Goal: Task Accomplishment & Management: Manage account settings

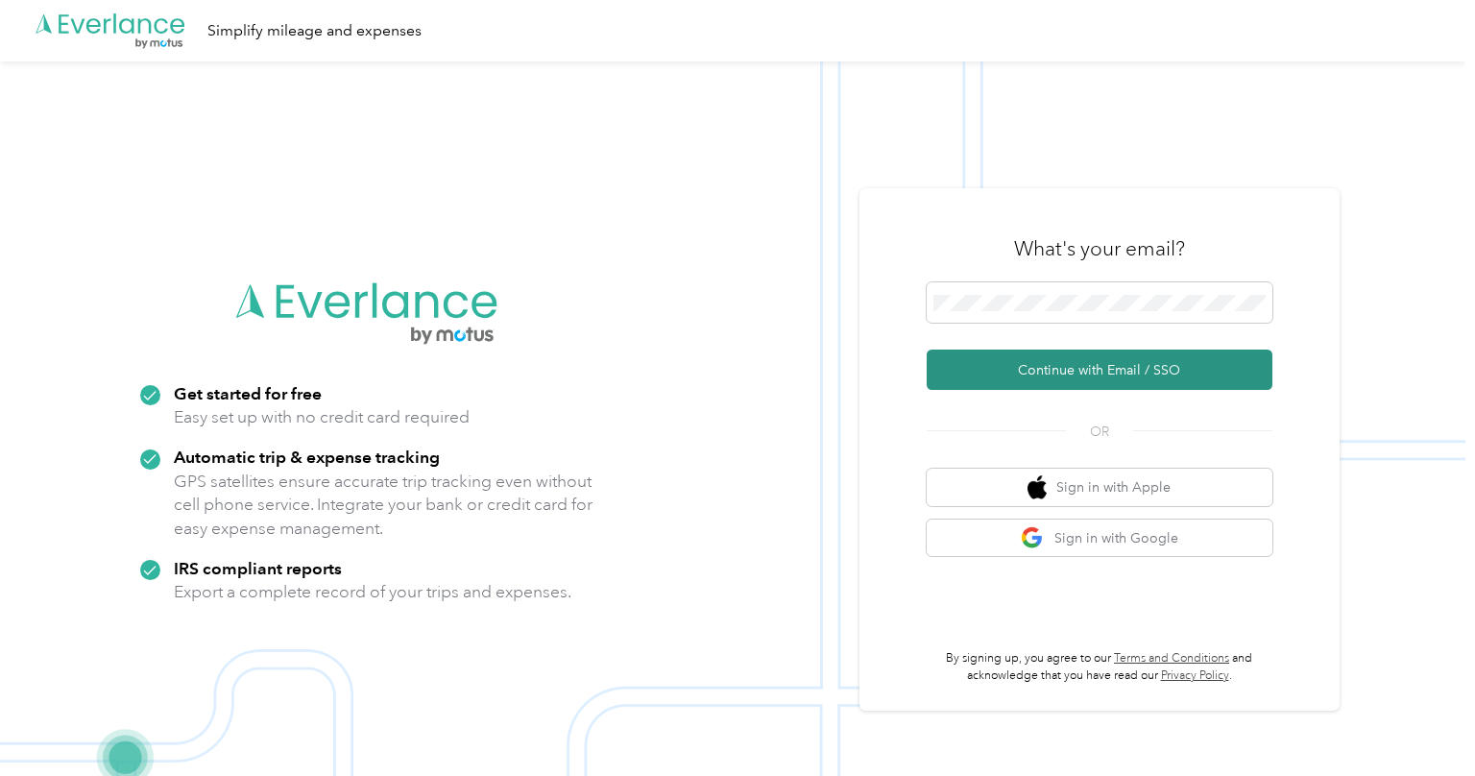
click at [1076, 372] on button "Continue with Email / SSO" at bounding box center [1100, 370] width 346 height 40
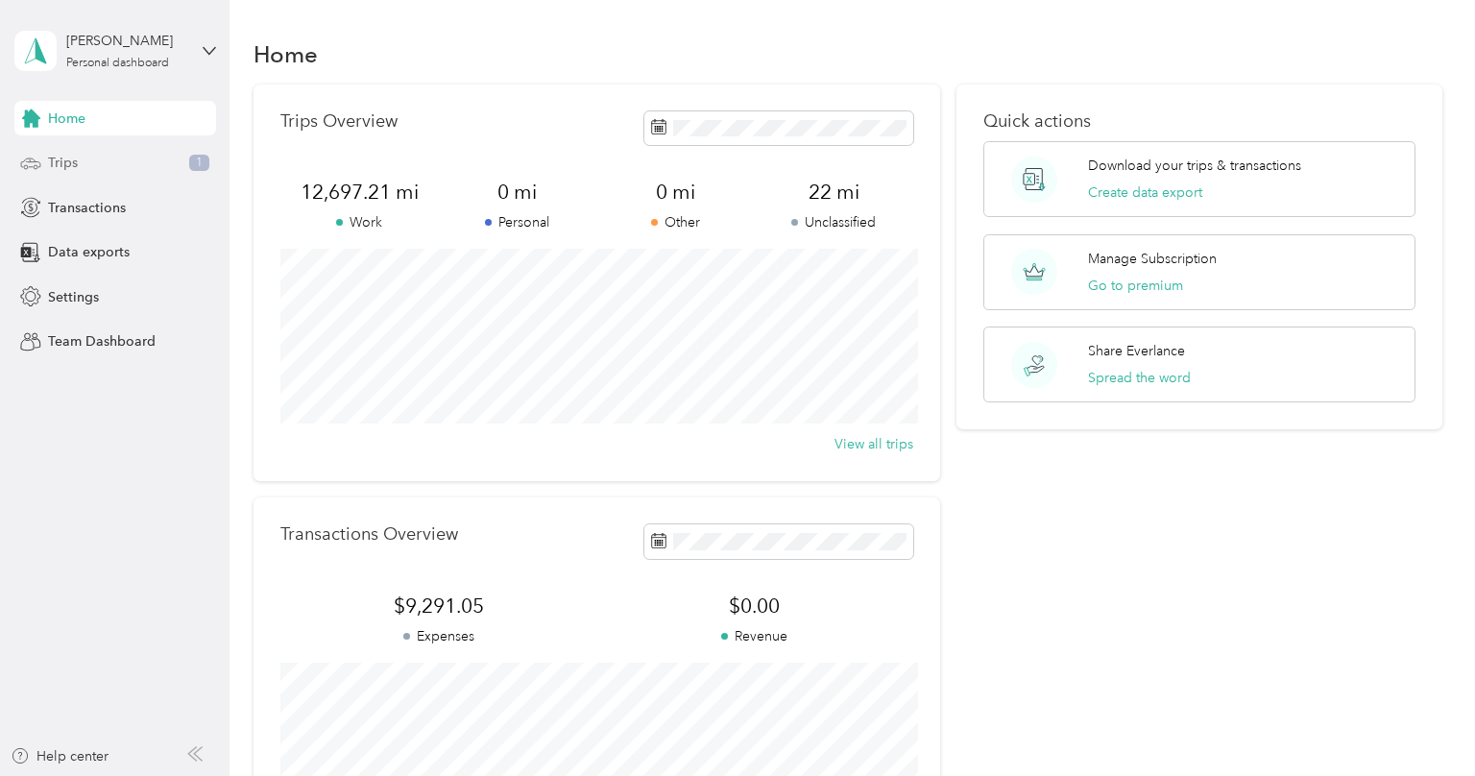
click at [52, 171] on span "Trips" at bounding box center [63, 163] width 30 height 20
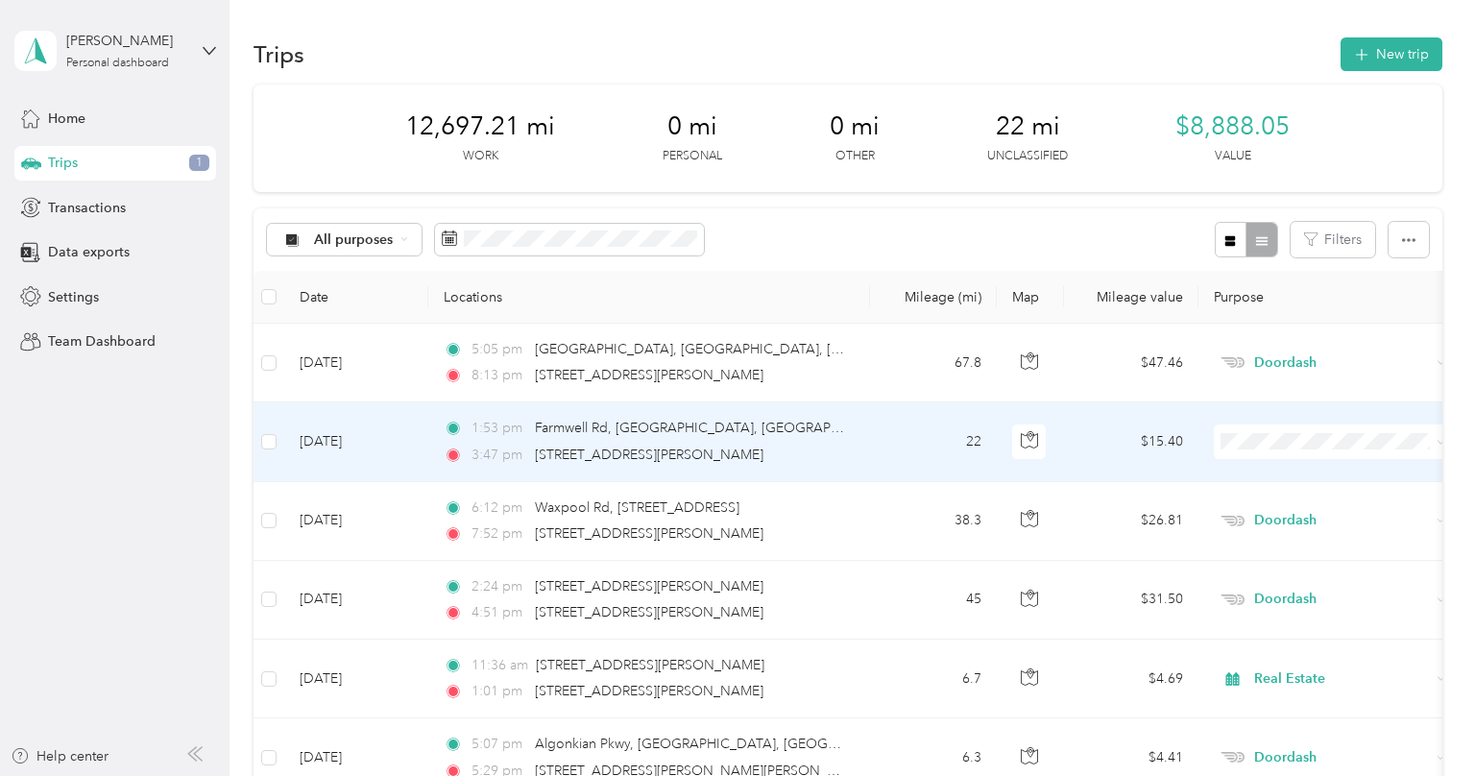
click at [350, 439] on td "[DATE]" at bounding box center [356, 441] width 144 height 79
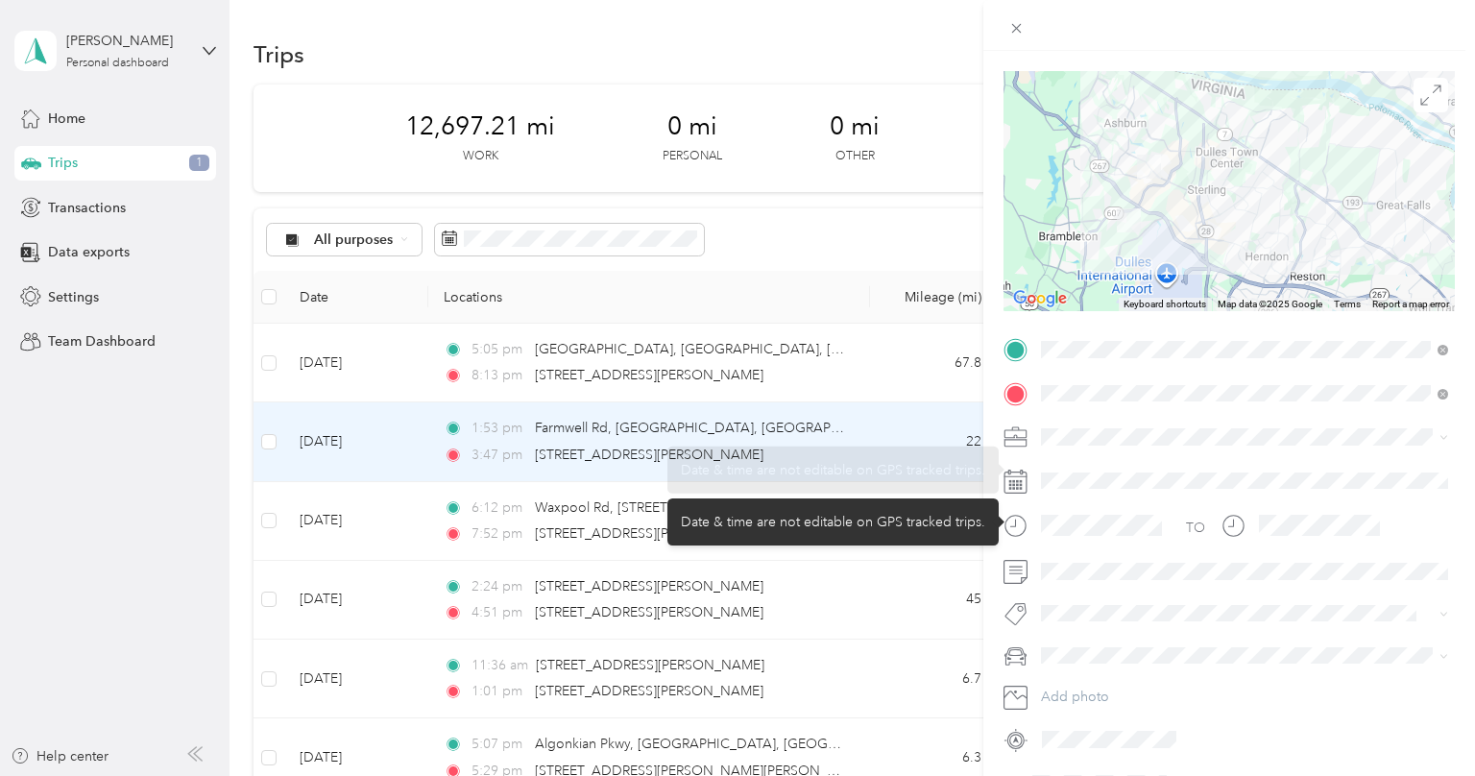
scroll to position [122, 0]
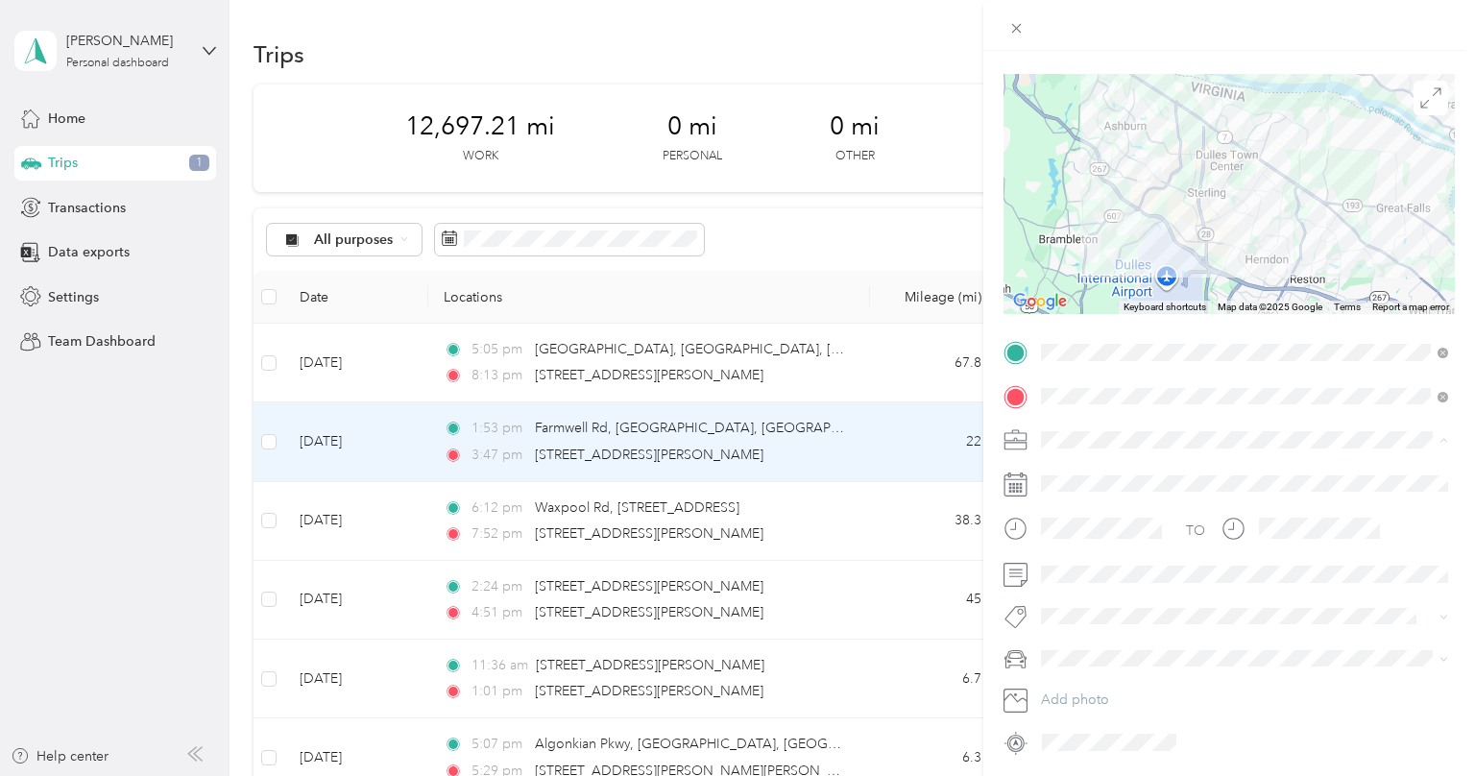
click at [1085, 538] on span "Real Estate" at bounding box center [1080, 541] width 64 height 16
click at [1095, 683] on span "Showing" at bounding box center [1084, 685] width 46 height 17
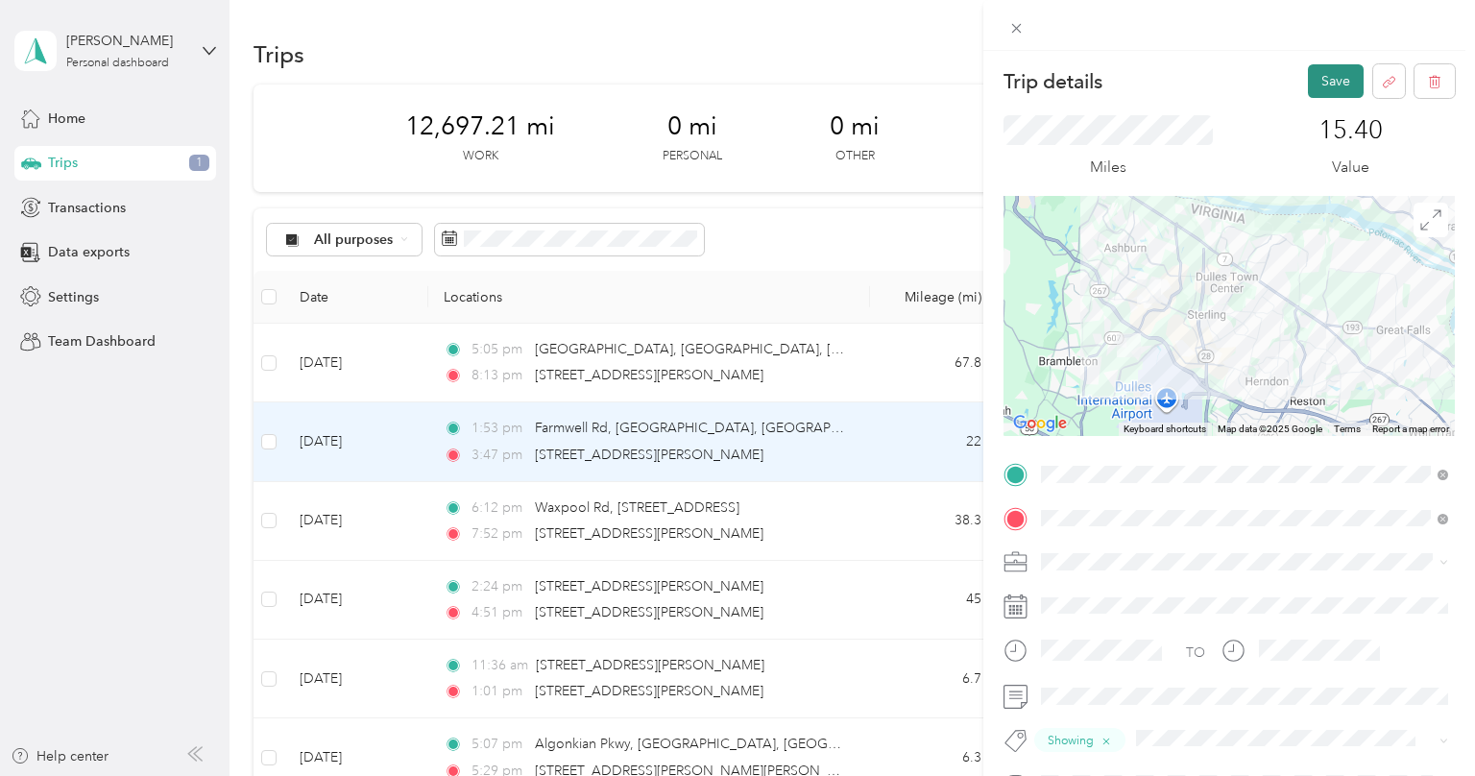
click at [1323, 85] on button "Save" at bounding box center [1336, 81] width 56 height 34
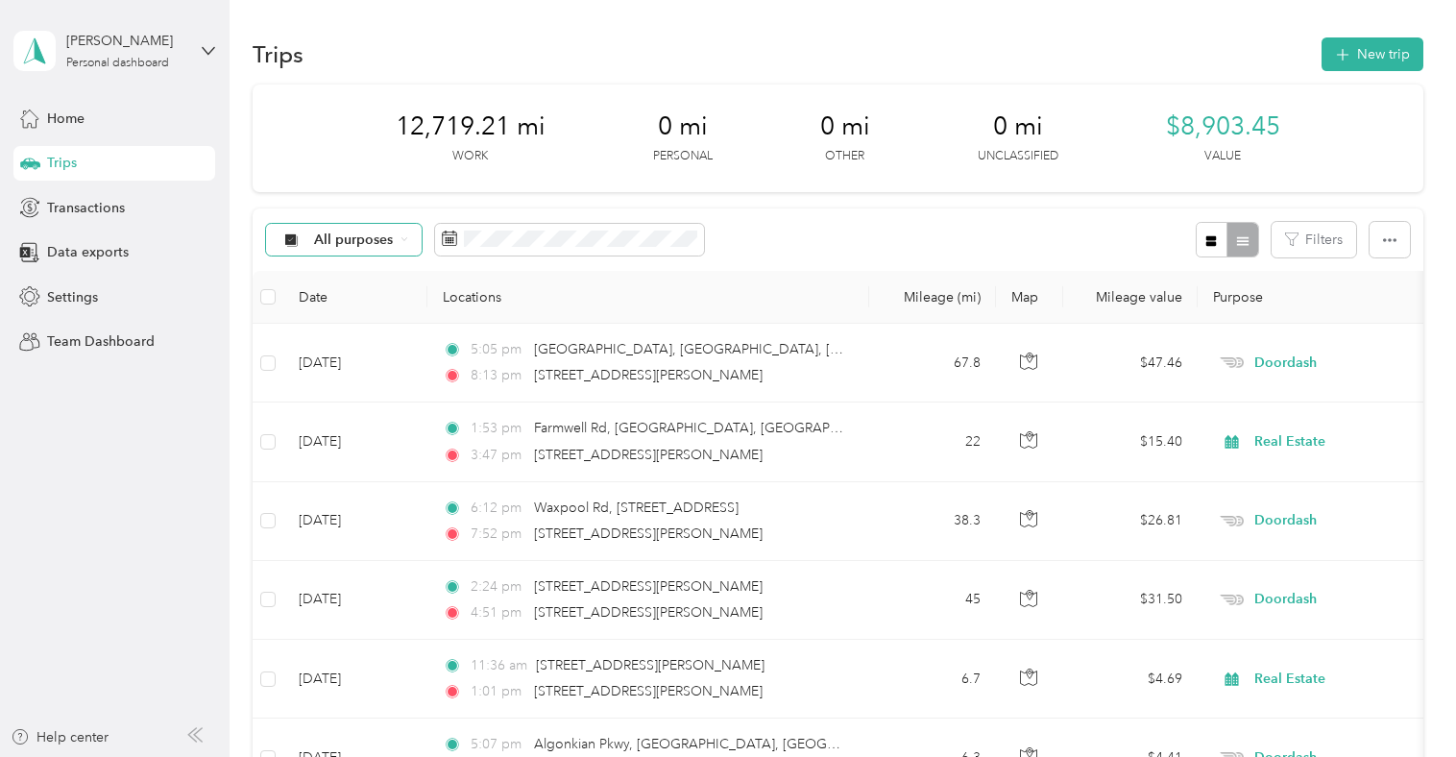
click at [382, 241] on span "All purposes" at bounding box center [354, 239] width 80 height 13
click at [389, 435] on span "Doordash" at bounding box center [360, 442] width 93 height 20
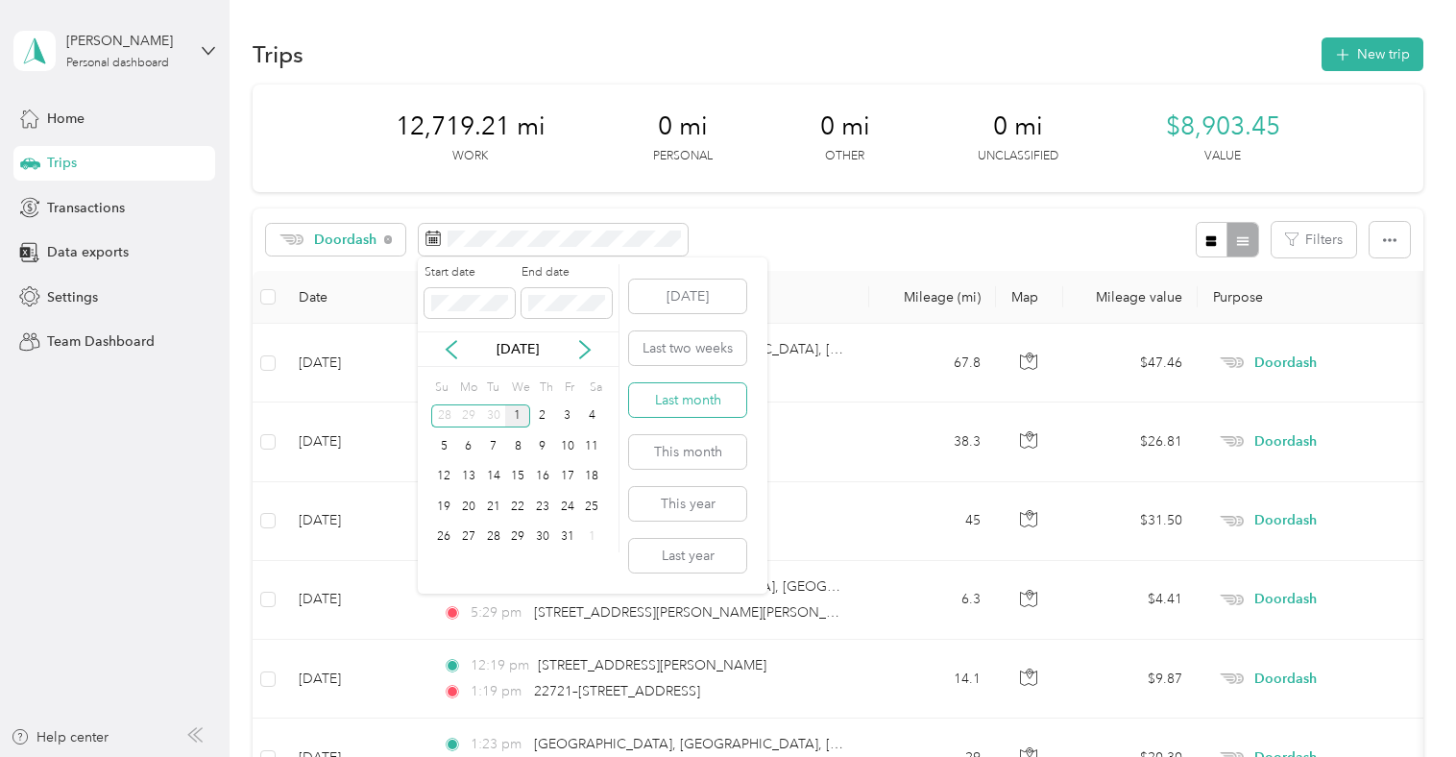
click at [689, 404] on button "Last month" at bounding box center [687, 400] width 117 height 34
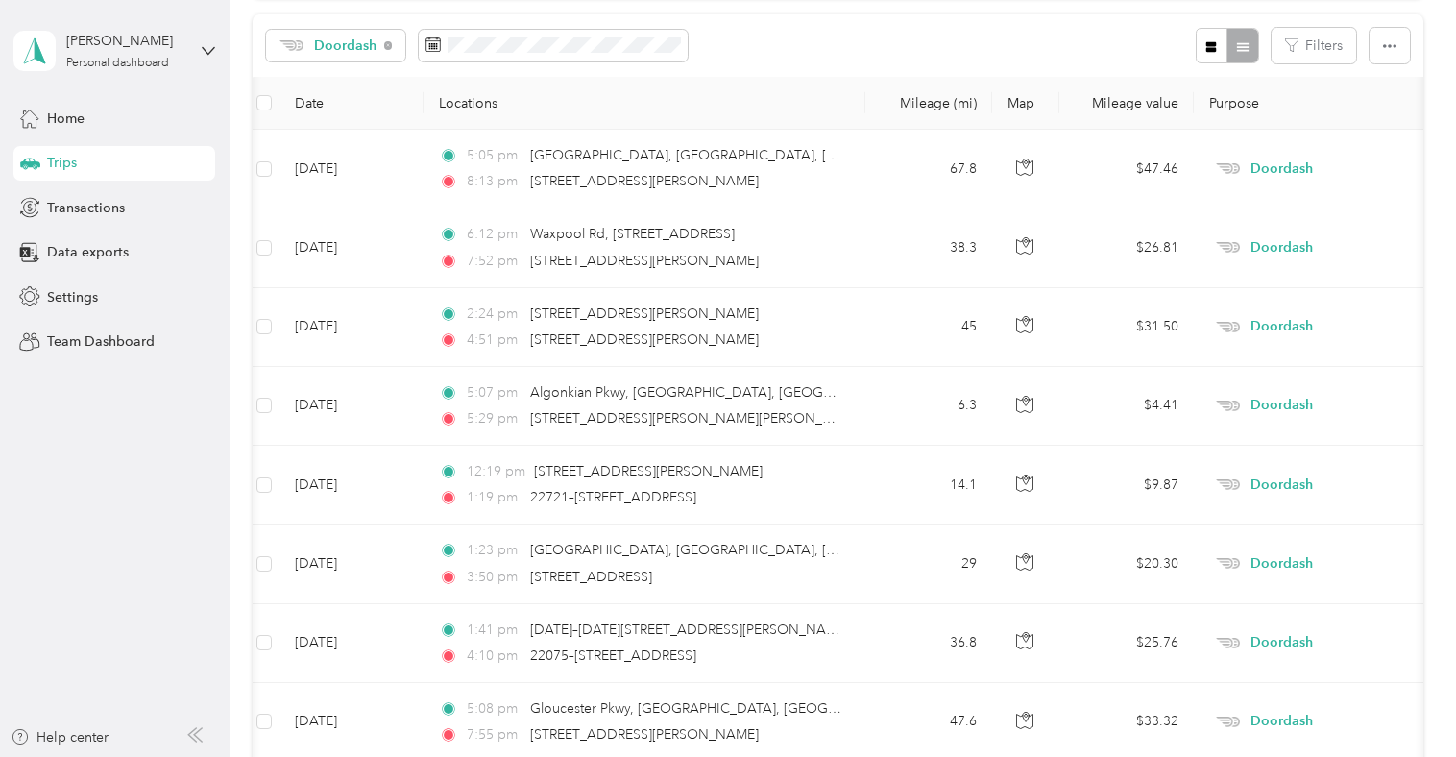
scroll to position [187, 0]
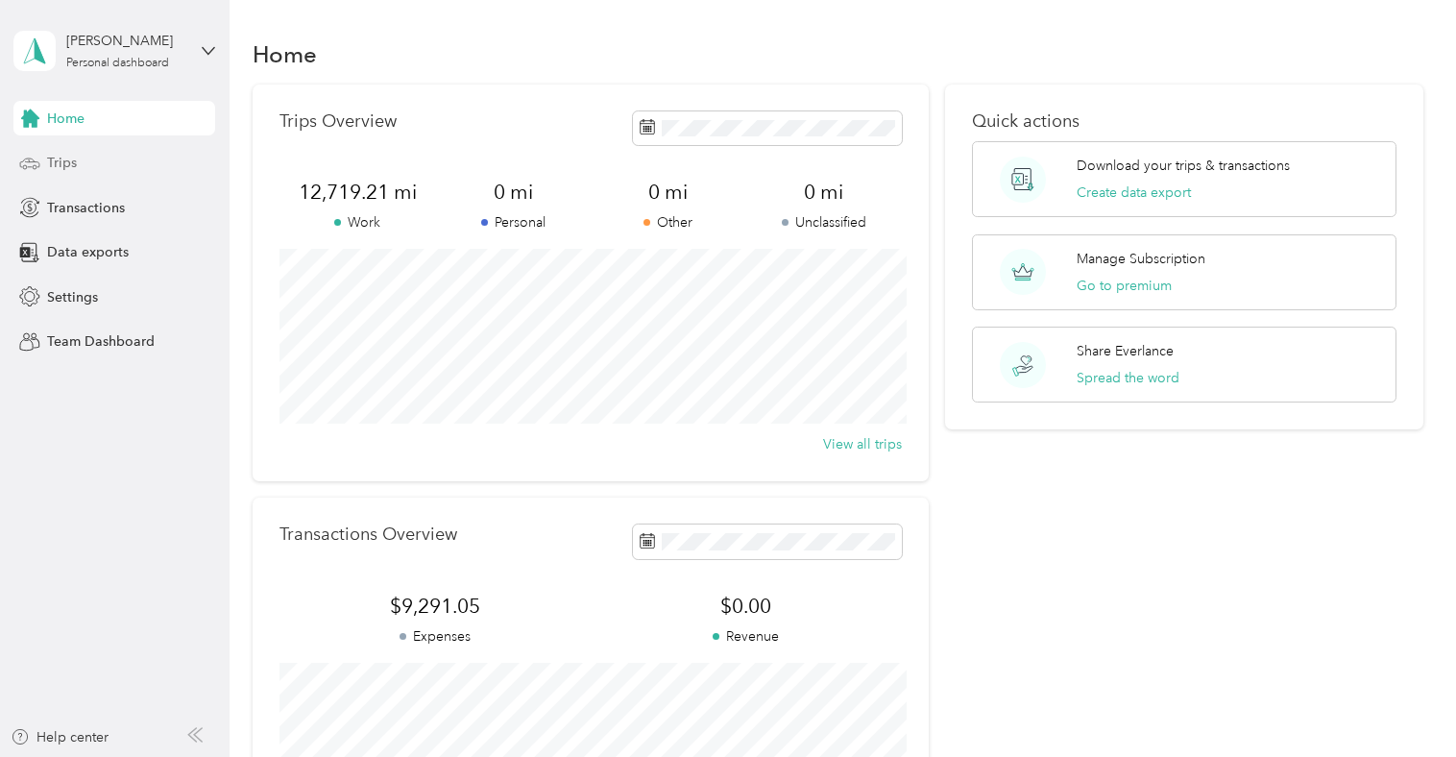
click at [91, 165] on div "Trips" at bounding box center [114, 163] width 202 height 35
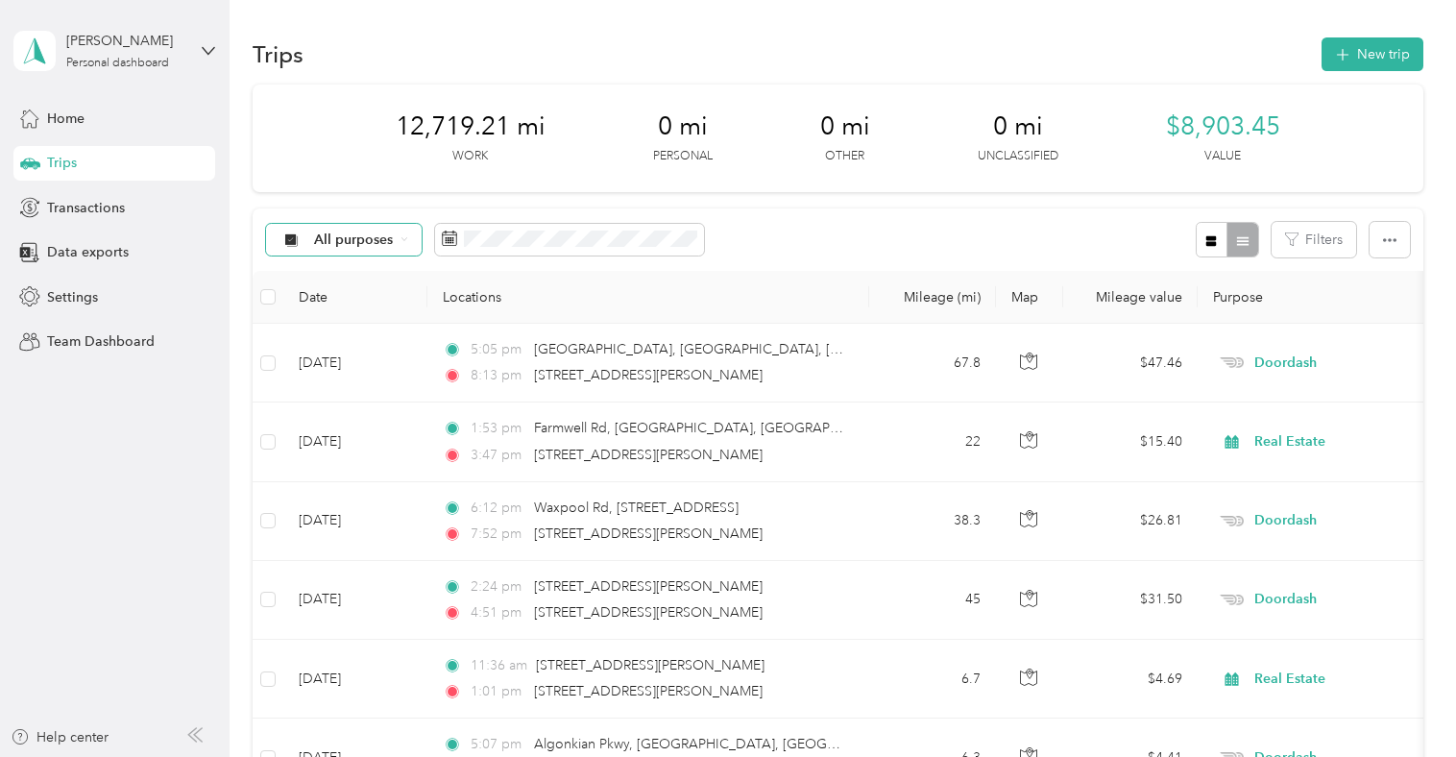
click at [374, 235] on span "All purposes" at bounding box center [354, 239] width 80 height 13
click at [378, 413] on li "Real Estate" at bounding box center [344, 409] width 154 height 34
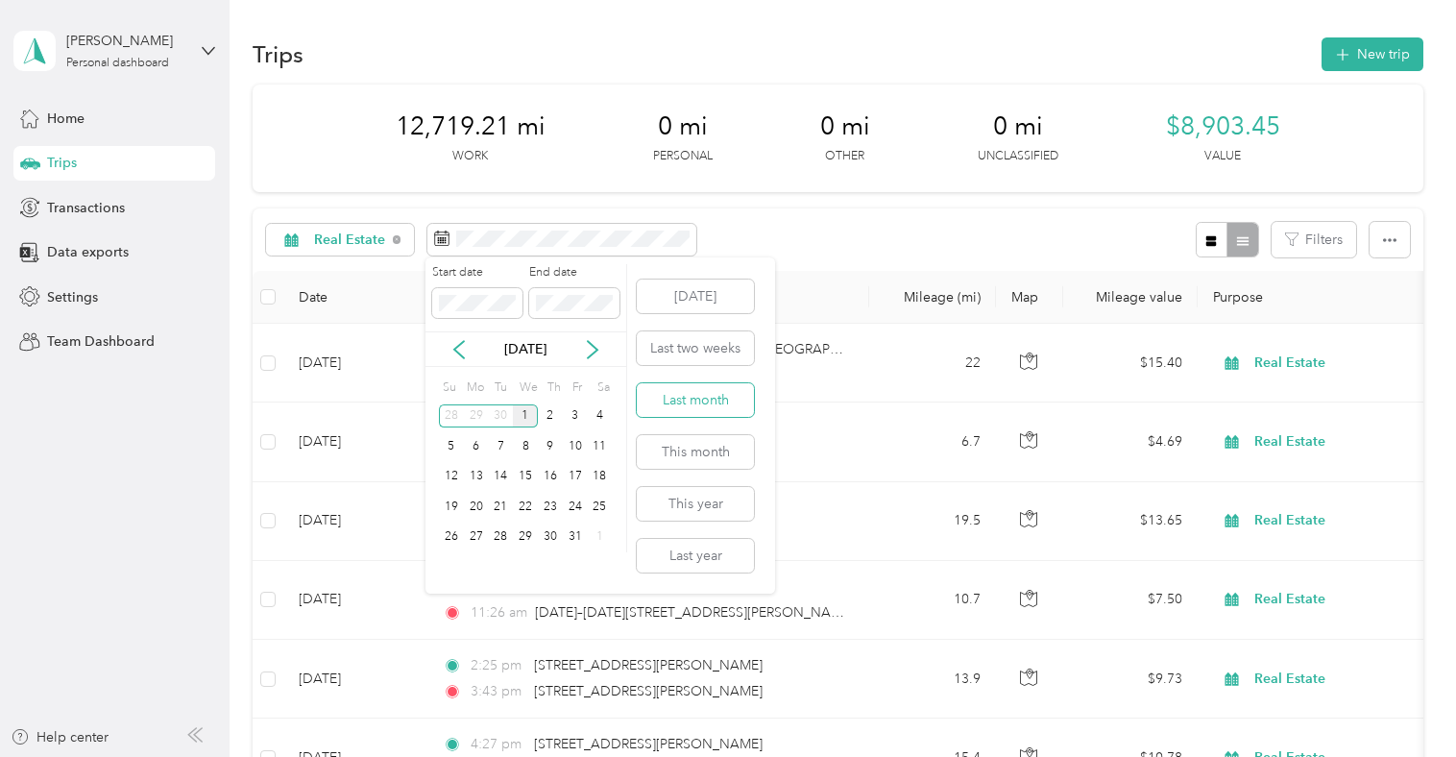
click at [695, 400] on button "Last month" at bounding box center [695, 400] width 117 height 34
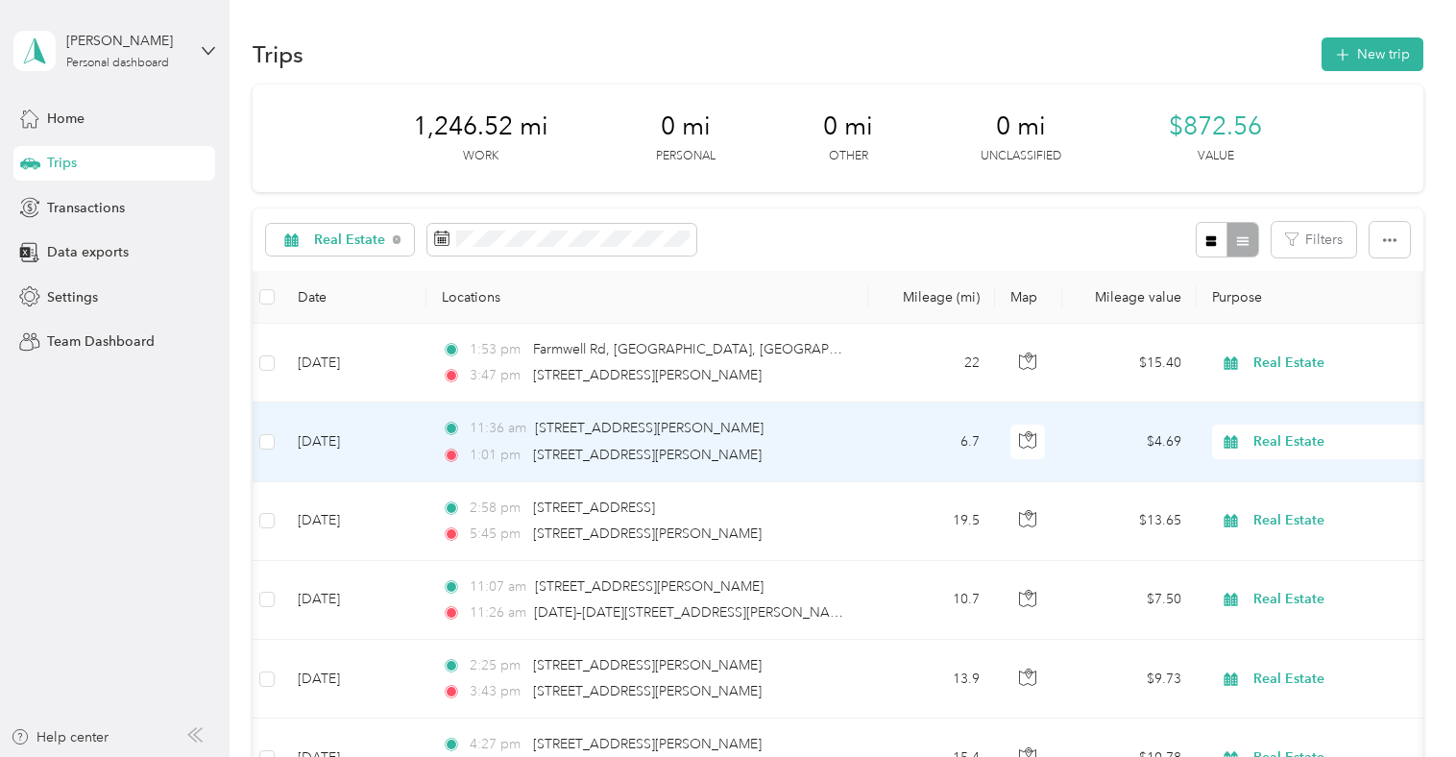
scroll to position [768, 0]
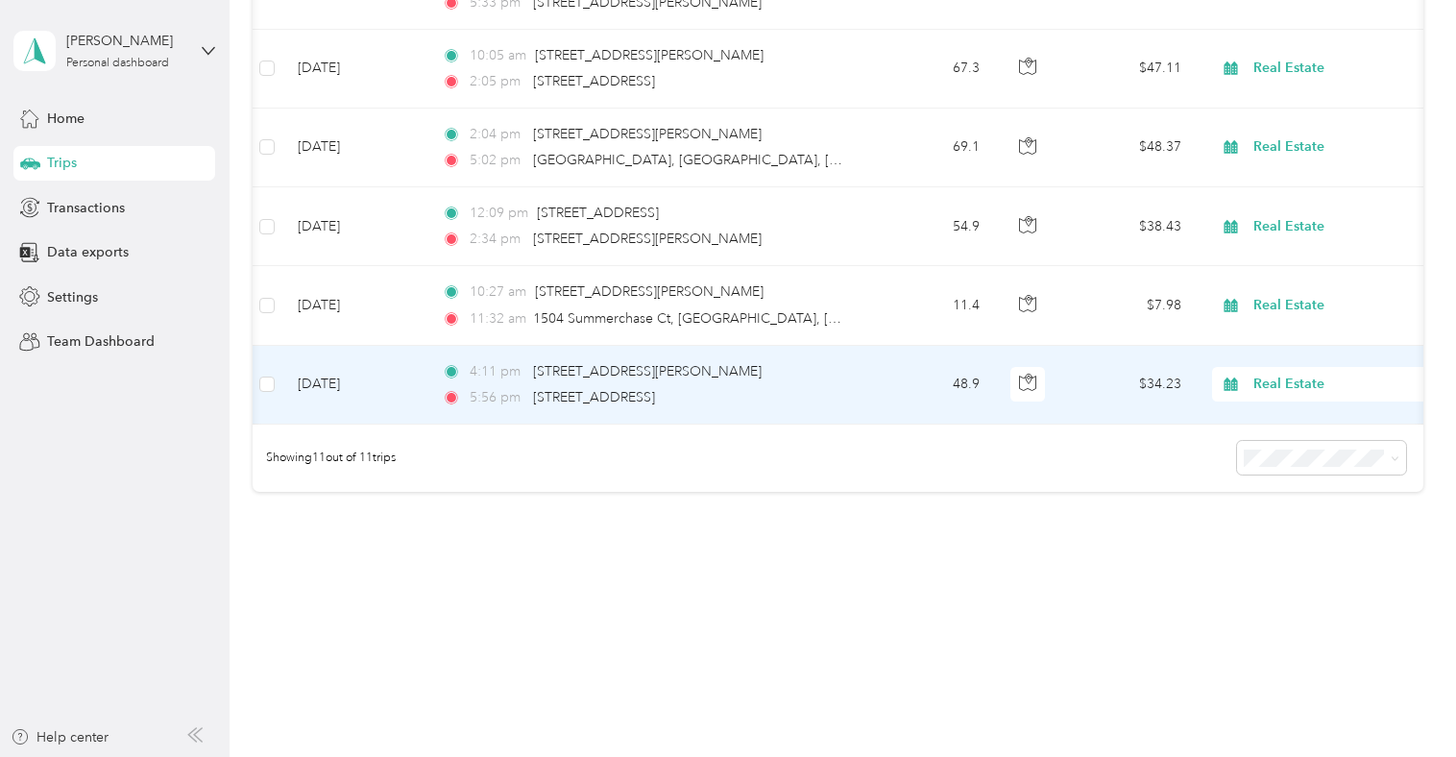
click at [371, 383] on td "[DATE]" at bounding box center [354, 385] width 144 height 79
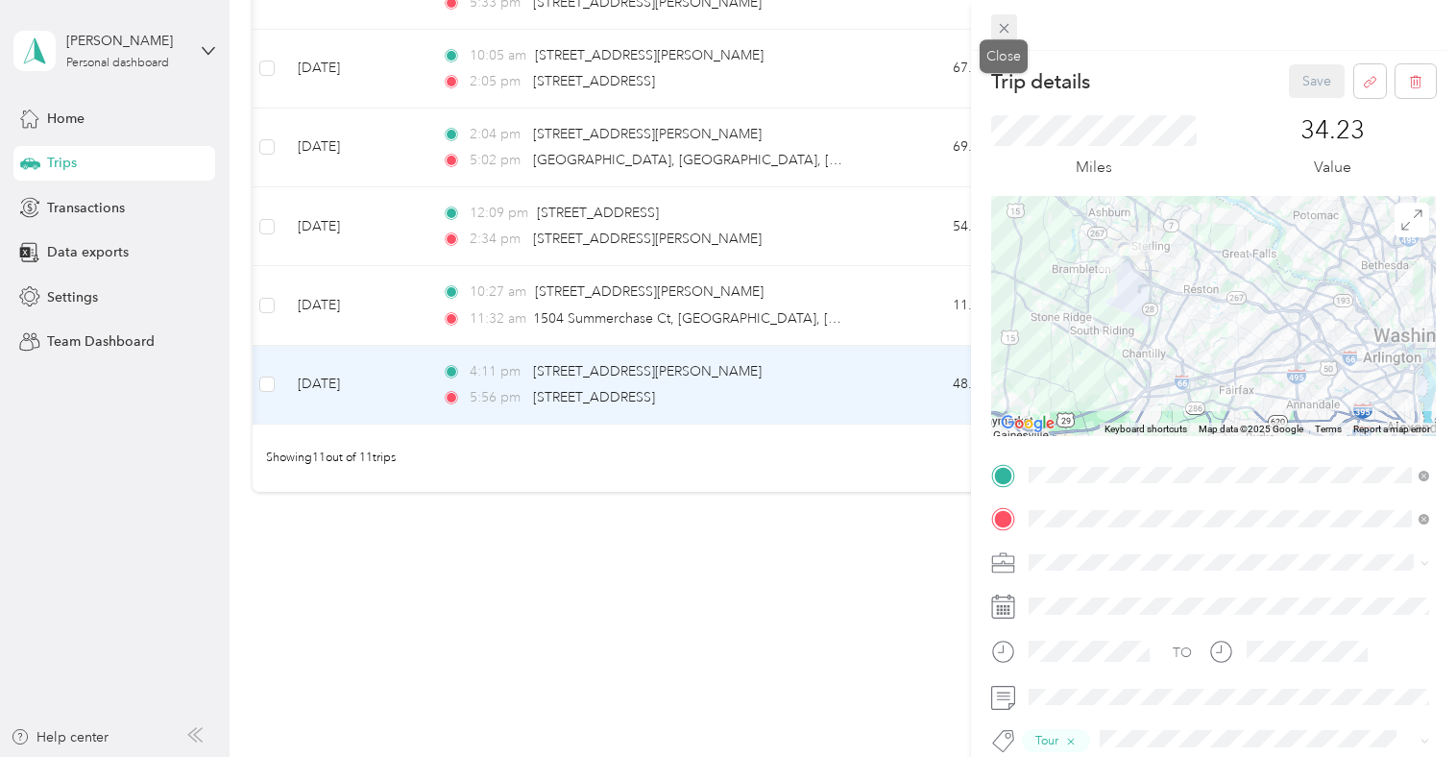
click at [1005, 32] on icon at bounding box center [1004, 28] width 16 height 16
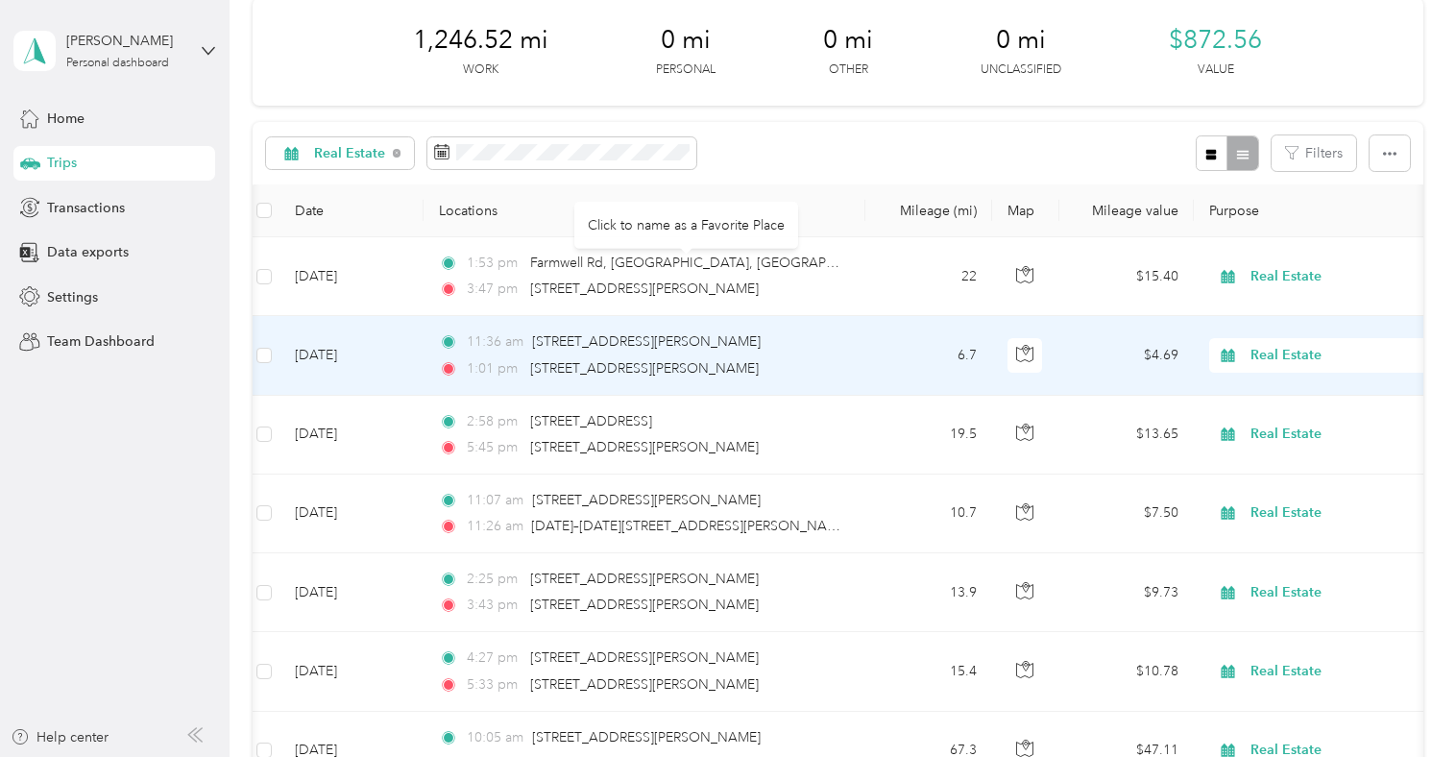
scroll to position [73, 0]
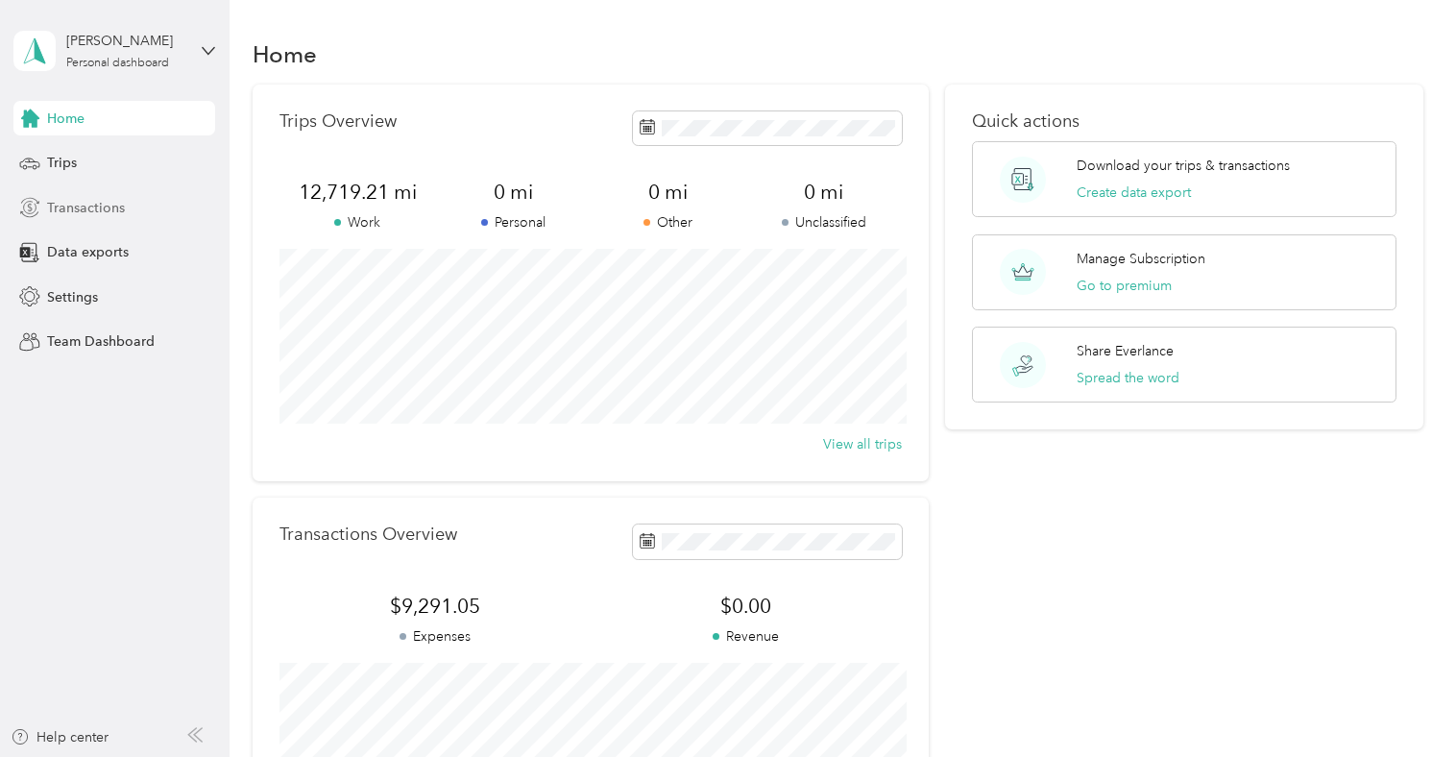
click at [77, 200] on span "Transactions" at bounding box center [86, 208] width 78 height 20
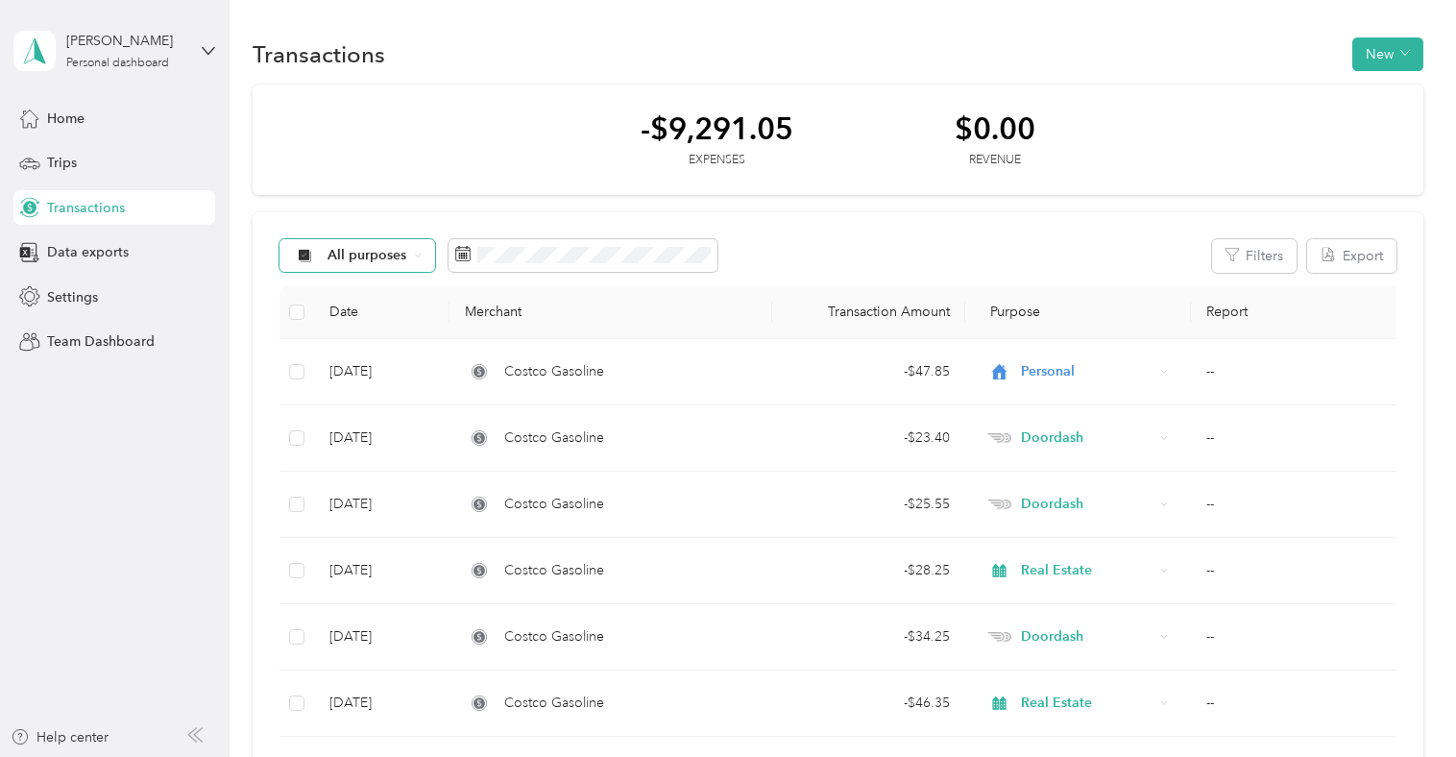
click at [381, 260] on span "All purposes" at bounding box center [367, 255] width 80 height 13
click at [388, 192] on div "-$9,291.05 Expenses $0.00 Revenue" at bounding box center [838, 140] width 1170 height 111
click at [1399, 51] on button "New" at bounding box center [1387, 54] width 71 height 34
click at [1380, 89] on span "Expense" at bounding box center [1392, 91] width 52 height 20
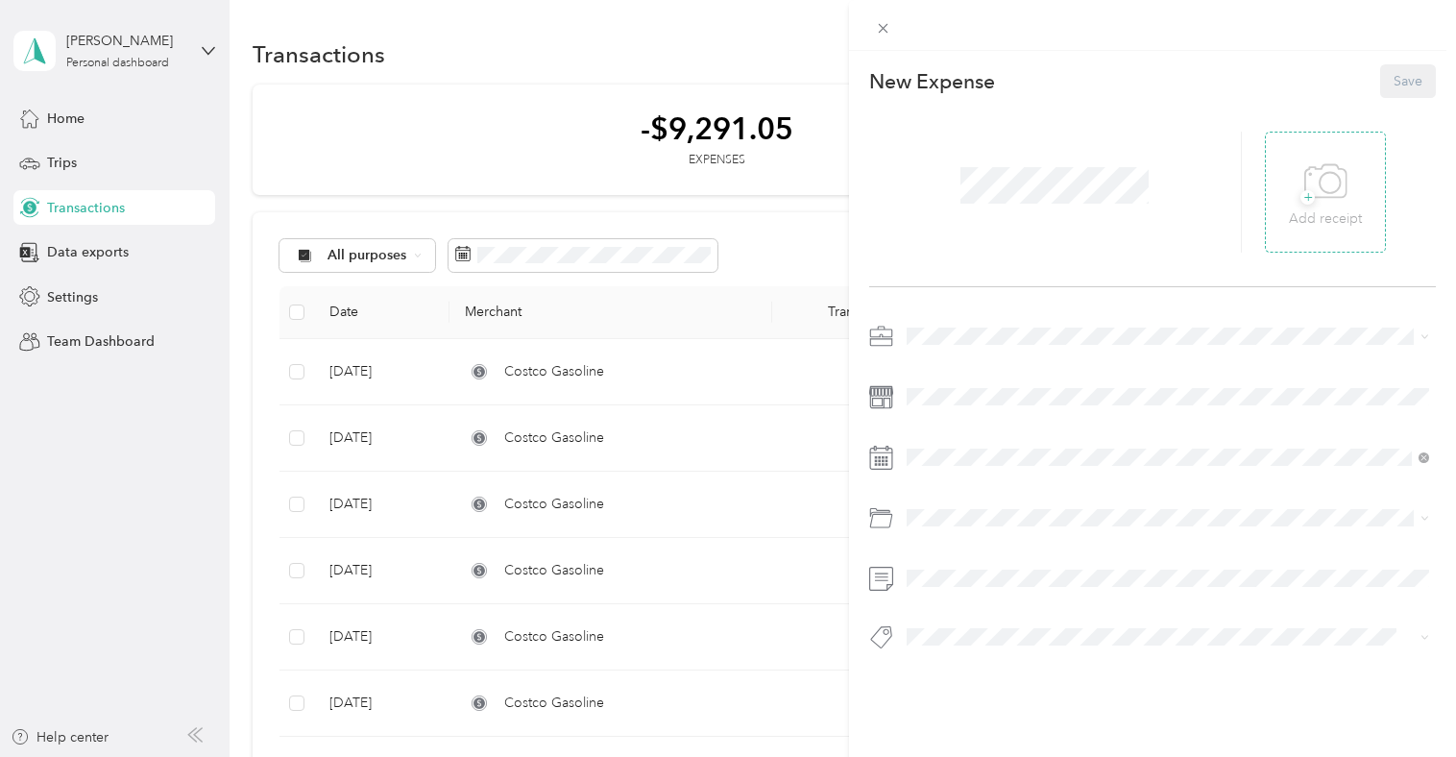
click at [1316, 190] on icon at bounding box center [1325, 182] width 43 height 53
click at [956, 438] on div "Real Estate" at bounding box center [1167, 437] width 509 height 20
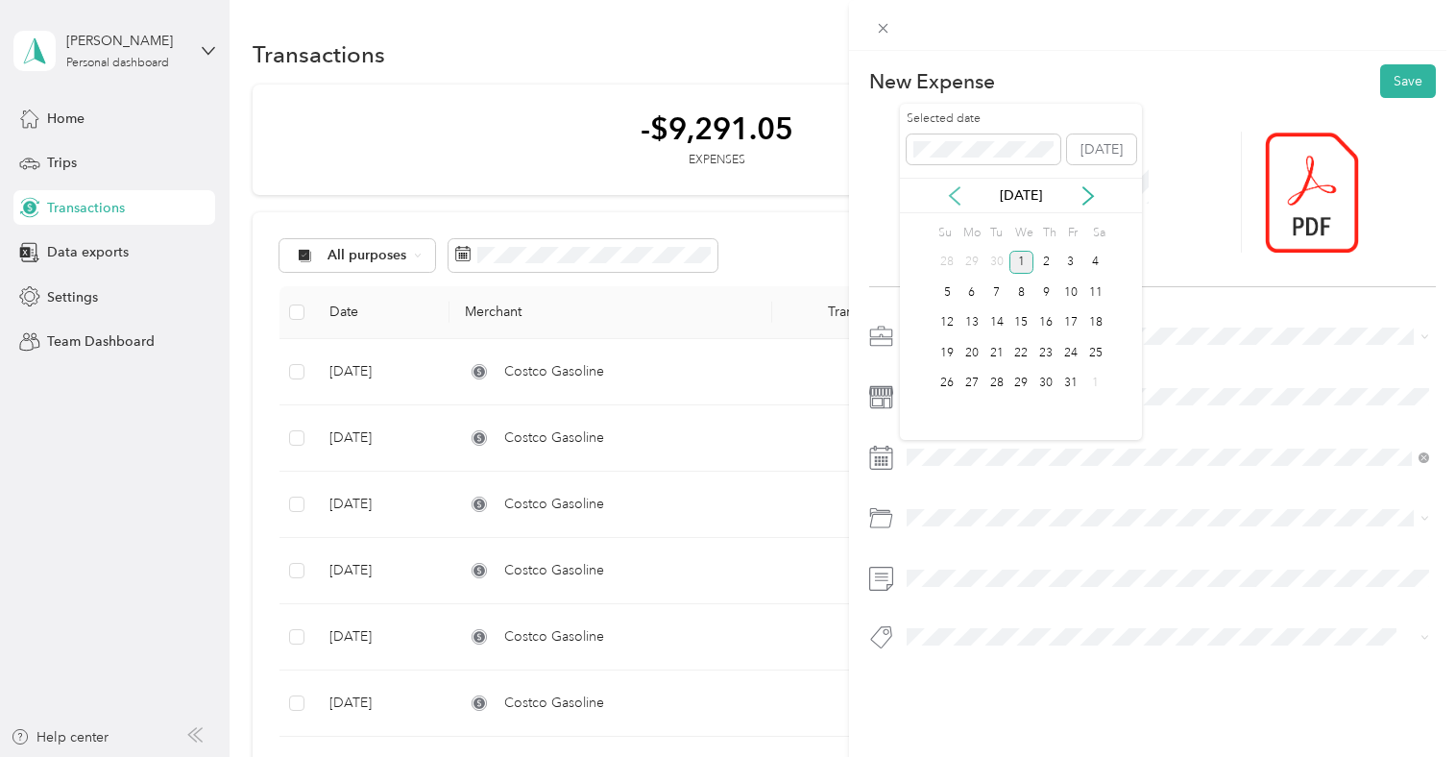
click at [961, 194] on icon at bounding box center [954, 195] width 19 height 19
click at [969, 256] on div "1" at bounding box center [971, 263] width 25 height 24
click at [956, 588] on span "Parking Fees and Tolls" at bounding box center [979, 595] width 133 height 16
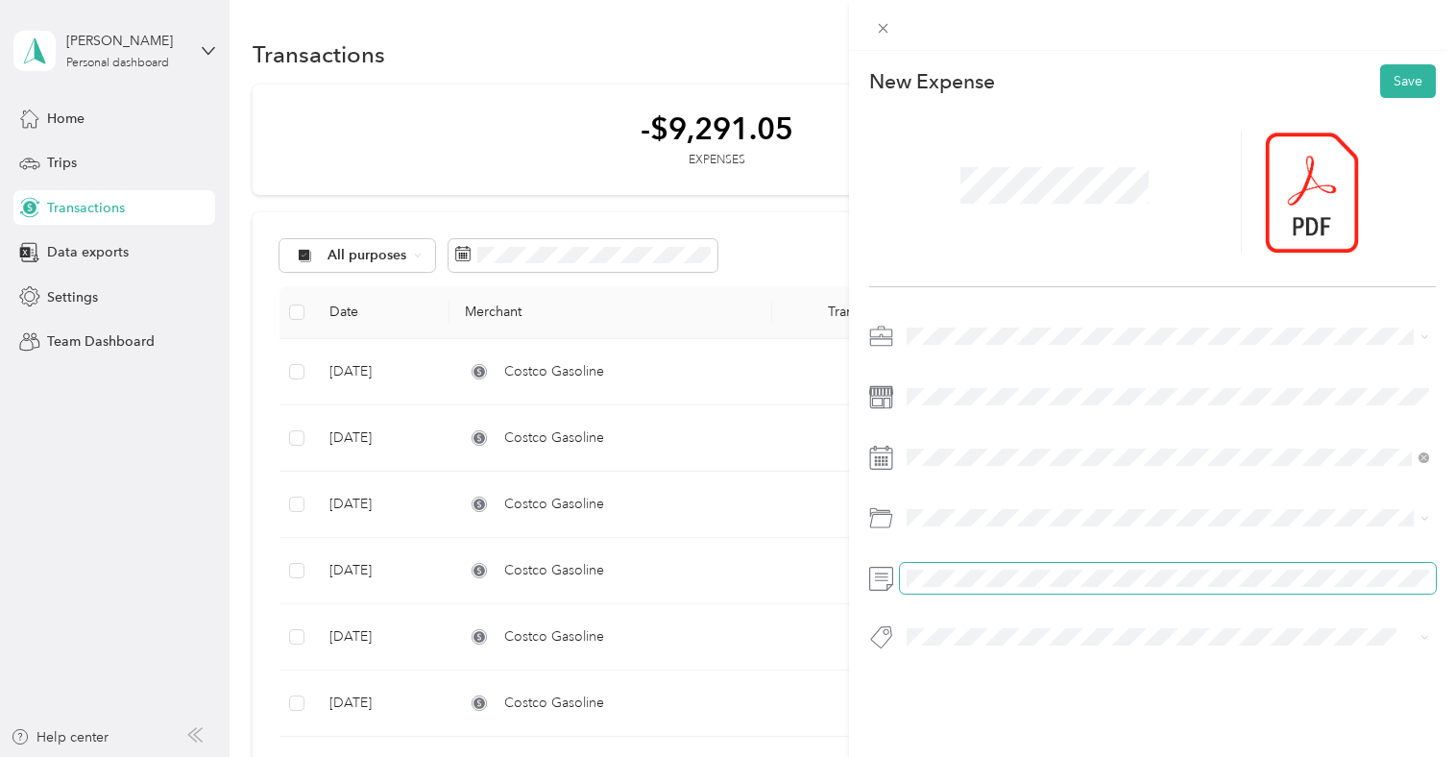
click at [941, 569] on span at bounding box center [1168, 578] width 536 height 31
click at [978, 608] on li "Tour" at bounding box center [1168, 603] width 536 height 37
click at [1412, 74] on button "Save" at bounding box center [1408, 81] width 56 height 34
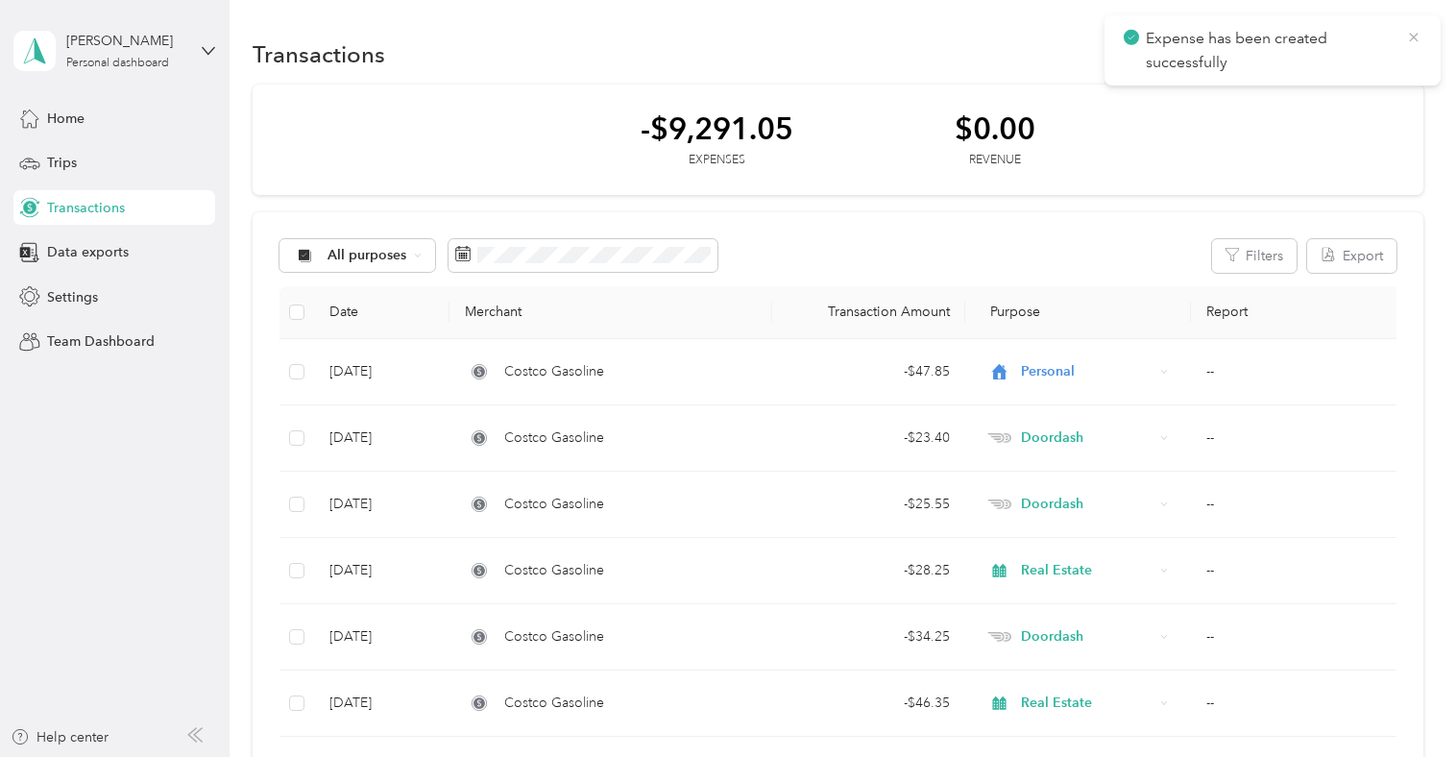
click at [1417, 39] on icon at bounding box center [1413, 37] width 15 height 17
click at [1410, 47] on span "button" at bounding box center [1405, 54] width 10 height 16
click at [1399, 90] on span "Expense" at bounding box center [1392, 91] width 52 height 20
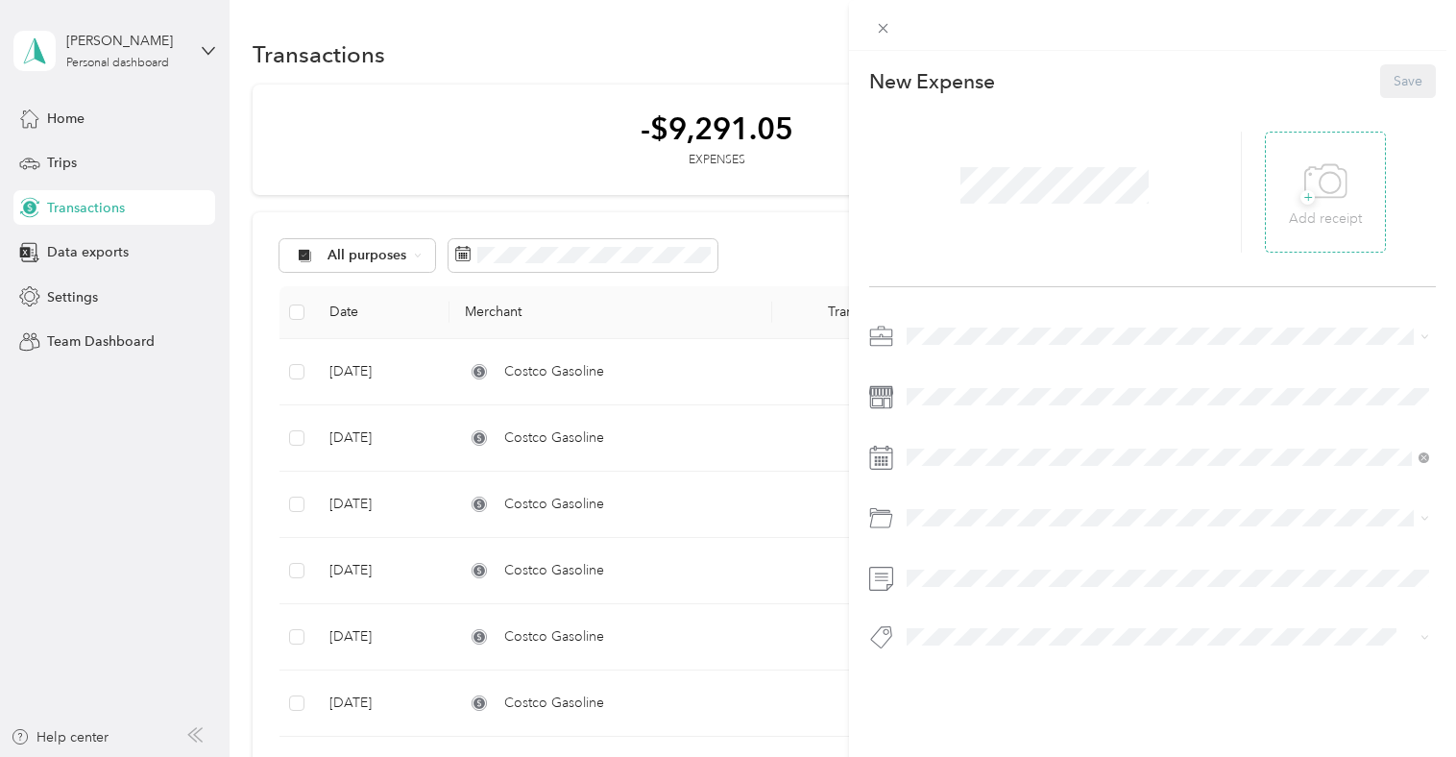
click at [1300, 196] on span "+" at bounding box center [1307, 197] width 14 height 14
click at [1081, 205] on span at bounding box center [1055, 185] width 202 height 50
click at [997, 445] on li "Real Estate" at bounding box center [1168, 438] width 536 height 34
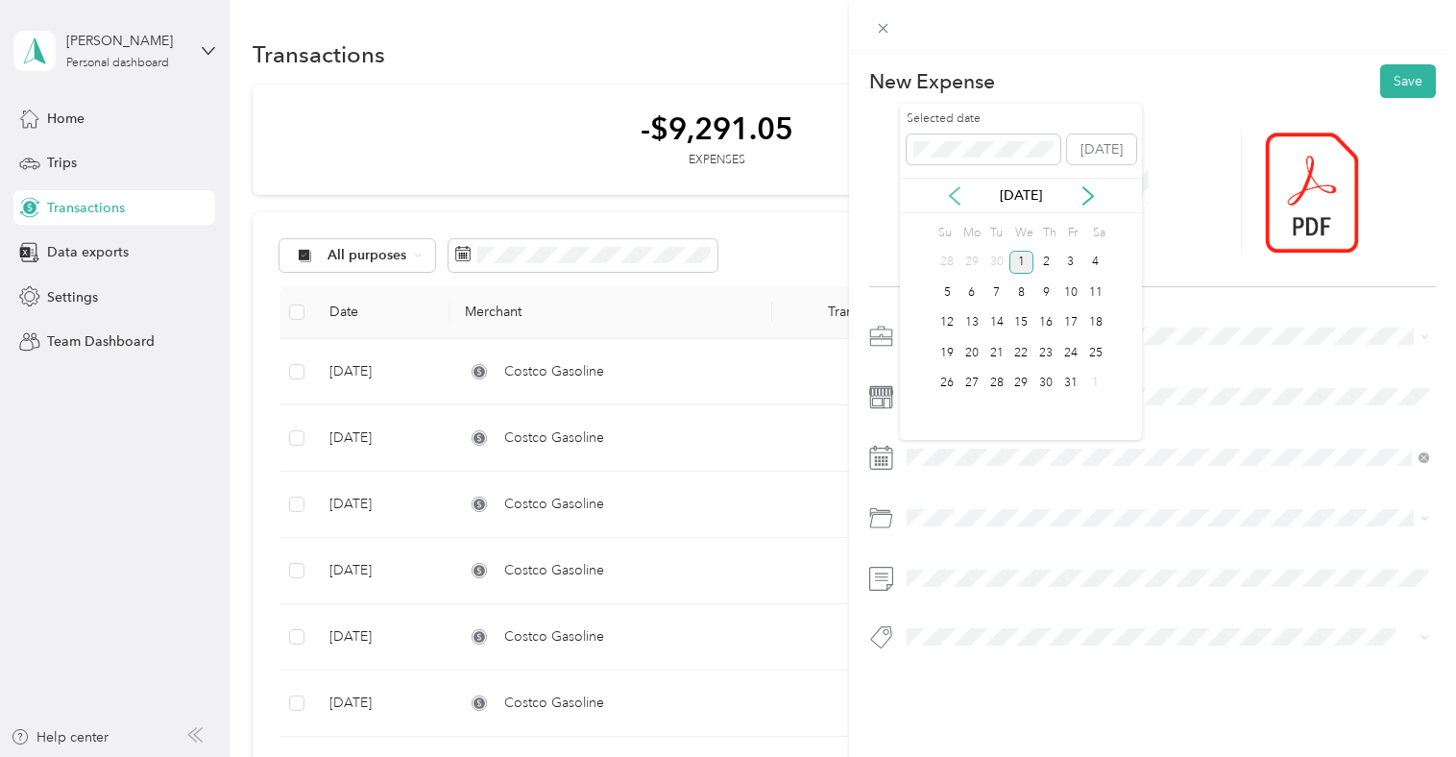
click at [960, 196] on icon at bounding box center [954, 195] width 19 height 19
click at [972, 326] on div "15" at bounding box center [971, 323] width 25 height 24
click at [981, 597] on div "Parking Fees and Tolls" at bounding box center [1167, 595] width 509 height 20
click at [965, 568] on button "Showing" at bounding box center [949, 566] width 73 height 24
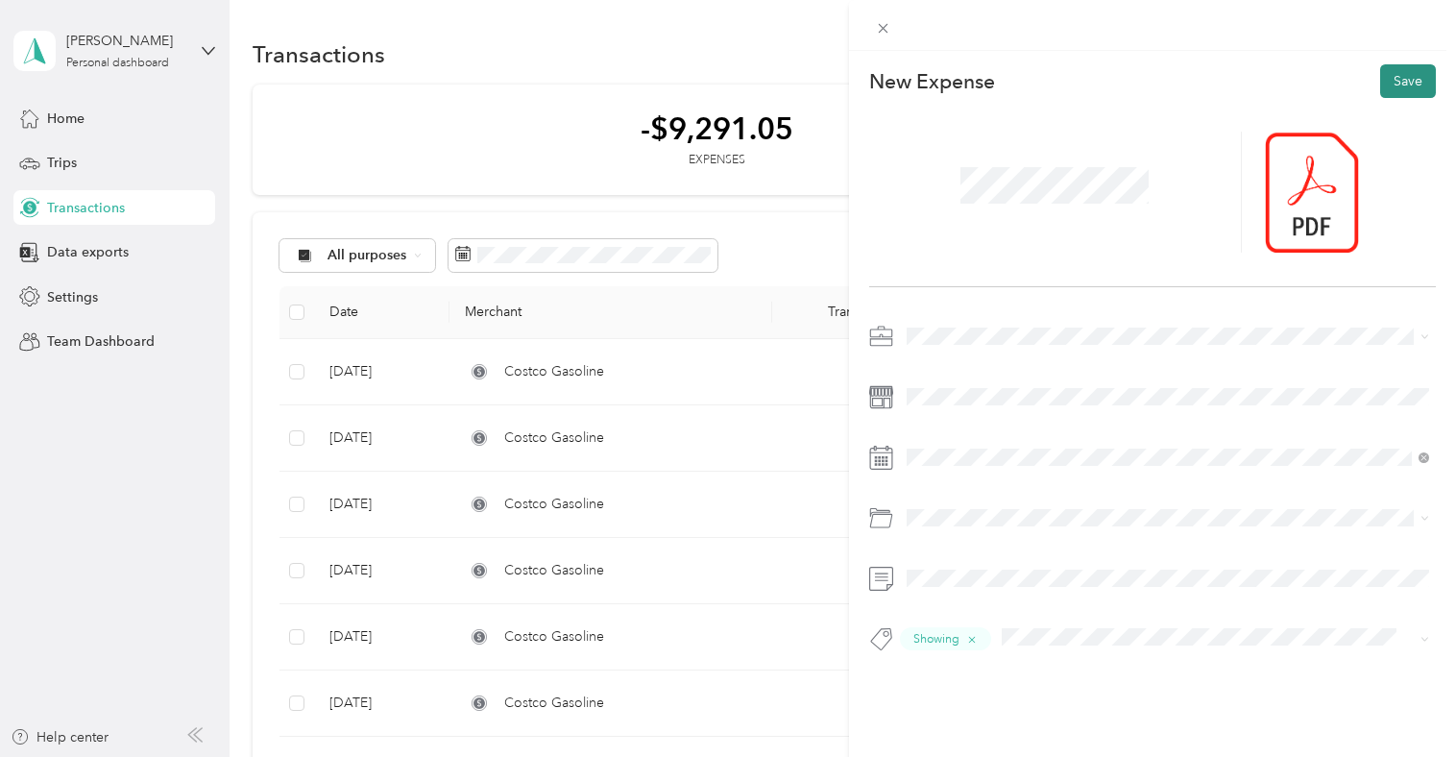
click at [1408, 75] on button "Save" at bounding box center [1408, 81] width 56 height 34
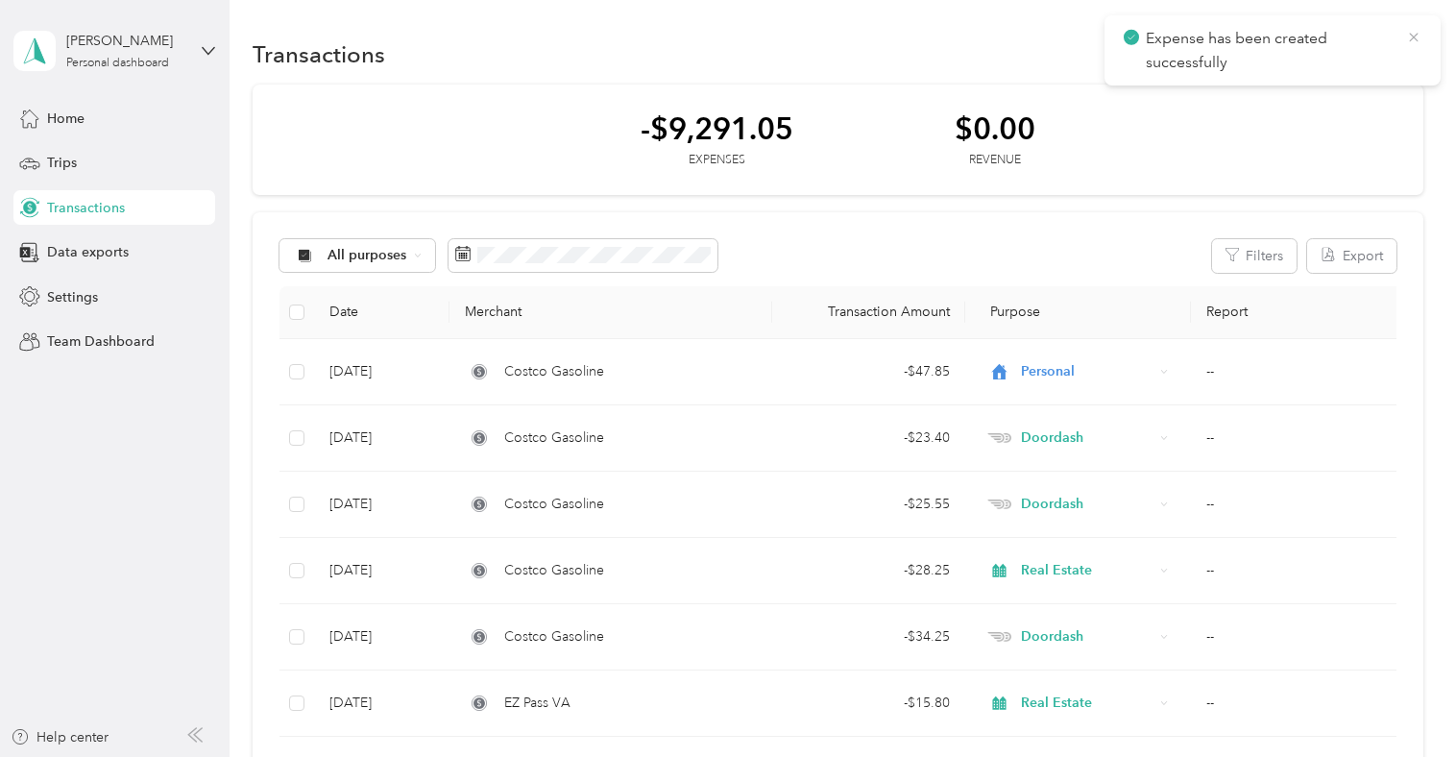
click at [1414, 37] on icon at bounding box center [1413, 37] width 15 height 17
click at [1400, 56] on button "New" at bounding box center [1387, 54] width 71 height 34
click at [1377, 85] on span "Expense" at bounding box center [1392, 91] width 52 height 20
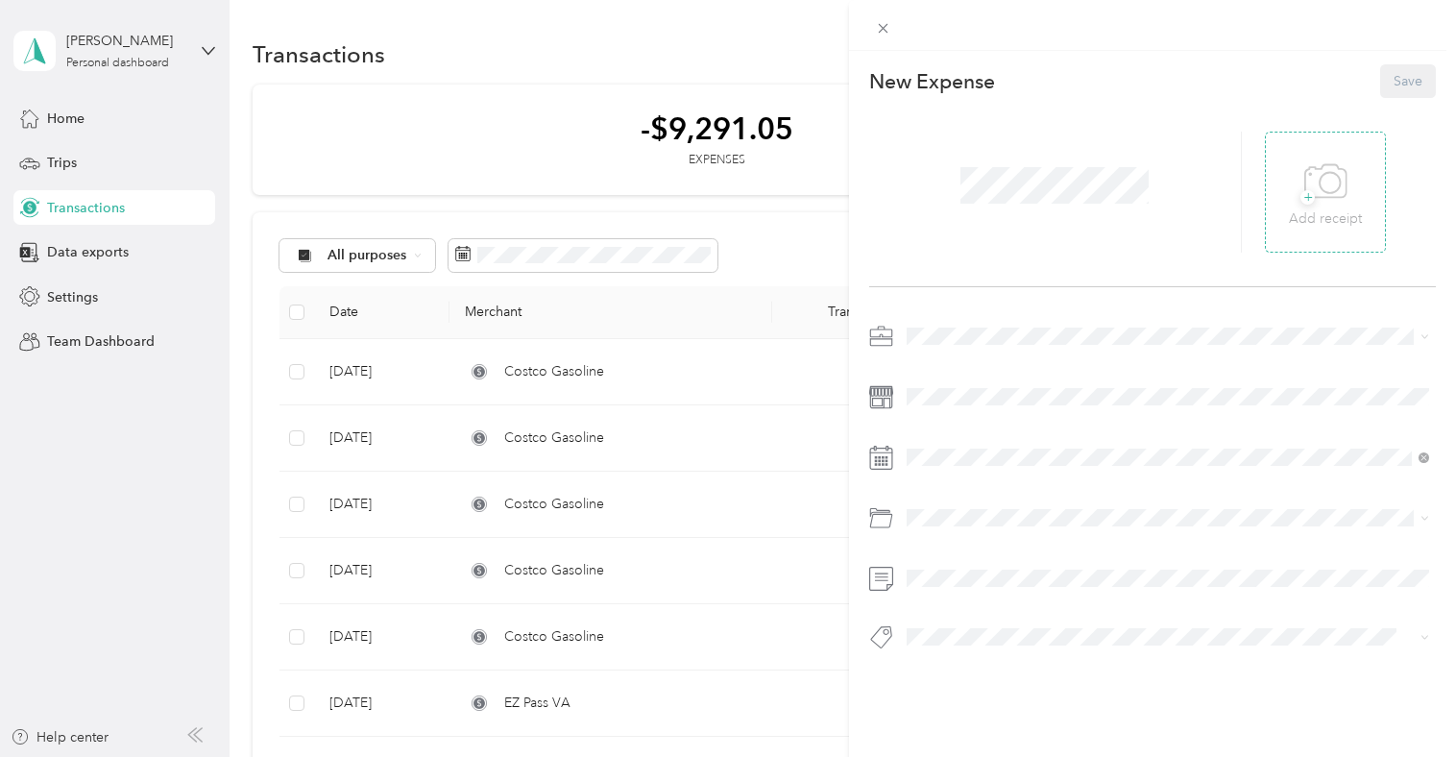
click at [1331, 187] on icon at bounding box center [1325, 182] width 43 height 53
click at [959, 464] on span "Doordash" at bounding box center [943, 471] width 61 height 16
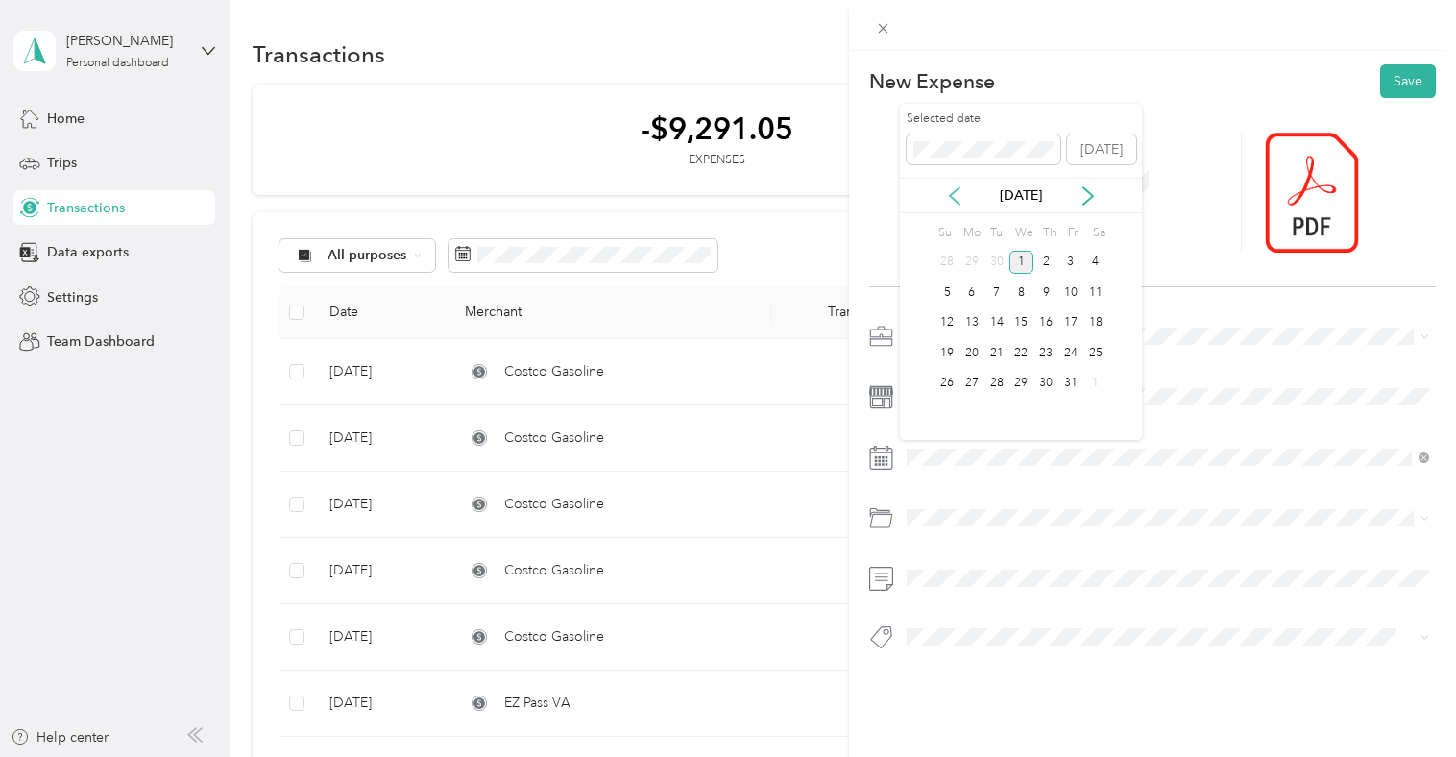
click at [954, 192] on icon at bounding box center [954, 195] width 19 height 19
click at [971, 322] on div "15" at bounding box center [971, 323] width 25 height 24
click at [975, 592] on span "Parking Fees and Tolls" at bounding box center [979, 595] width 133 height 16
click at [1412, 86] on button "Save" at bounding box center [1408, 81] width 56 height 34
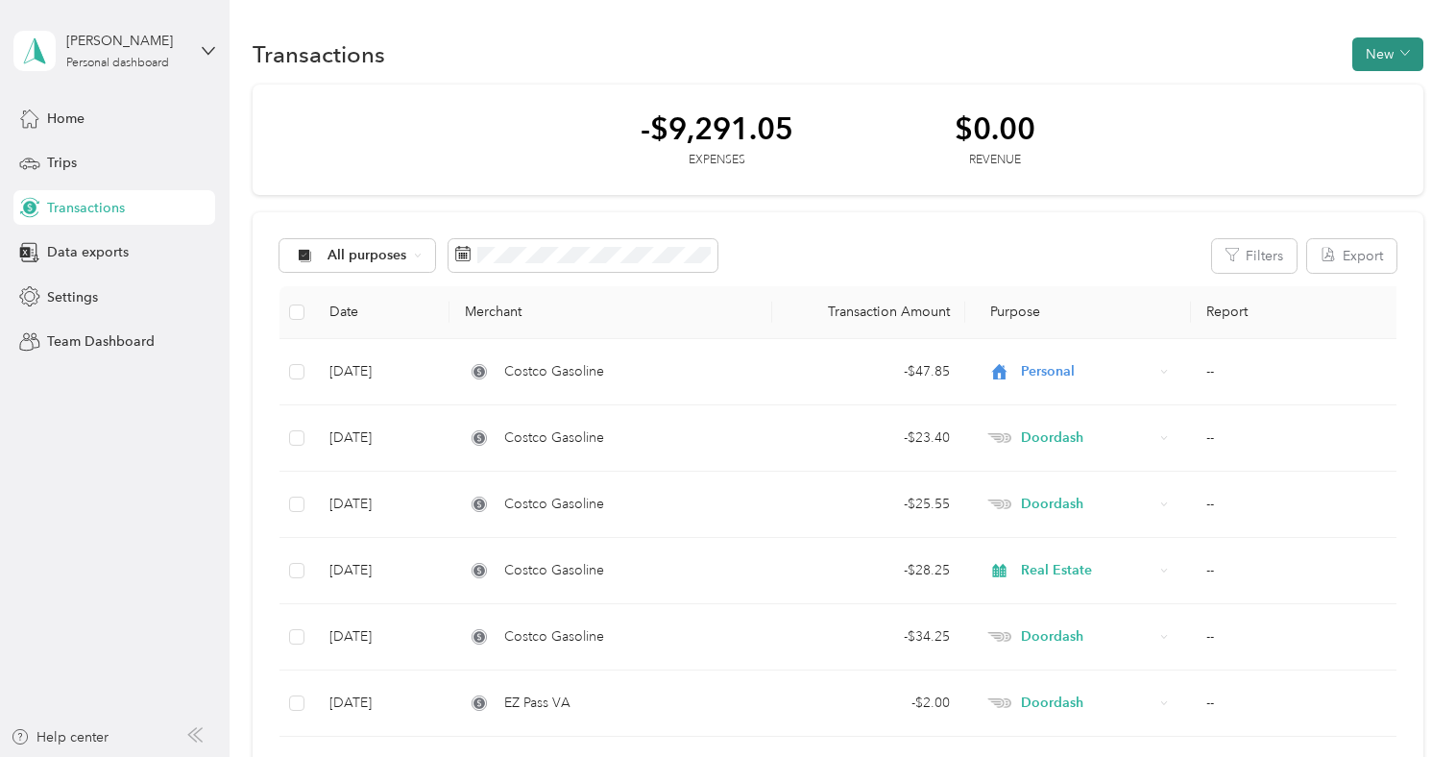
click at [1405, 52] on button "New" at bounding box center [1387, 54] width 71 height 34
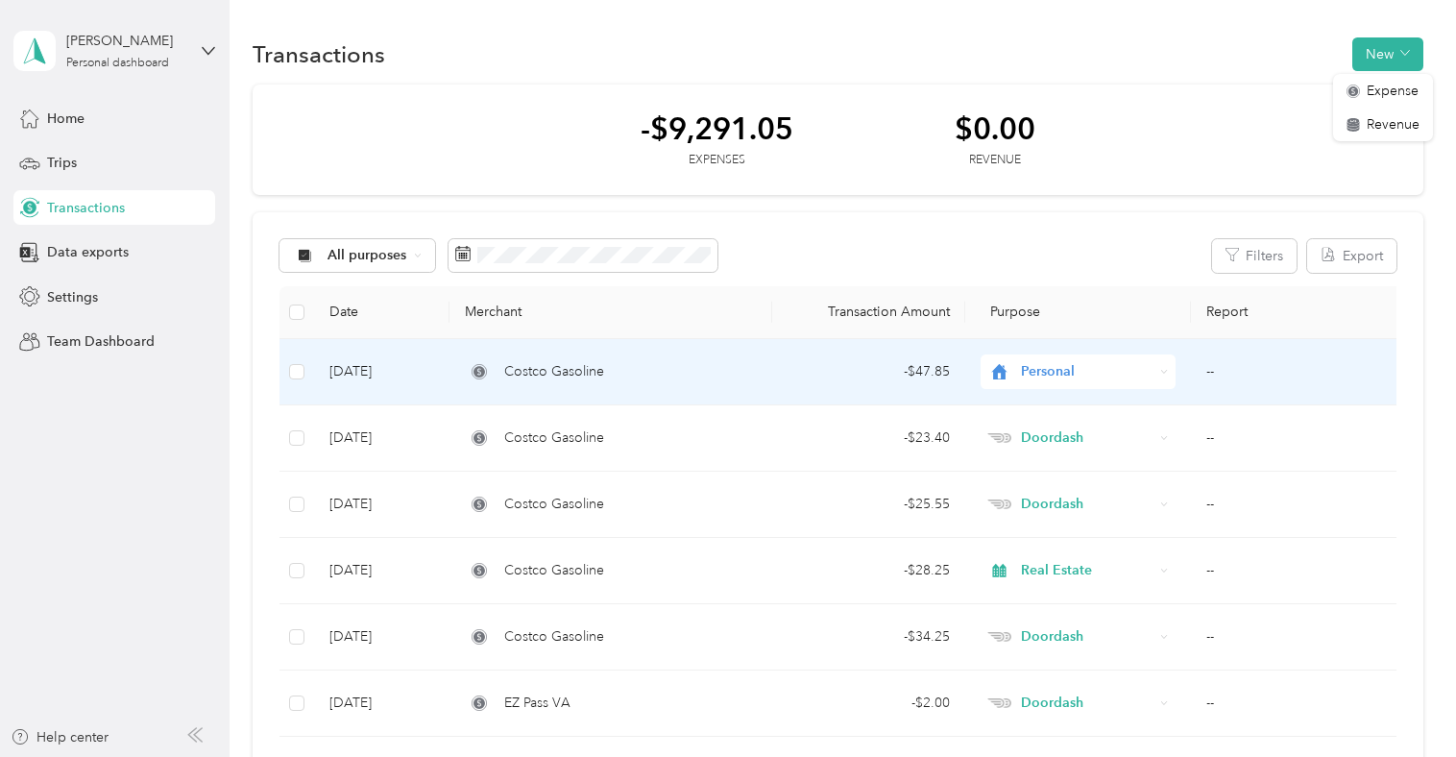
click at [1045, 369] on span "Personal" at bounding box center [1087, 371] width 133 height 21
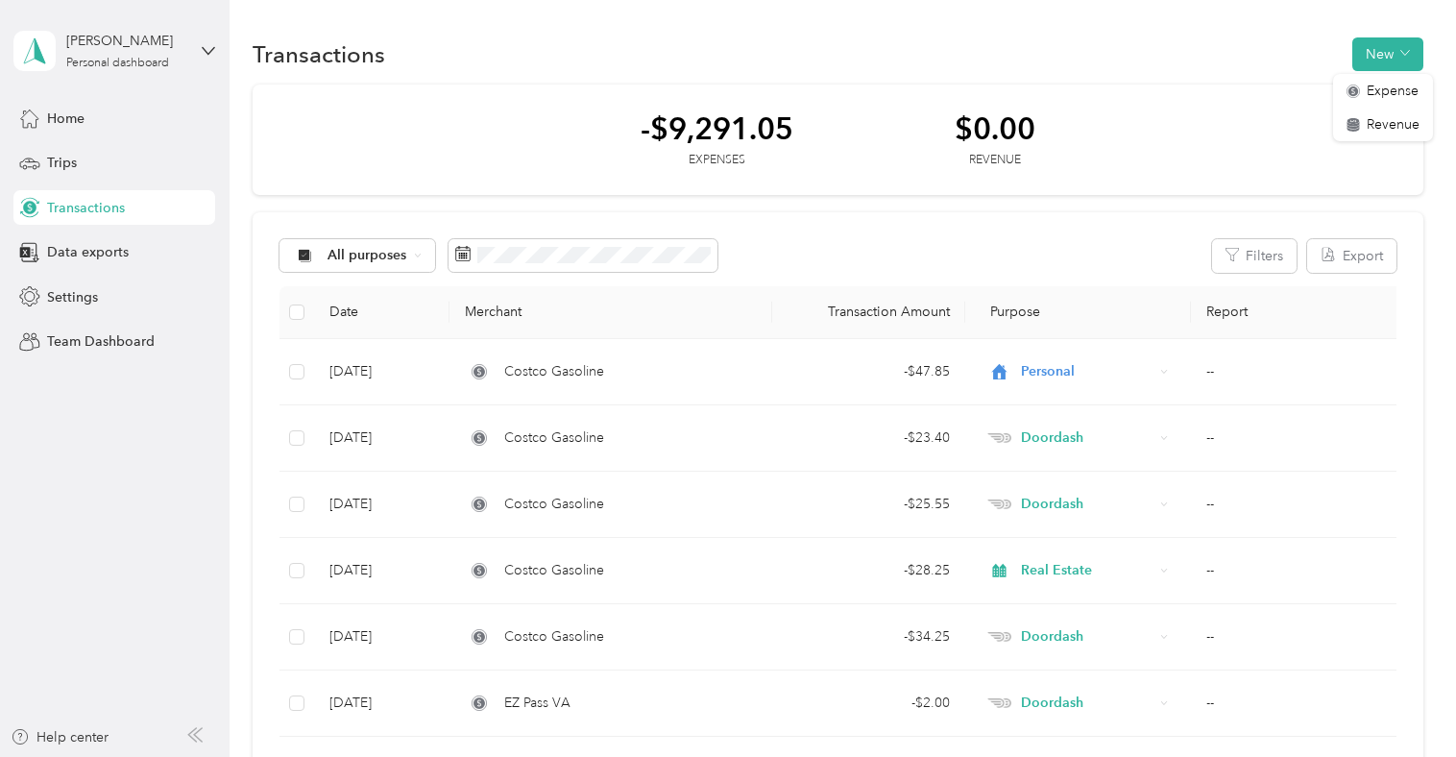
click at [1099, 246] on div "All purposes Filters Export" at bounding box center [837, 256] width 1116 height 34
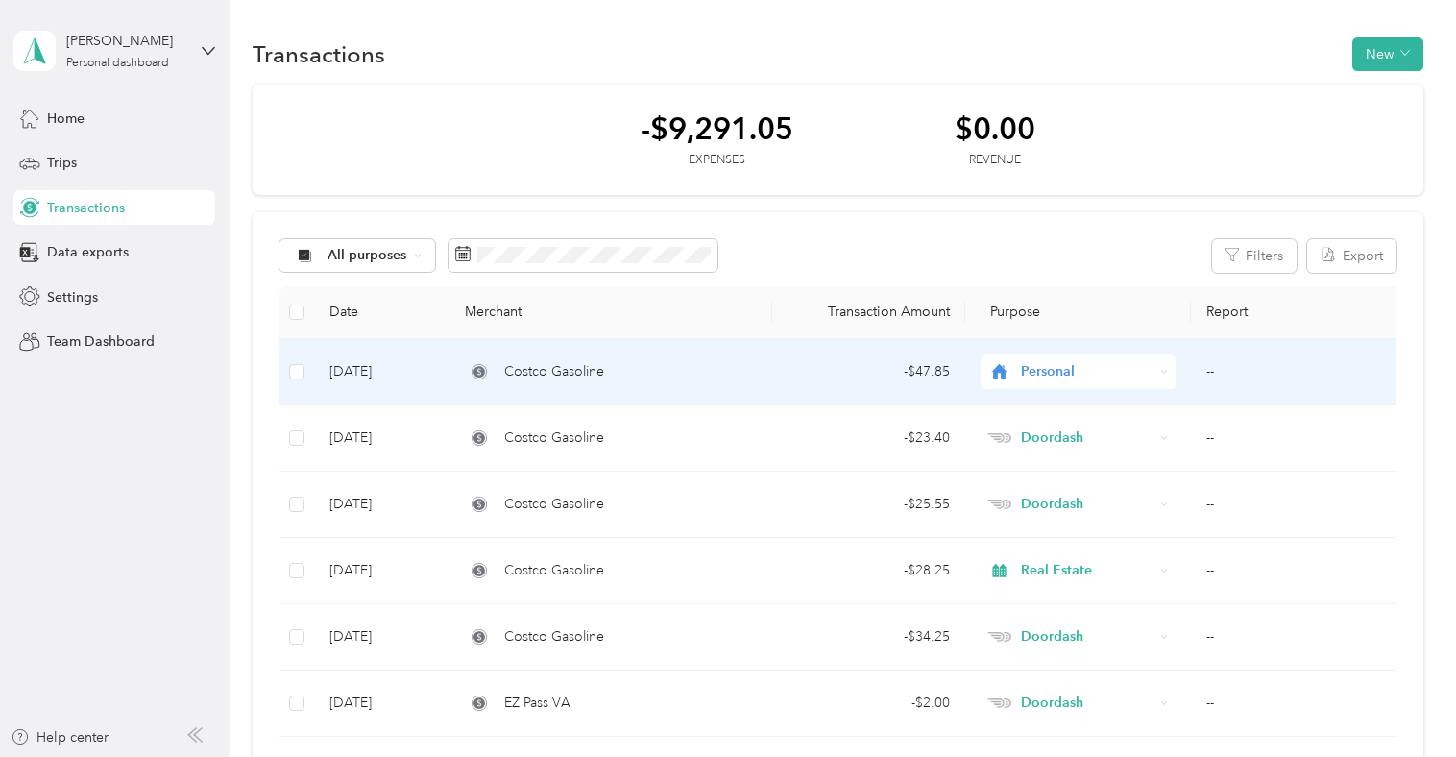
click at [406, 374] on td "[DATE]" at bounding box center [381, 372] width 135 height 66
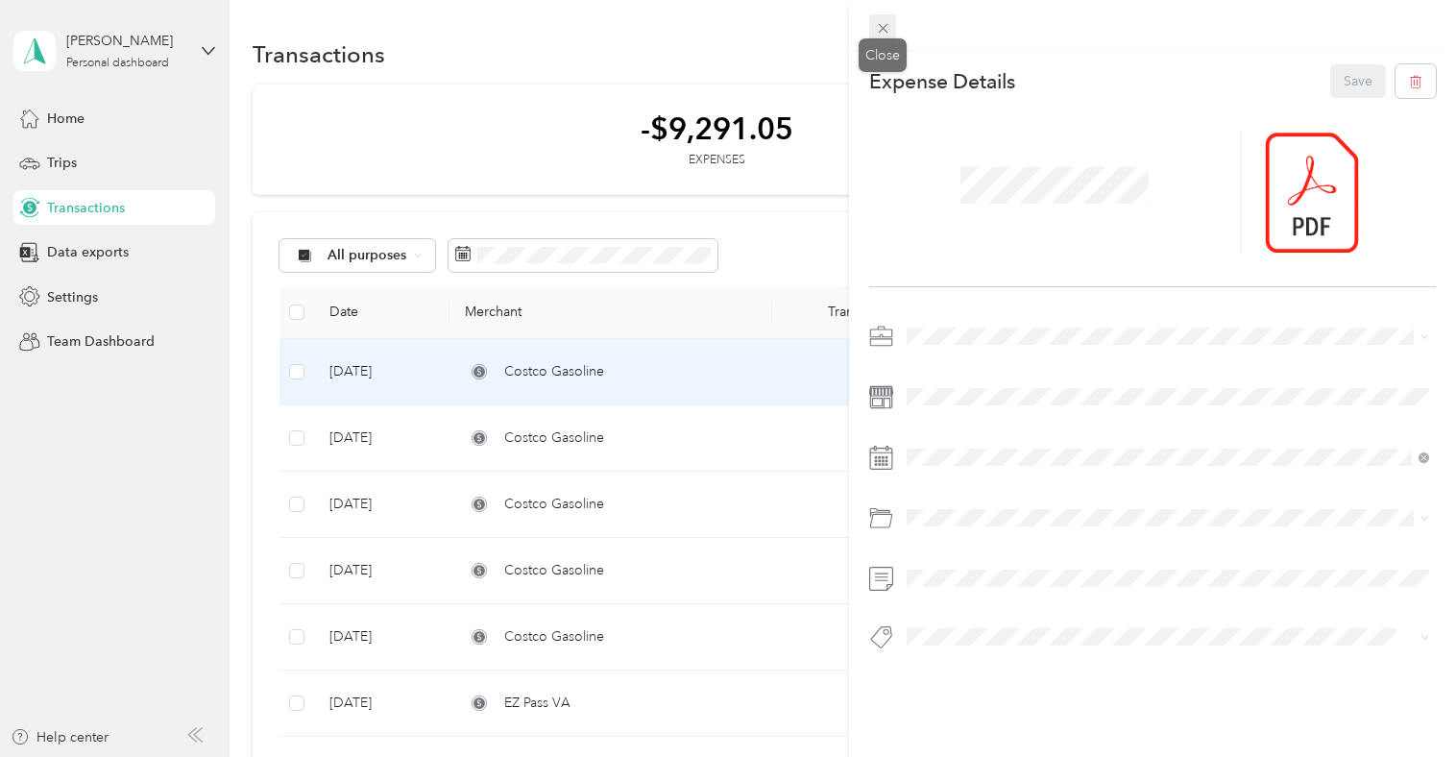
click at [879, 34] on icon at bounding box center [883, 28] width 16 height 16
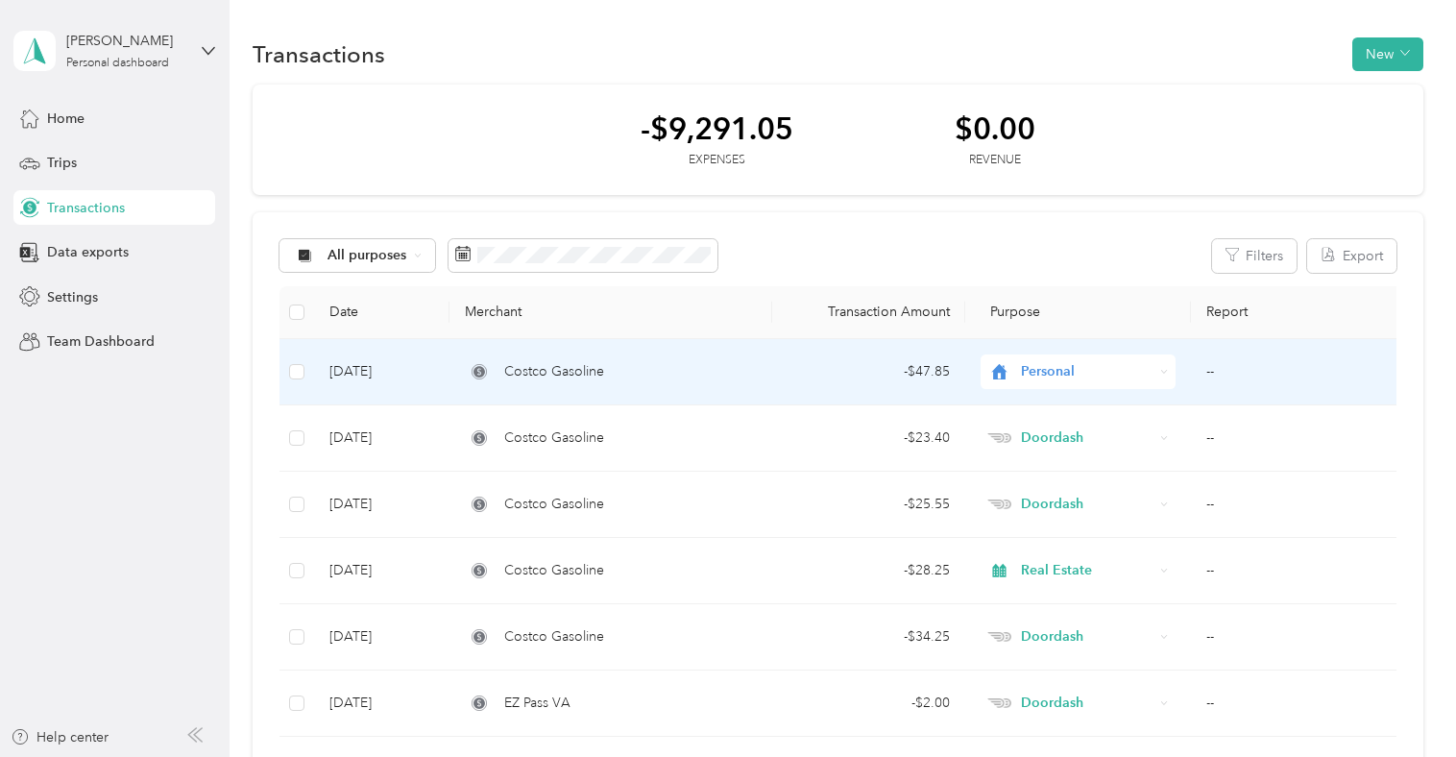
click at [1026, 356] on div "Personal" at bounding box center [1077, 371] width 195 height 35
click at [1069, 473] on span "Real Estate" at bounding box center [1094, 475] width 133 height 20
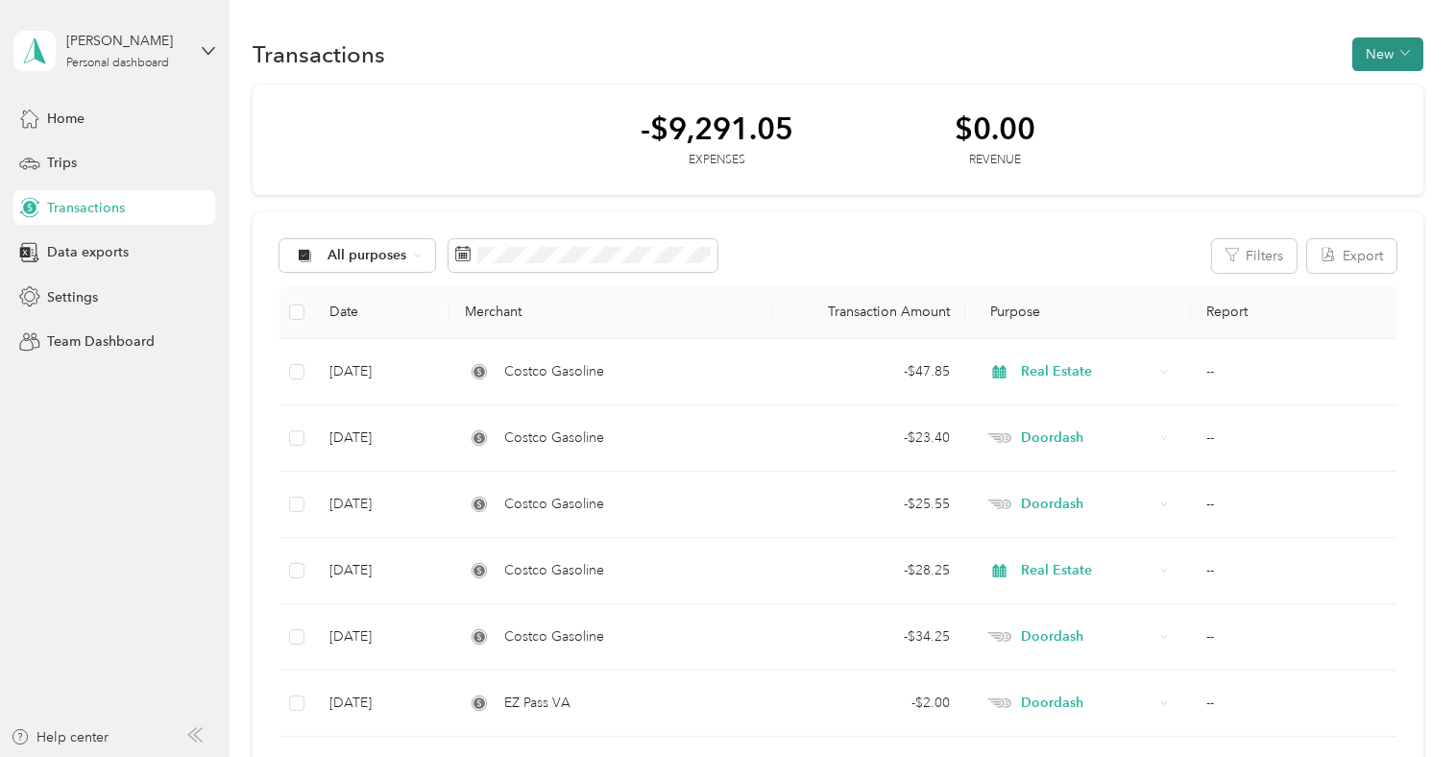
click at [1419, 46] on button "New" at bounding box center [1387, 54] width 71 height 34
click at [1399, 86] on span "Expense" at bounding box center [1392, 91] width 52 height 20
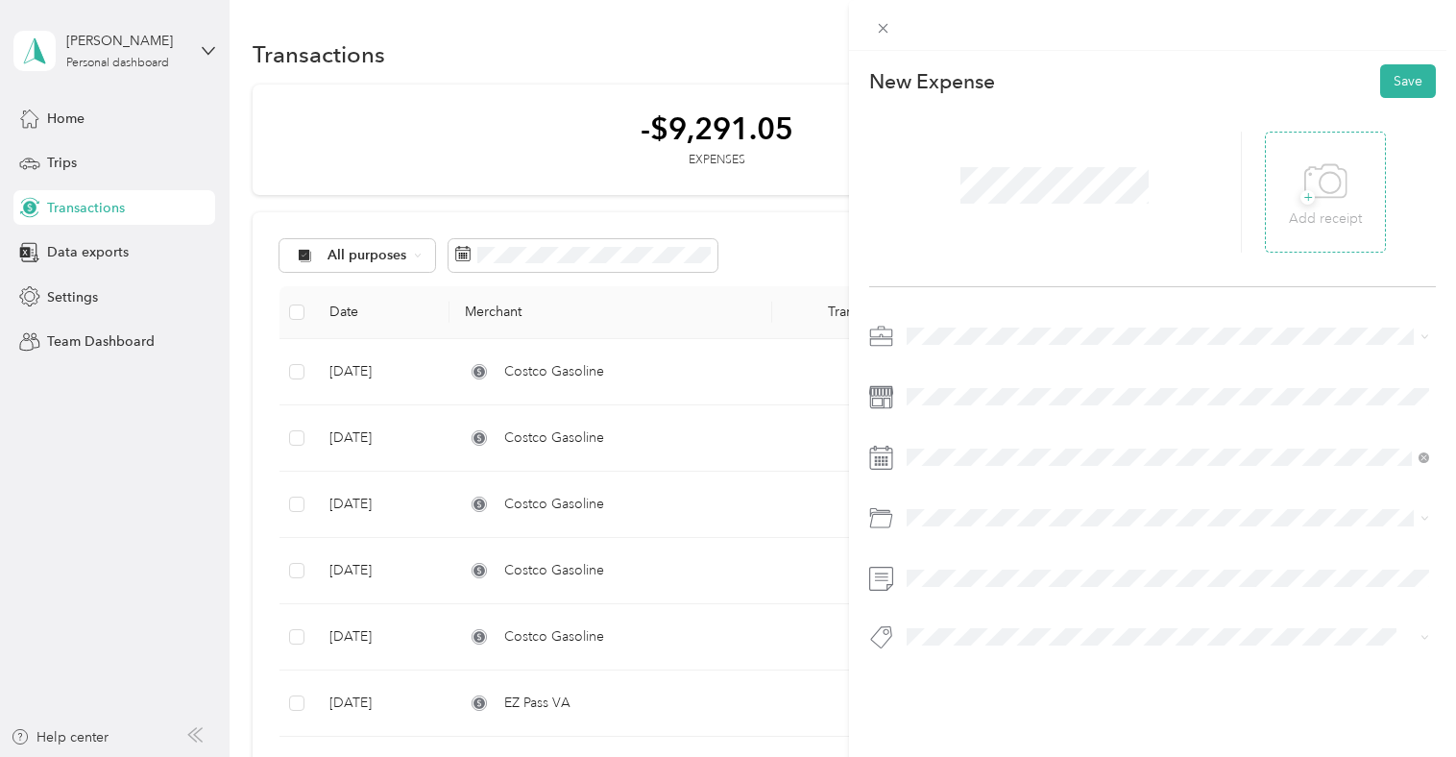
click at [1324, 186] on icon at bounding box center [1325, 182] width 43 height 53
click at [978, 463] on div "Doordash" at bounding box center [1167, 471] width 509 height 20
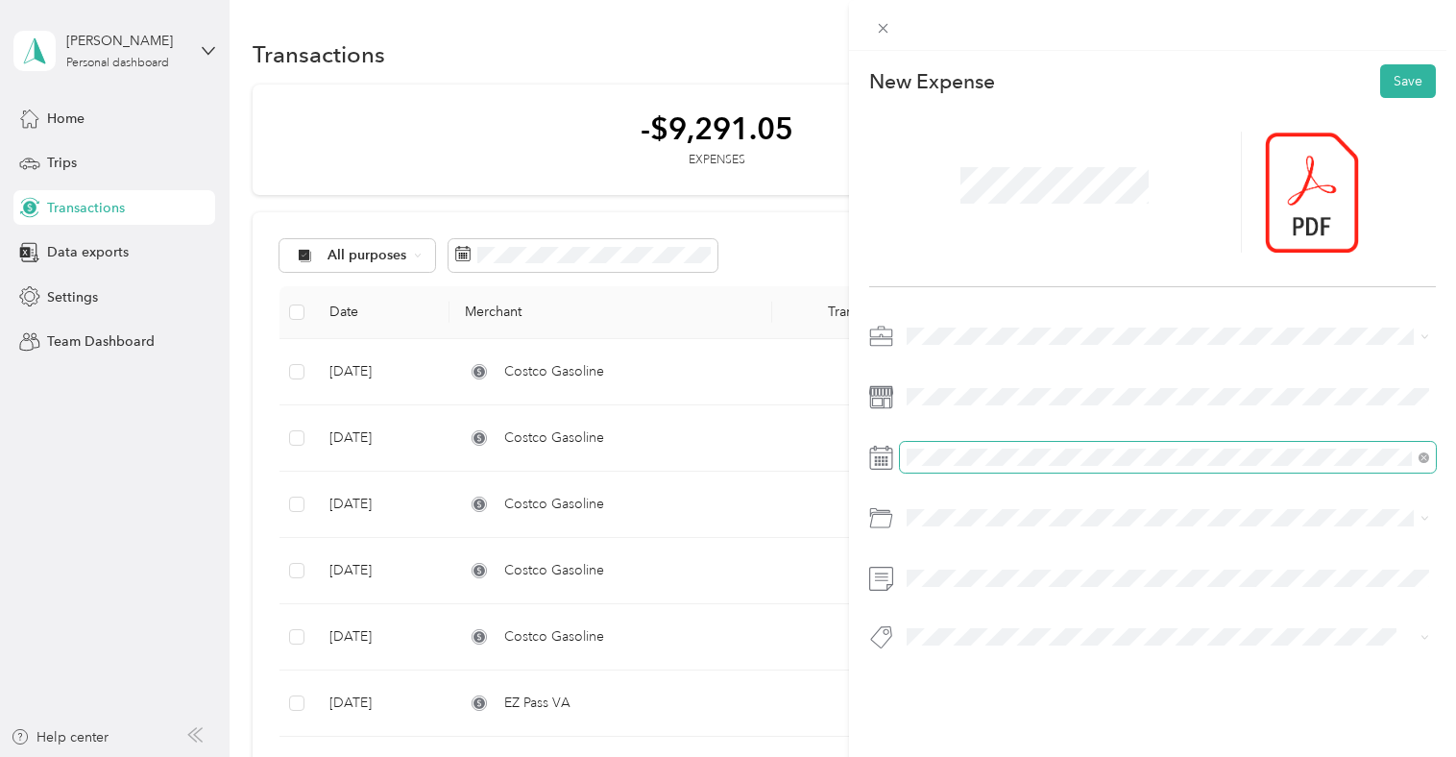
click at [968, 447] on span at bounding box center [1168, 457] width 536 height 31
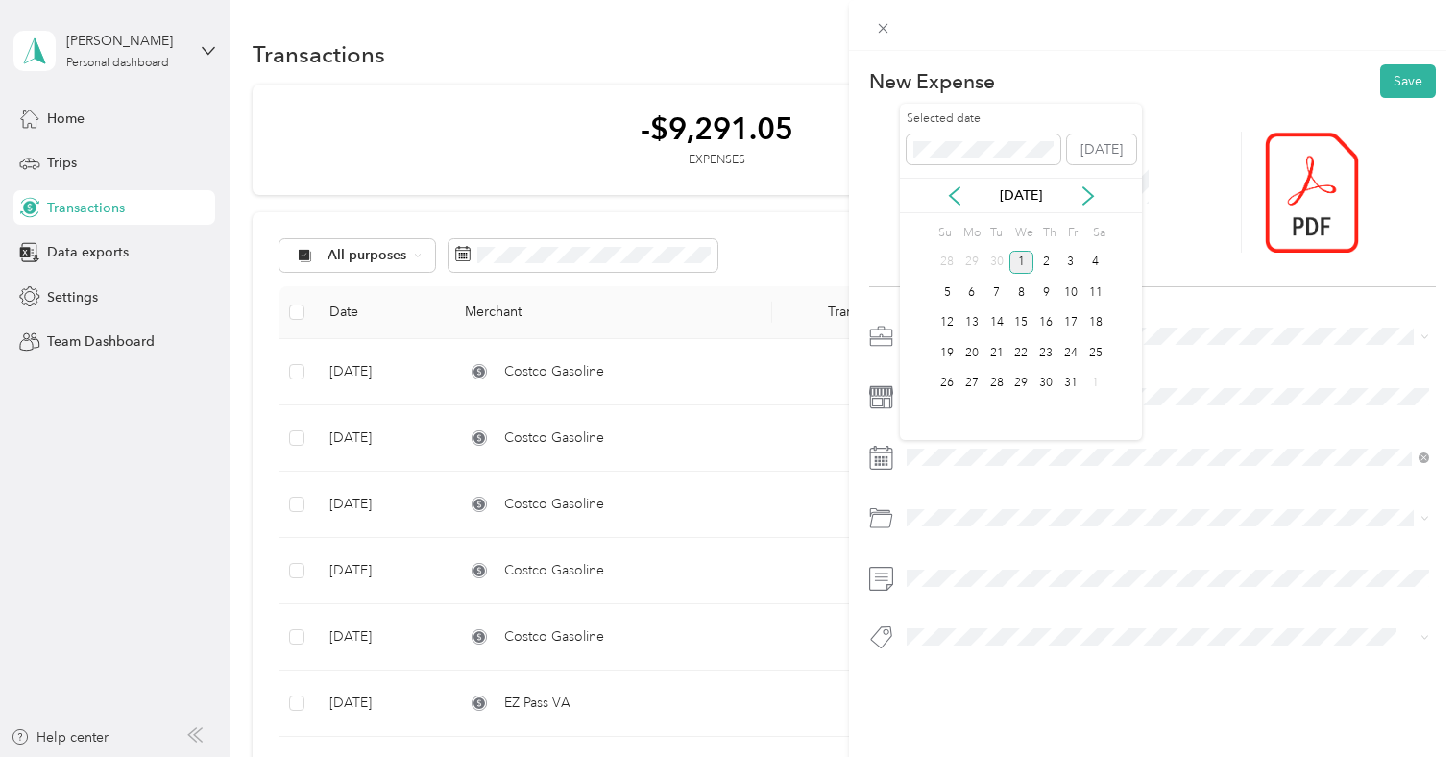
click at [957, 205] on div "[DATE]" at bounding box center [1021, 196] width 242 height 36
click at [959, 198] on icon at bounding box center [954, 195] width 19 height 19
click at [1069, 322] on div "19" at bounding box center [1070, 323] width 25 height 24
click at [1005, 592] on span "Parking Fees and Tolls" at bounding box center [979, 595] width 133 height 16
click at [1416, 85] on button "Save" at bounding box center [1408, 81] width 56 height 34
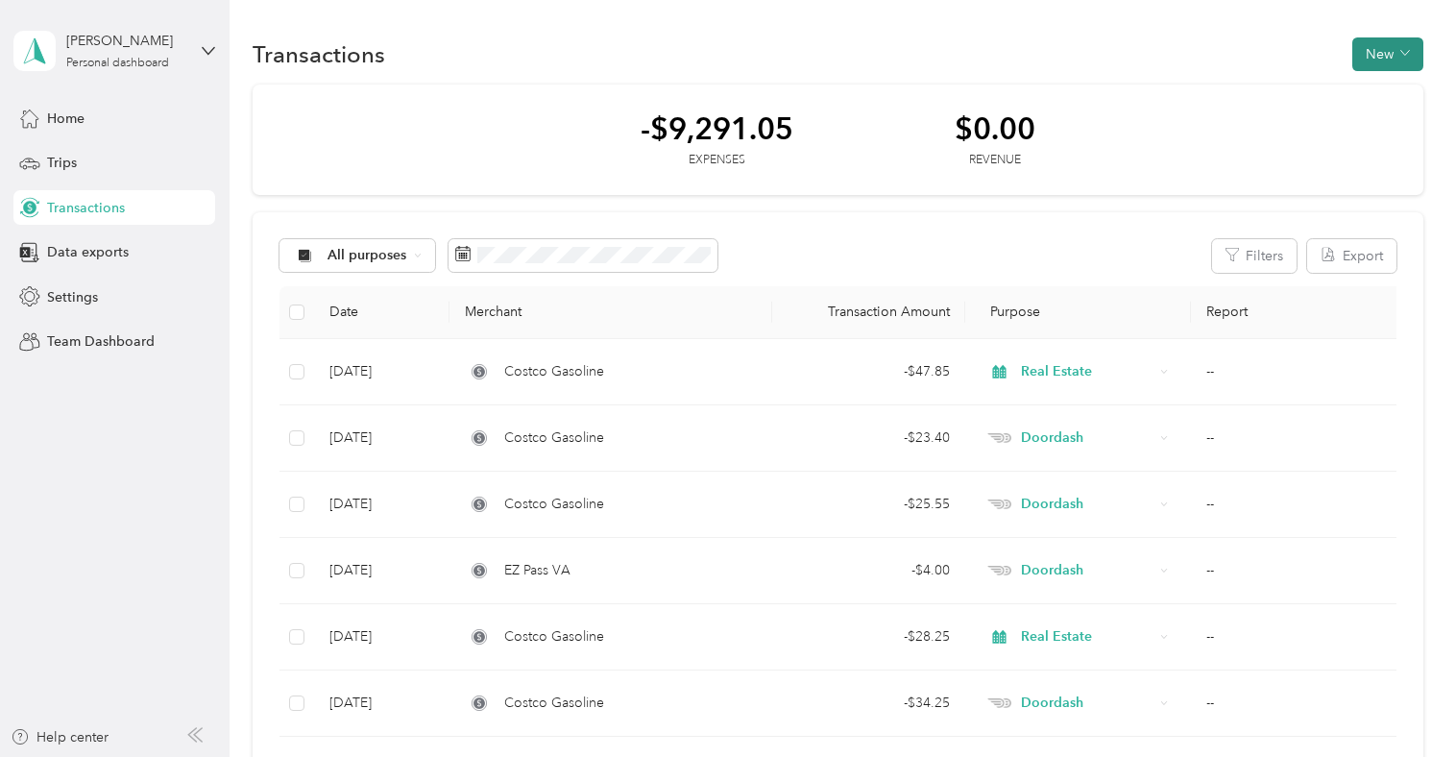
click at [1409, 60] on span "button" at bounding box center [1405, 54] width 10 height 16
click at [1400, 94] on span "Expense" at bounding box center [1392, 91] width 52 height 20
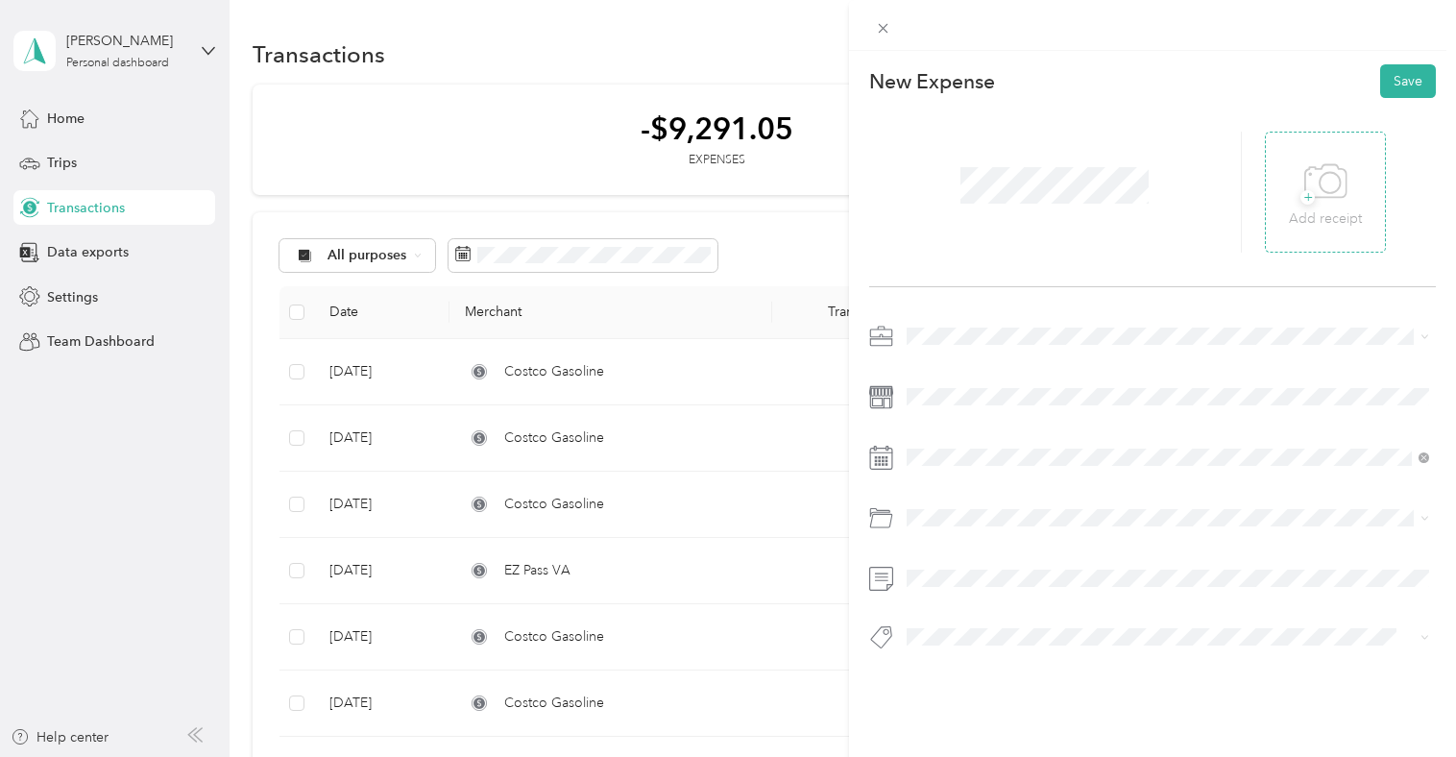
click at [1329, 203] on icon at bounding box center [1325, 182] width 43 height 53
click at [976, 437] on span "Real Estate" at bounding box center [945, 437] width 64 height 16
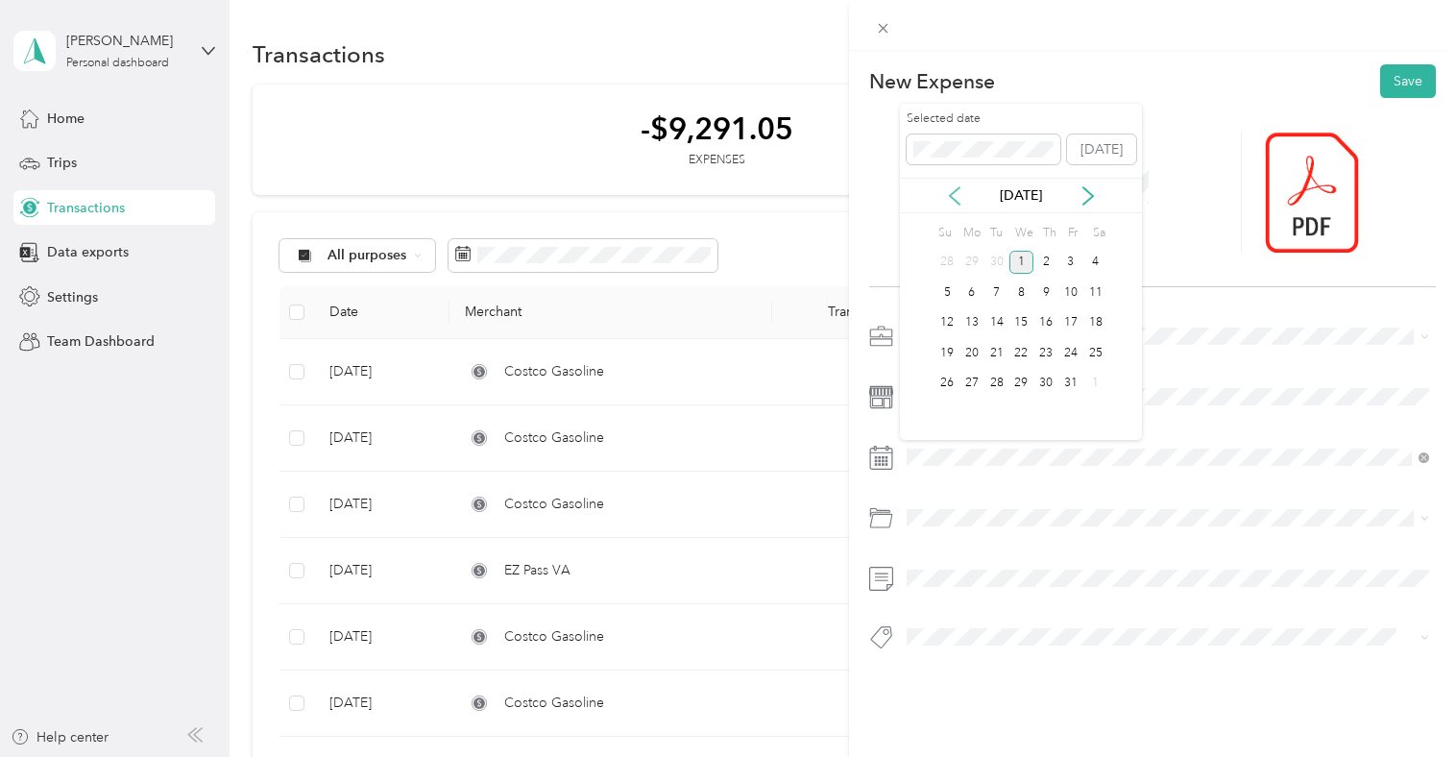
click at [957, 198] on icon at bounding box center [954, 195] width 19 height 19
click at [1046, 350] on div "25" at bounding box center [1045, 353] width 25 height 24
click at [968, 593] on span "Parking Fees and Tolls" at bounding box center [979, 595] width 133 height 16
click at [954, 646] on span at bounding box center [1168, 636] width 536 height 27
click at [973, 602] on div "Tour" at bounding box center [1167, 604] width 509 height 24
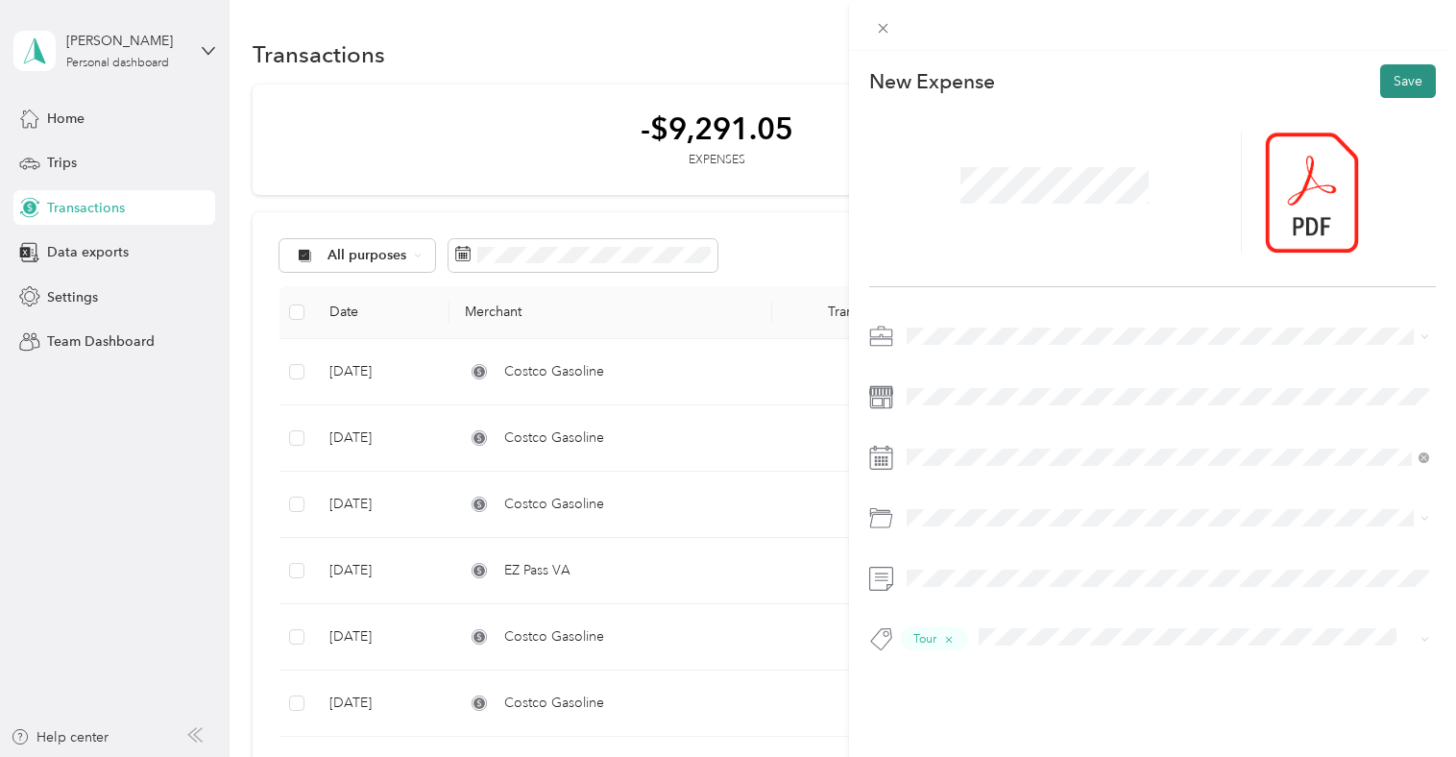
click at [1407, 82] on button "Save" at bounding box center [1408, 81] width 56 height 34
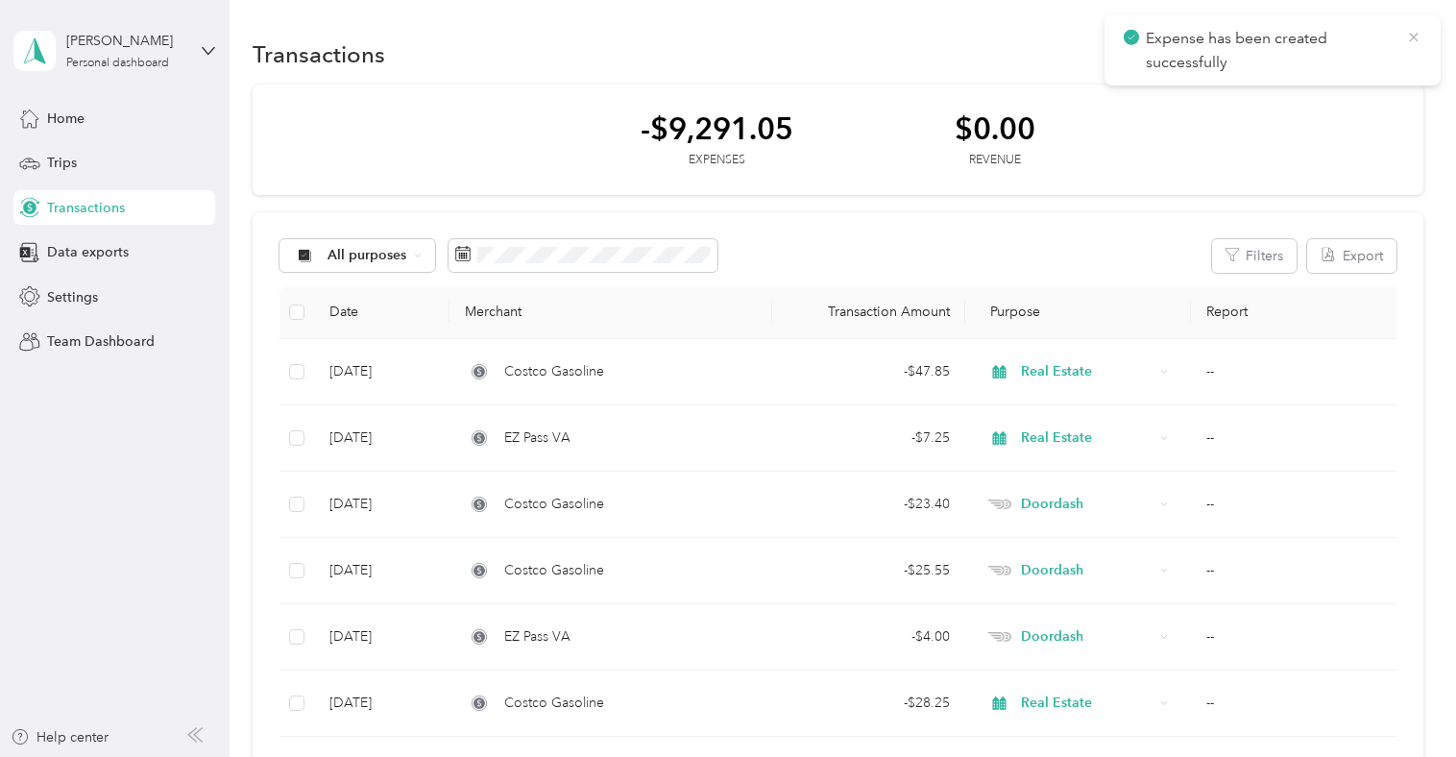
click at [1411, 38] on icon at bounding box center [1413, 37] width 15 height 17
click at [1400, 52] on button "New" at bounding box center [1387, 54] width 71 height 34
click at [1360, 95] on div "Expense" at bounding box center [1382, 91] width 73 height 20
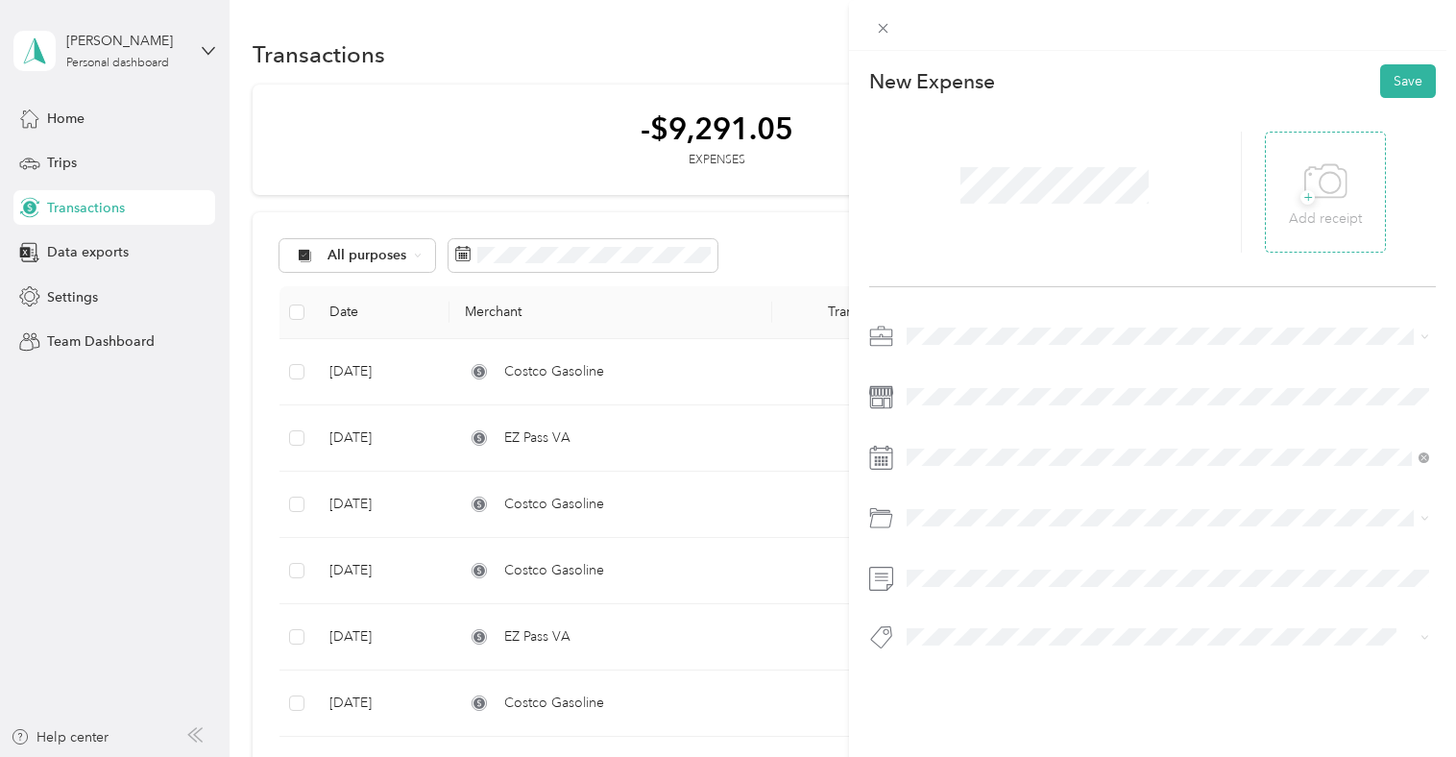
click at [1336, 199] on icon at bounding box center [1325, 182] width 43 height 53
click at [980, 470] on div "Doordash" at bounding box center [1167, 471] width 509 height 20
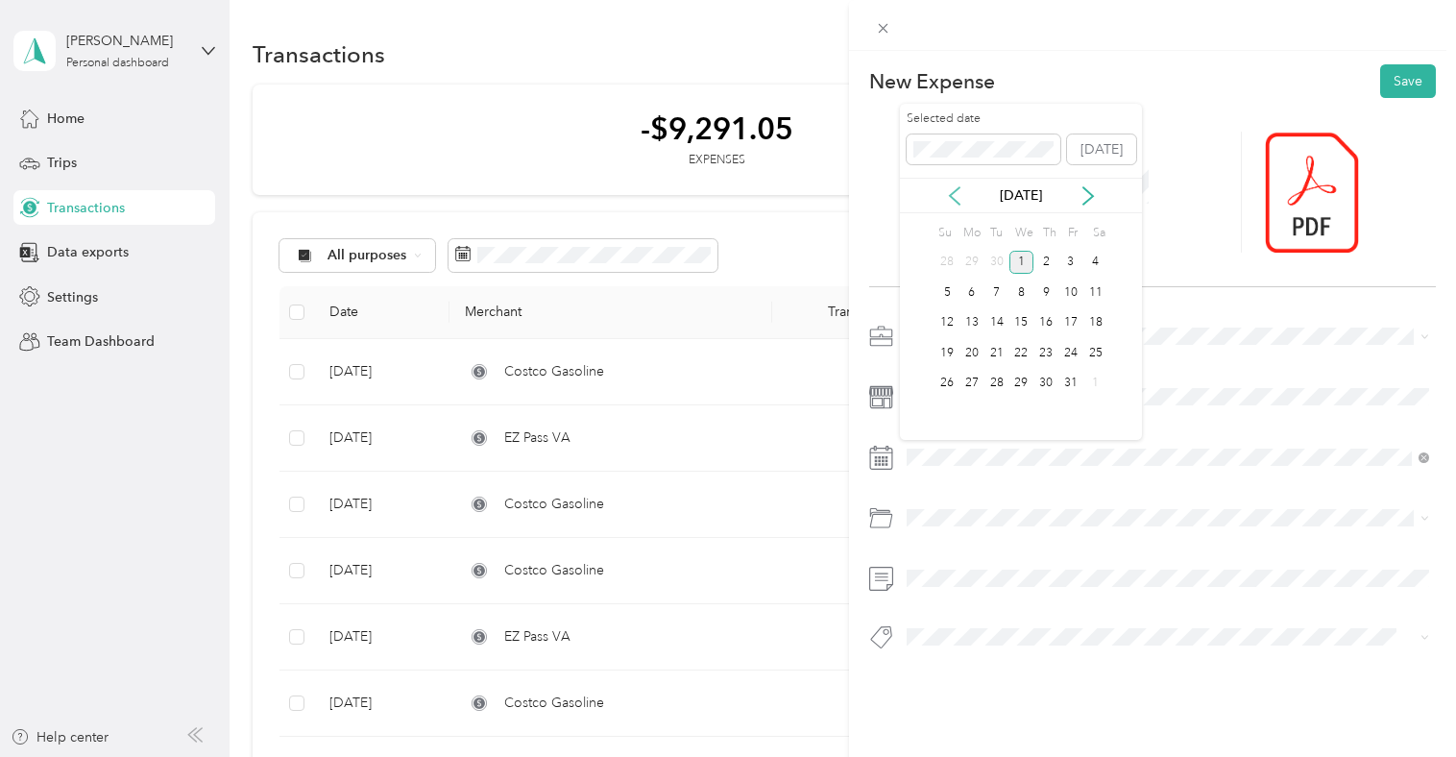
click at [954, 192] on icon at bounding box center [954, 195] width 19 height 19
click at [953, 382] on div "28" at bounding box center [946, 384] width 25 height 24
click at [957, 587] on span "Parking Fees and Tolls" at bounding box center [979, 595] width 133 height 16
click at [1411, 73] on button "Save" at bounding box center [1408, 81] width 56 height 34
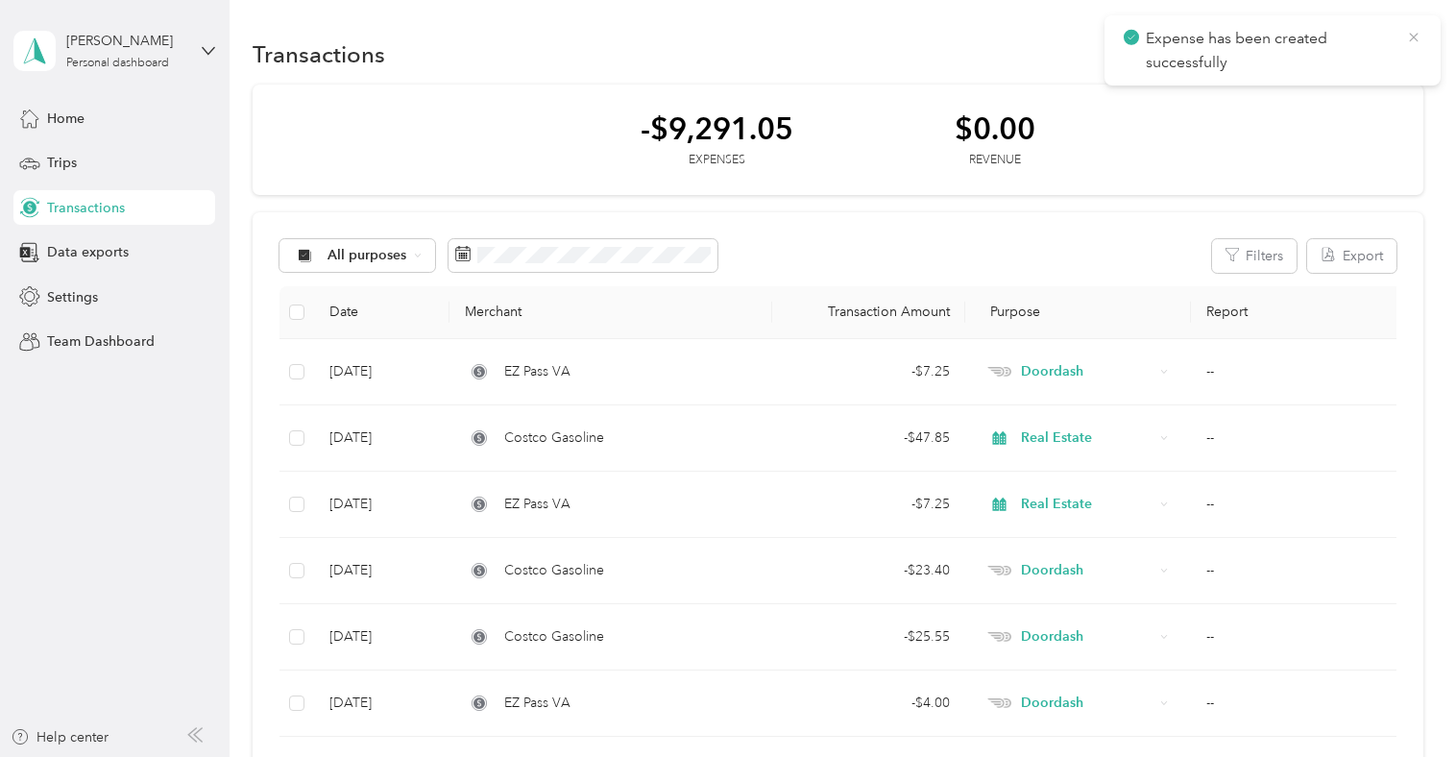
click at [1415, 38] on icon at bounding box center [1413, 37] width 9 height 9
click at [1410, 50] on icon "button" at bounding box center [1405, 53] width 10 height 10
click at [1387, 92] on span "Expense" at bounding box center [1392, 91] width 52 height 20
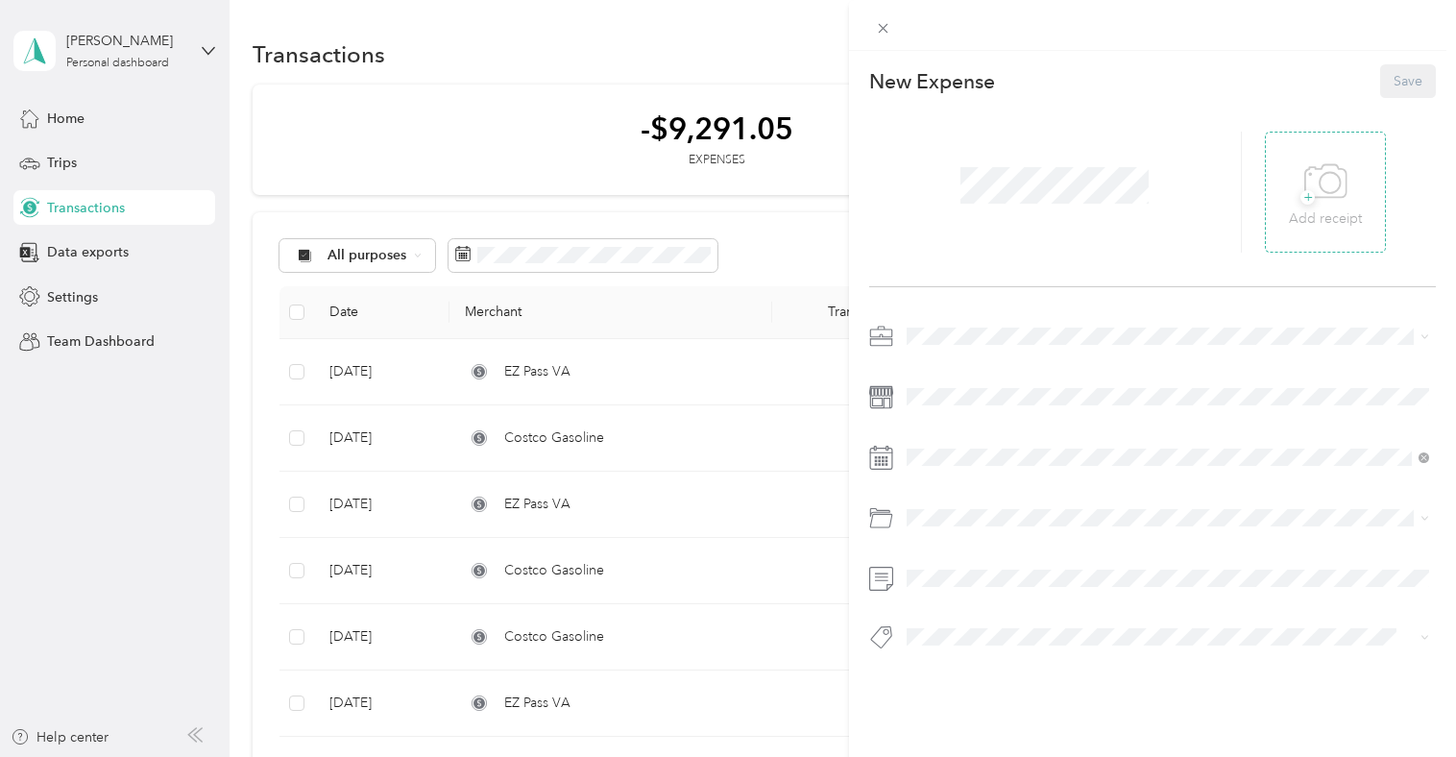
click at [1312, 190] on span "+" at bounding box center [1307, 197] width 14 height 14
click at [976, 463] on div "Doordash" at bounding box center [1167, 471] width 509 height 20
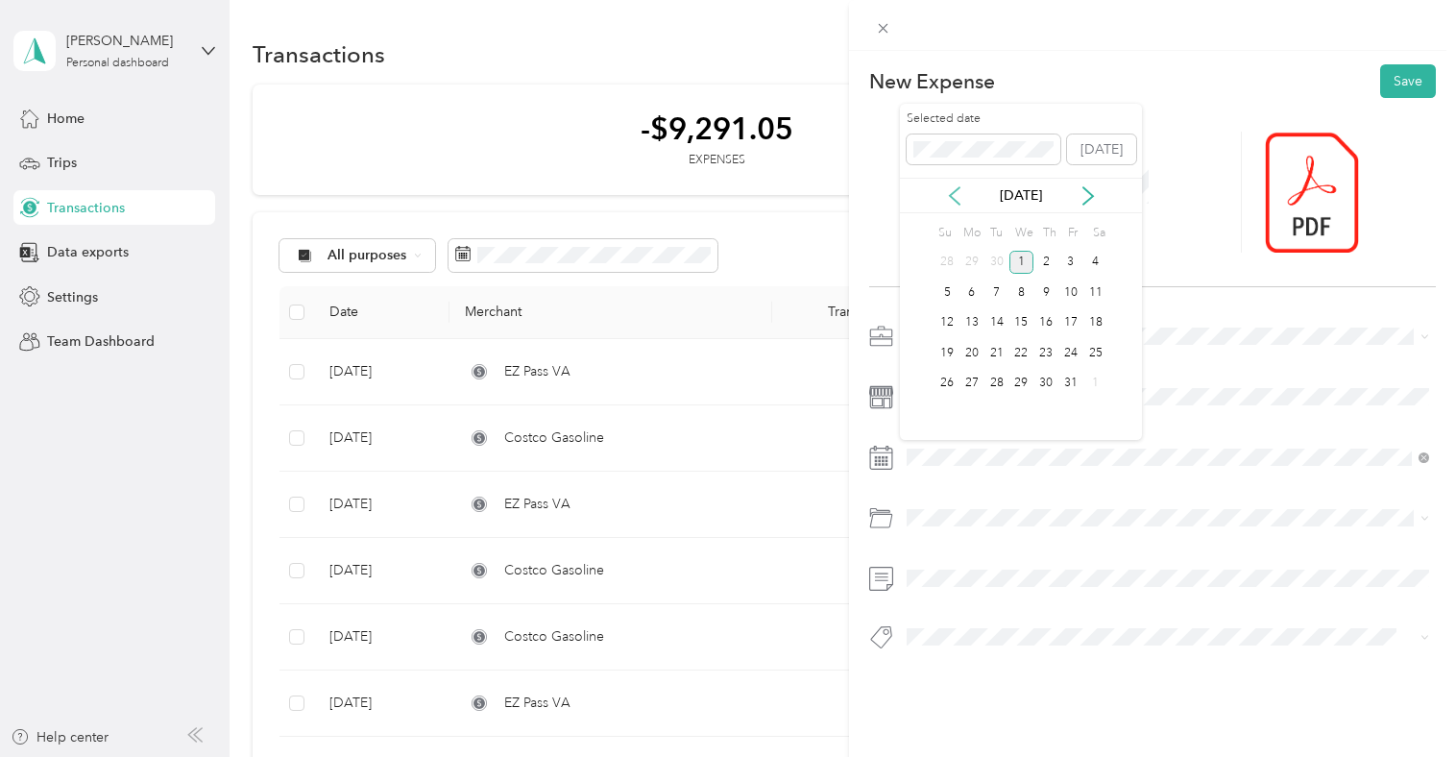
click at [947, 199] on icon at bounding box center [954, 195] width 19 height 19
click at [997, 383] on div "30" at bounding box center [996, 384] width 25 height 24
click at [979, 600] on li "Parking Fees and Tolls" at bounding box center [1168, 595] width 536 height 34
click at [1403, 85] on button "Save" at bounding box center [1408, 81] width 56 height 34
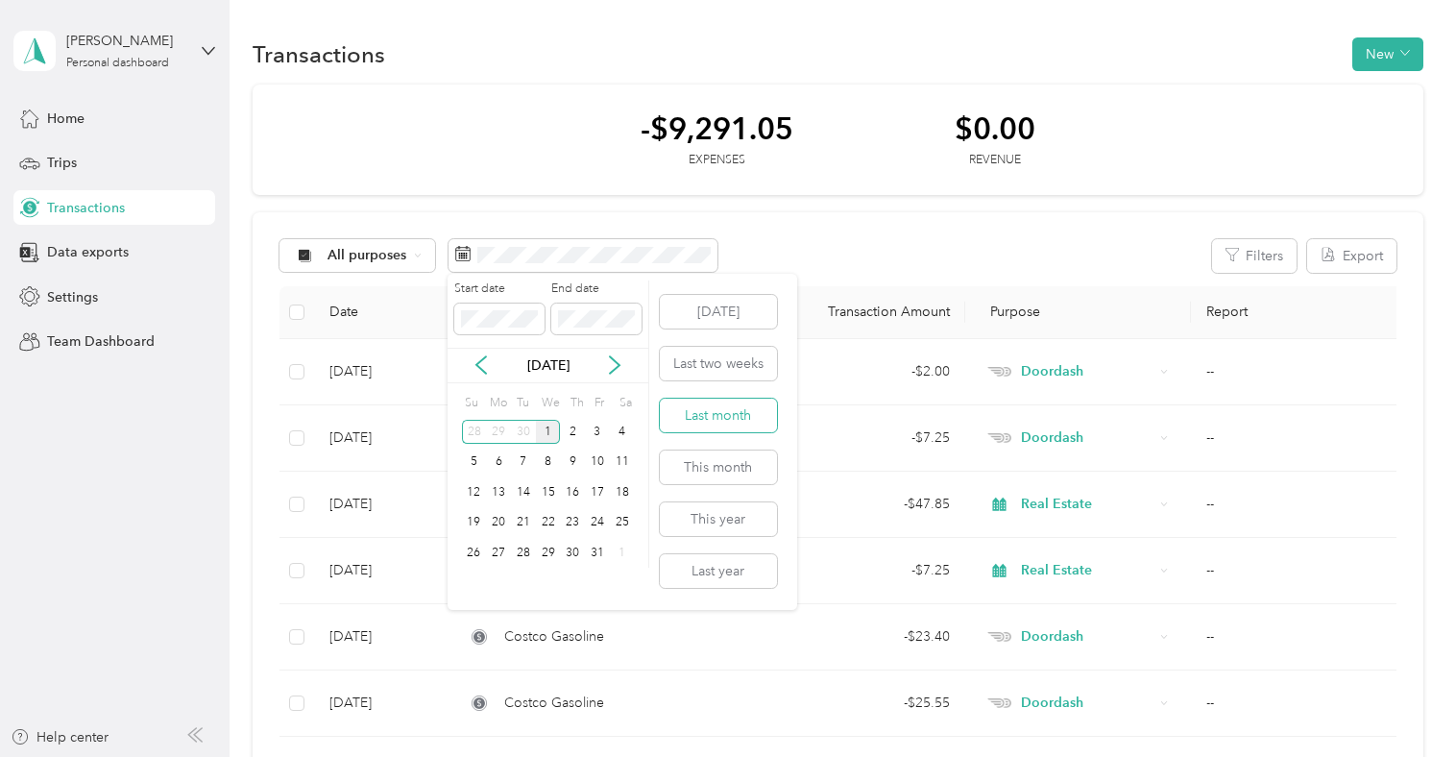
click at [742, 411] on button "Last month" at bounding box center [718, 416] width 117 height 34
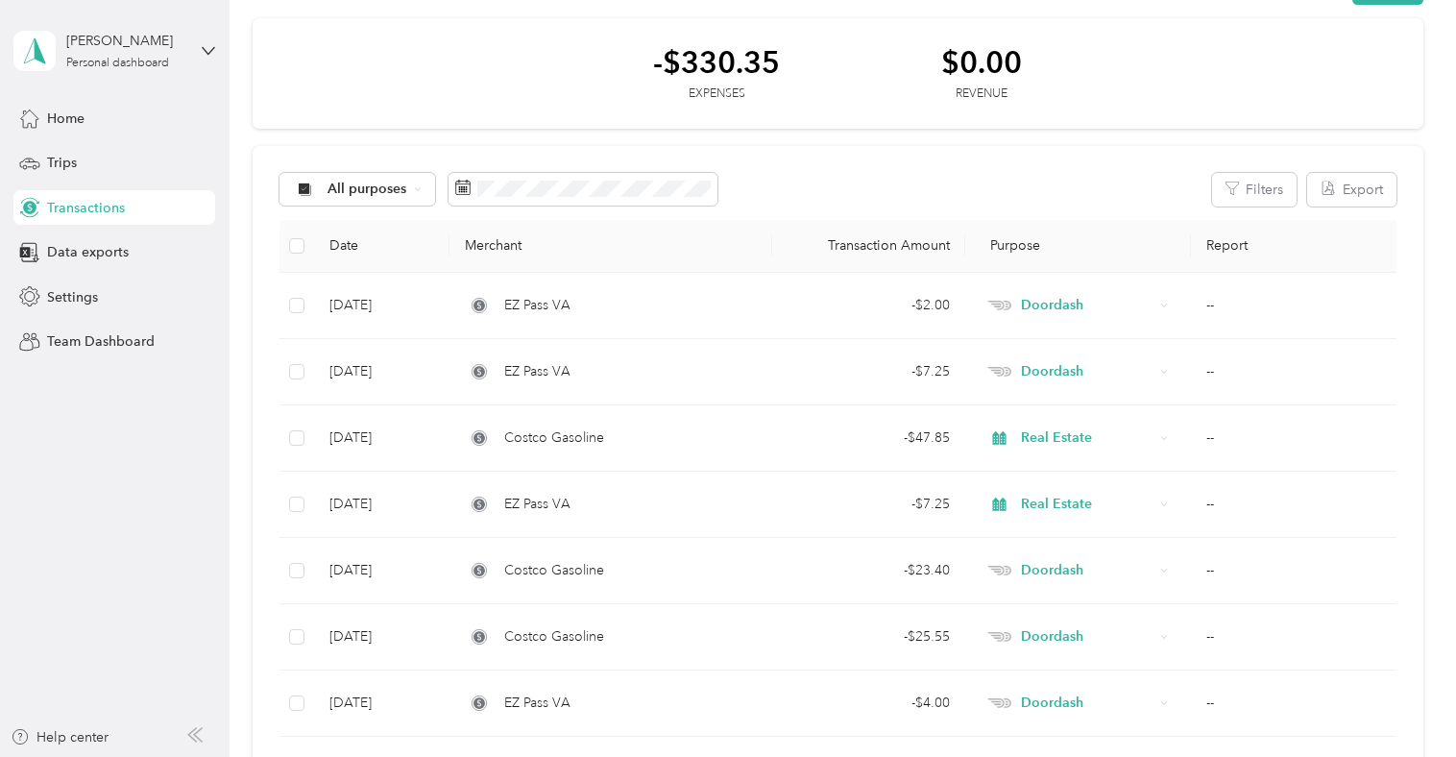
scroll to position [58, 0]
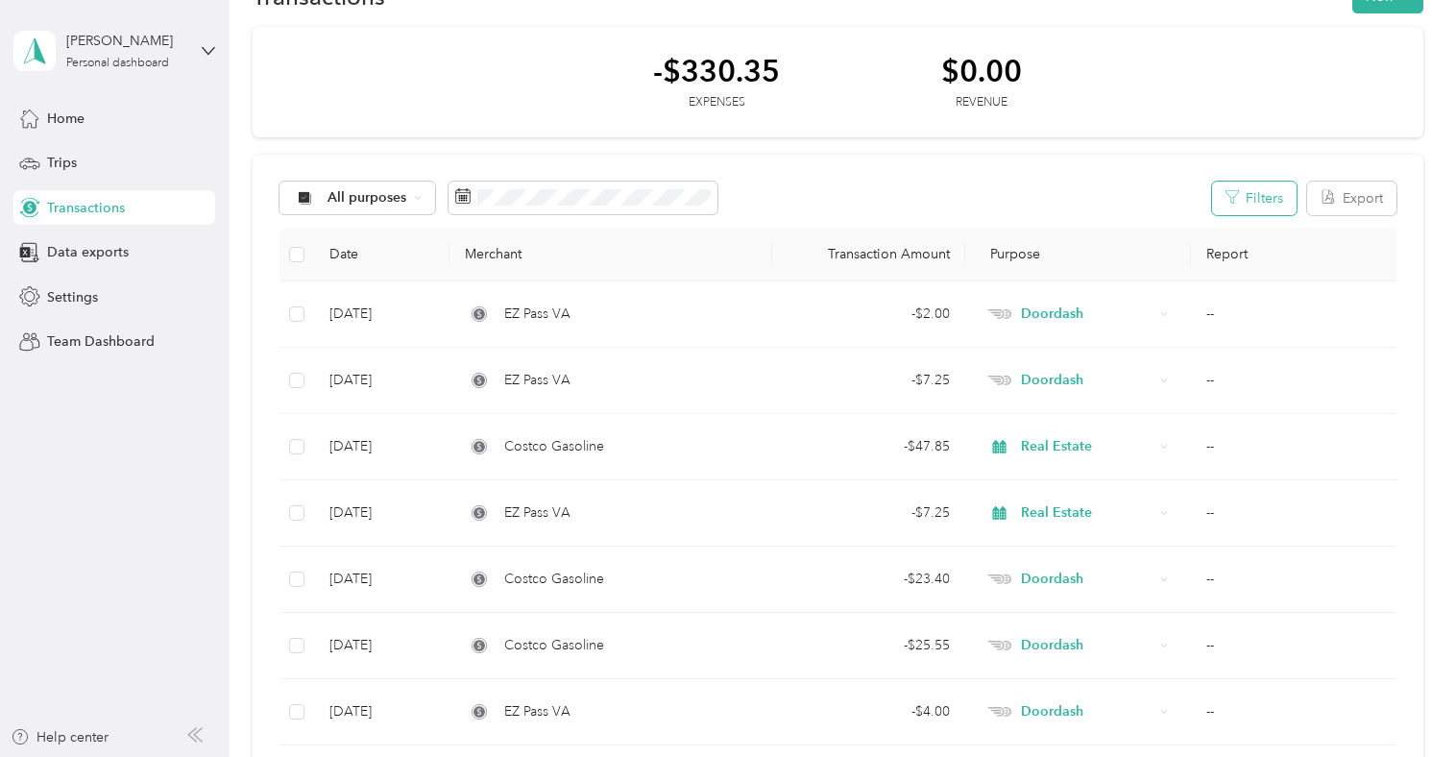
click at [1280, 211] on button "Filters" at bounding box center [1254, 198] width 85 height 34
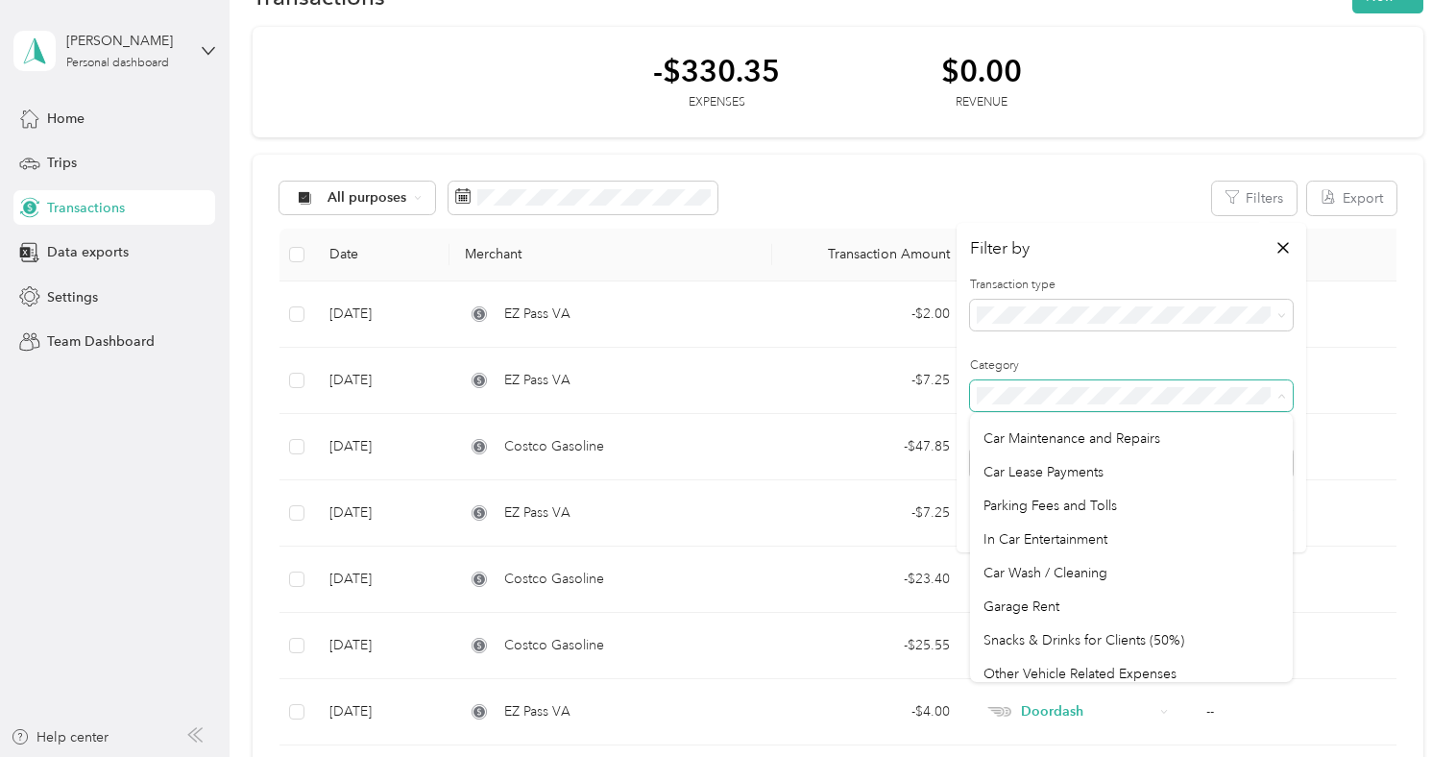
scroll to position [85, 0]
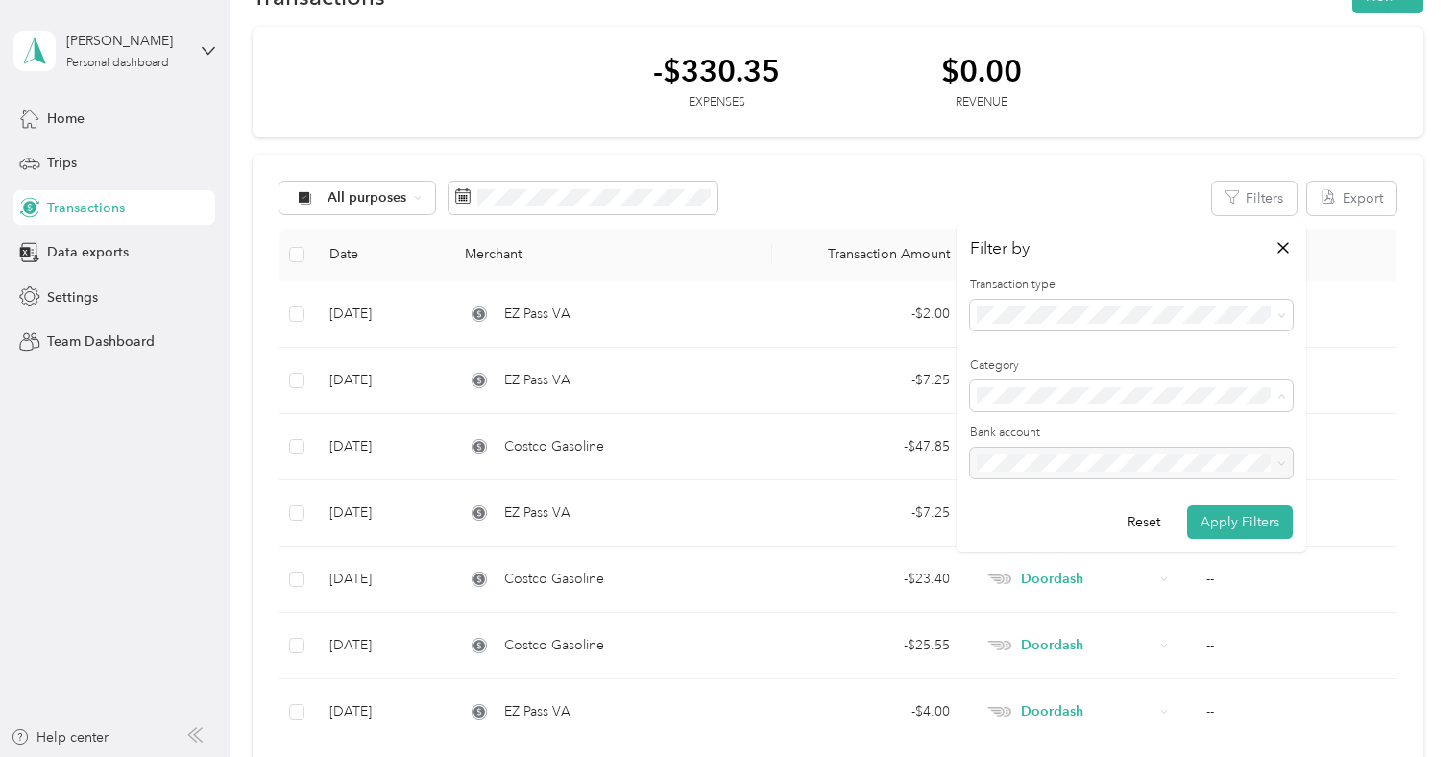
click at [1091, 523] on span "Parking Fees and Tolls" at bounding box center [1049, 522] width 133 height 16
click at [1257, 516] on button "Apply Filters" at bounding box center [1240, 522] width 106 height 34
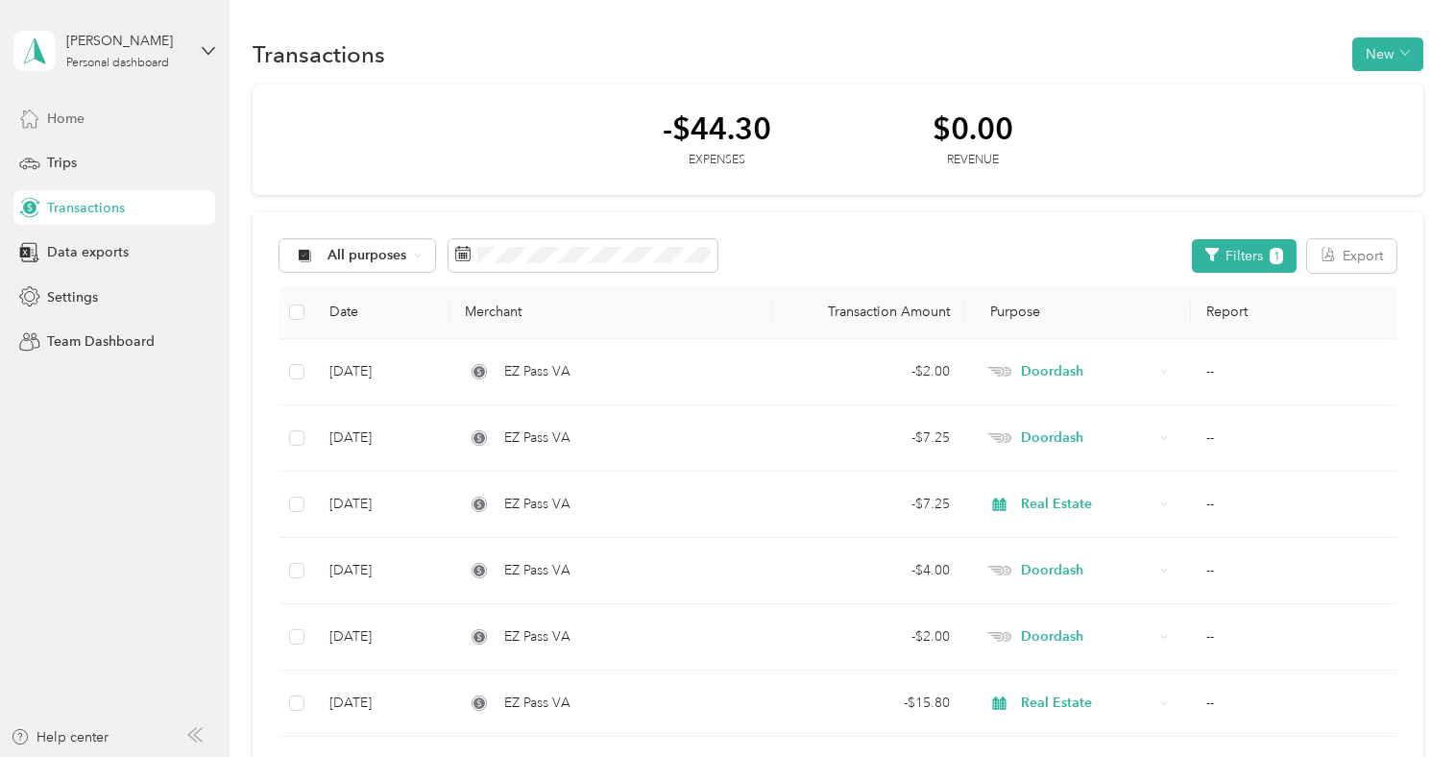
click at [85, 126] on div "Home" at bounding box center [114, 118] width 202 height 35
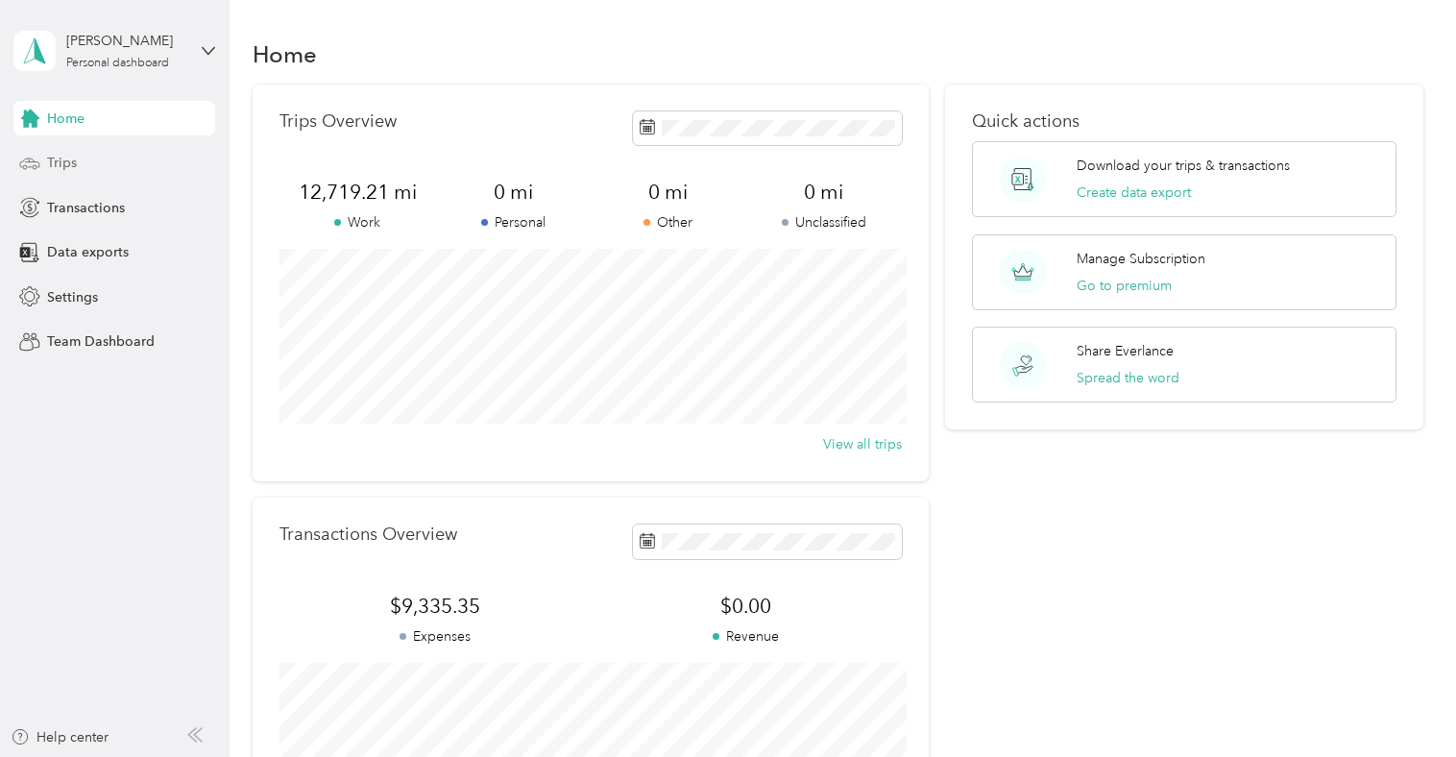
click at [78, 163] on div "Trips" at bounding box center [114, 163] width 202 height 35
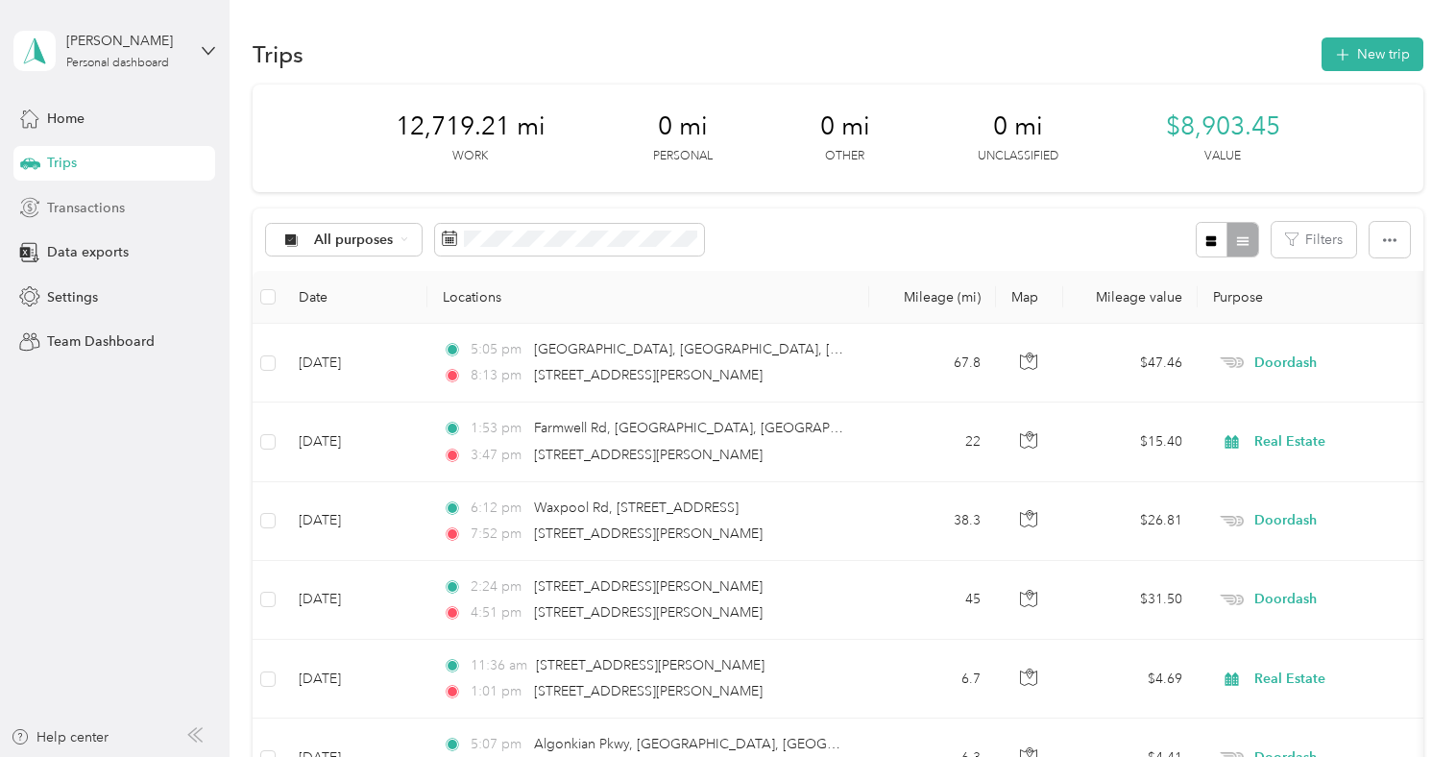
click at [104, 205] on span "Transactions" at bounding box center [86, 208] width 78 height 20
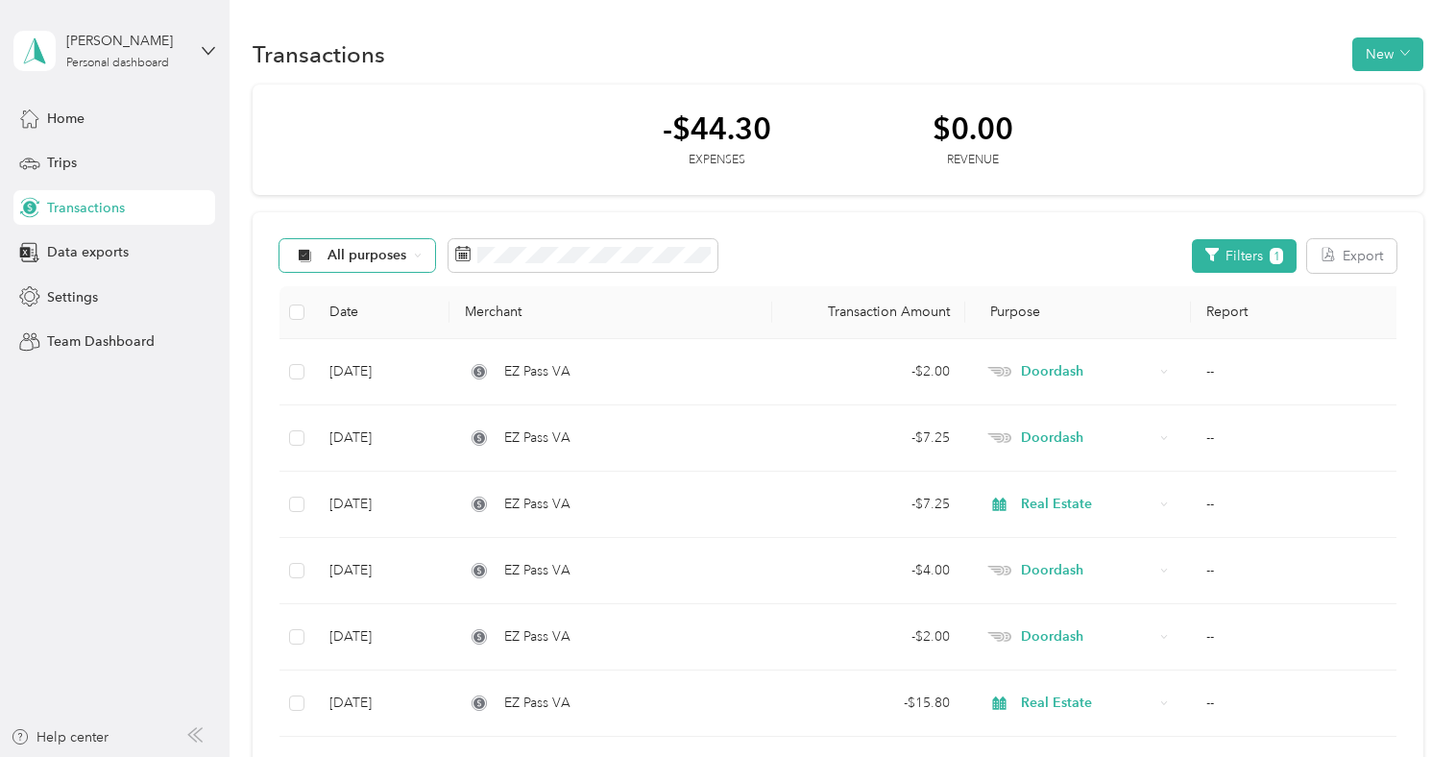
click at [414, 260] on div "All purposes" at bounding box center [357, 255] width 156 height 33
click at [395, 450] on span "Doordash" at bounding box center [373, 458] width 93 height 20
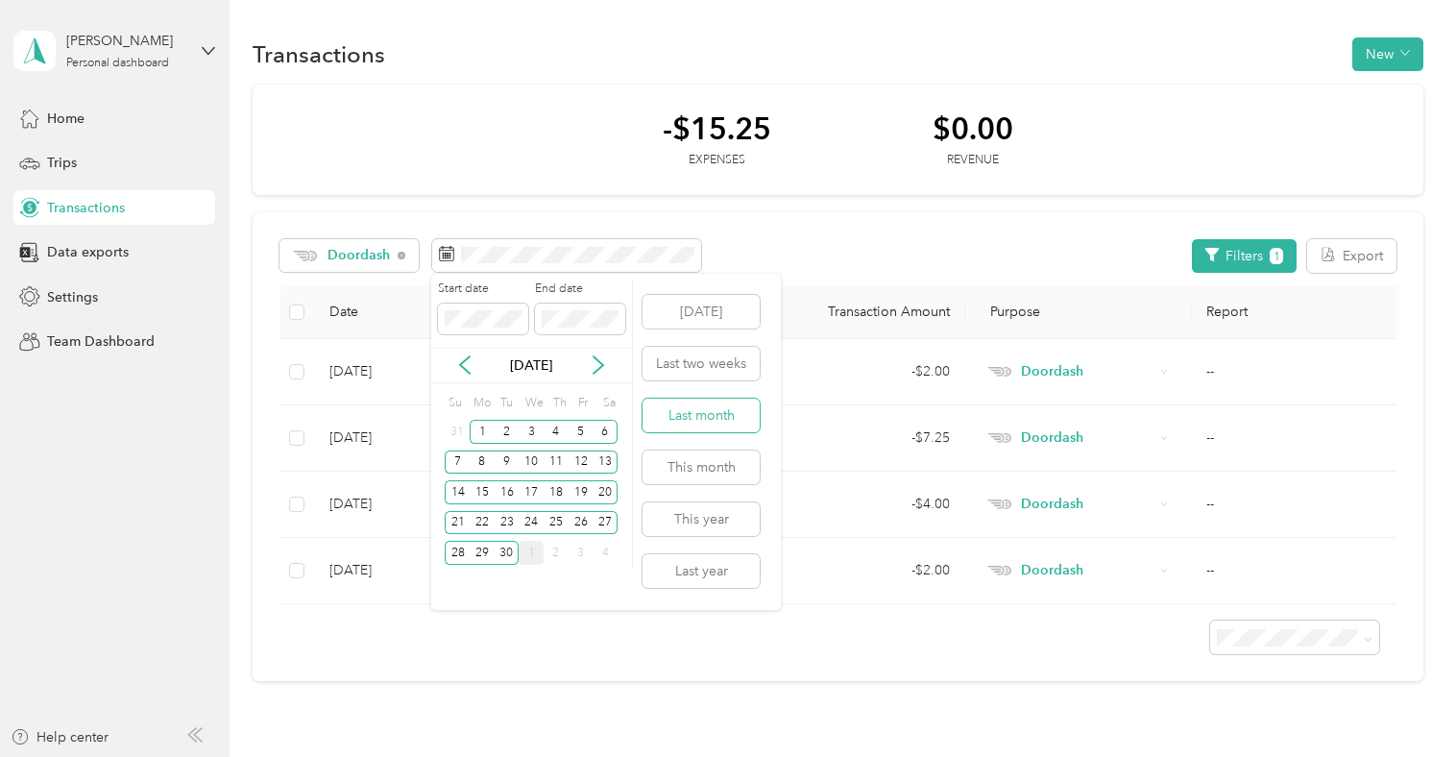
drag, startPoint x: 720, startPoint y: 422, endPoint x: 691, endPoint y: 412, distance: 30.4
click at [720, 420] on button "Last month" at bounding box center [700, 416] width 117 height 34
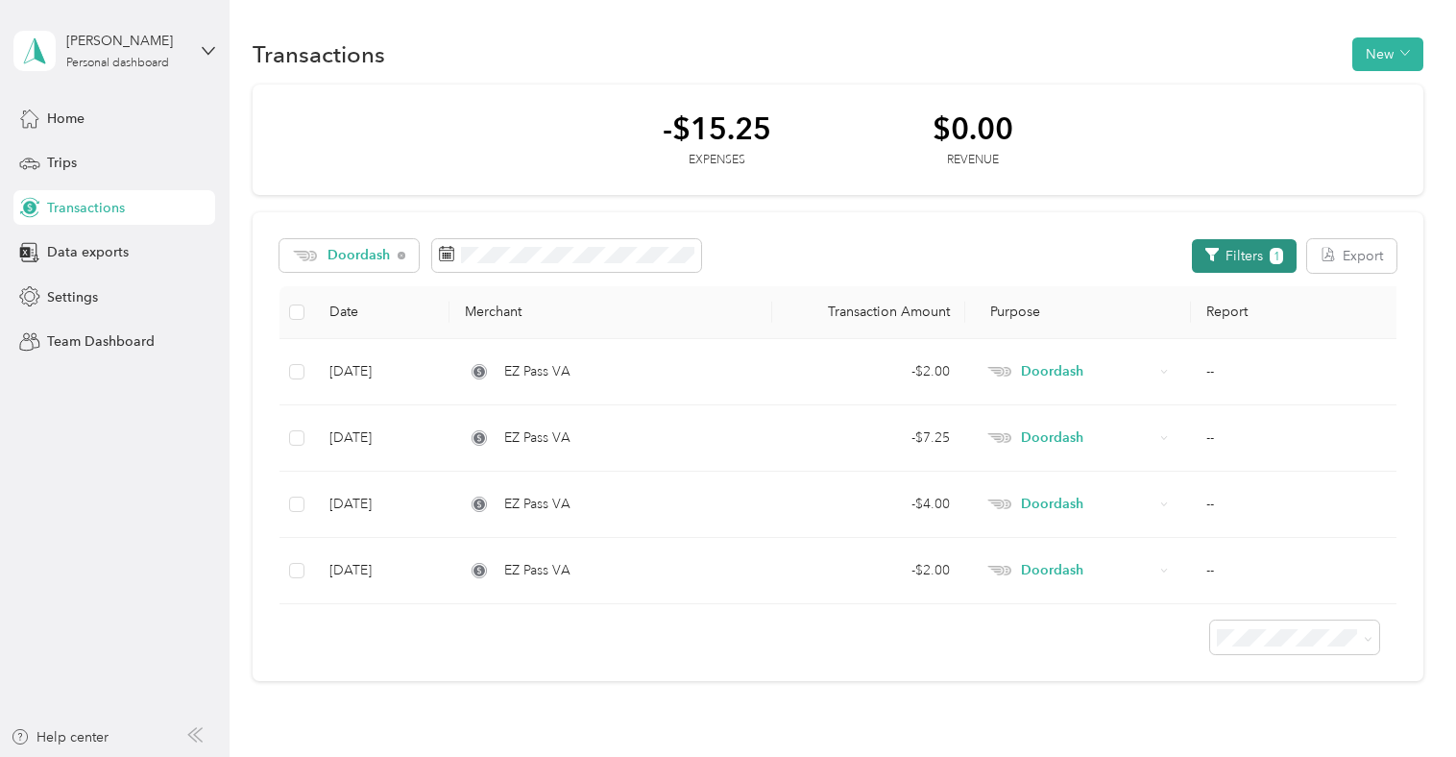
click at [1270, 257] on button "Filters 1" at bounding box center [1244, 256] width 105 height 34
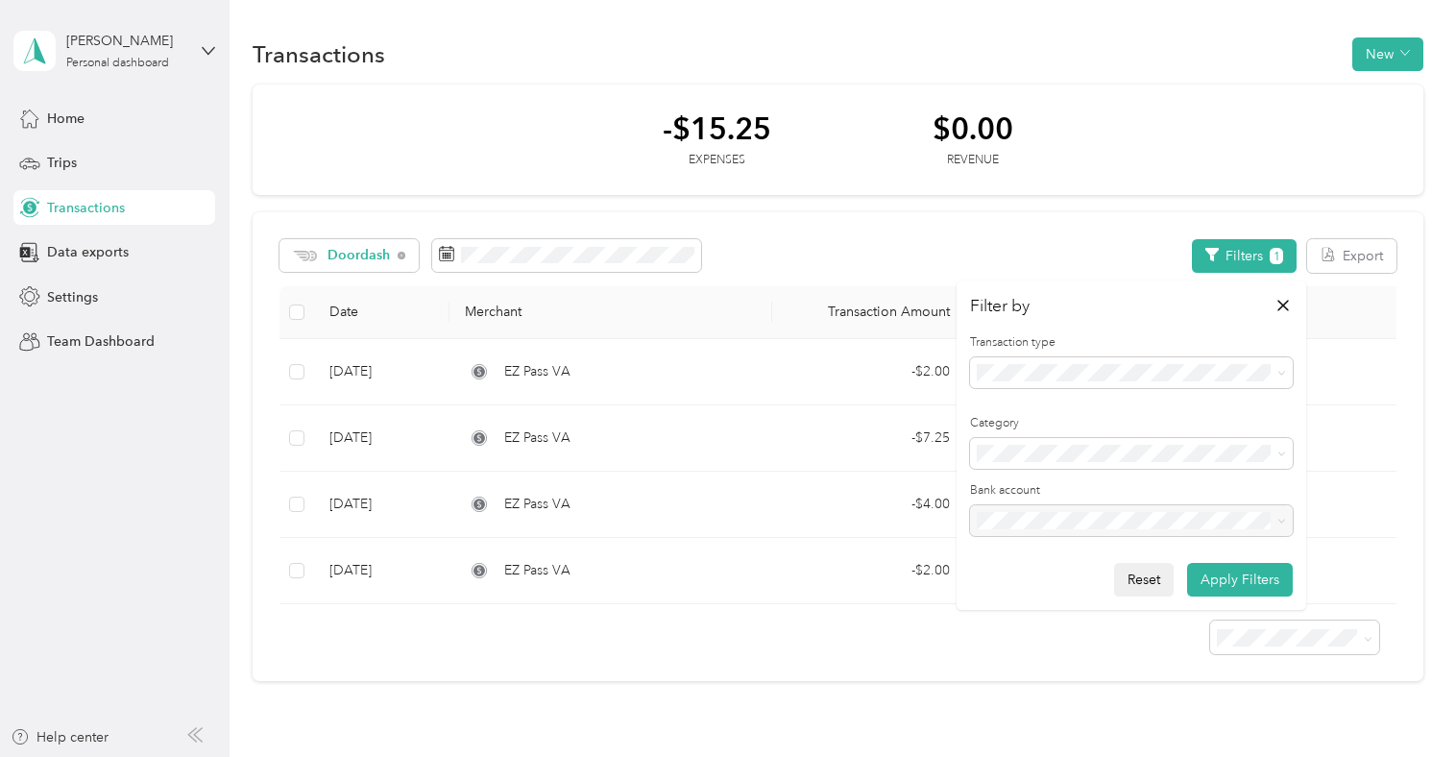
click at [1159, 571] on button "Reset" at bounding box center [1144, 580] width 60 height 34
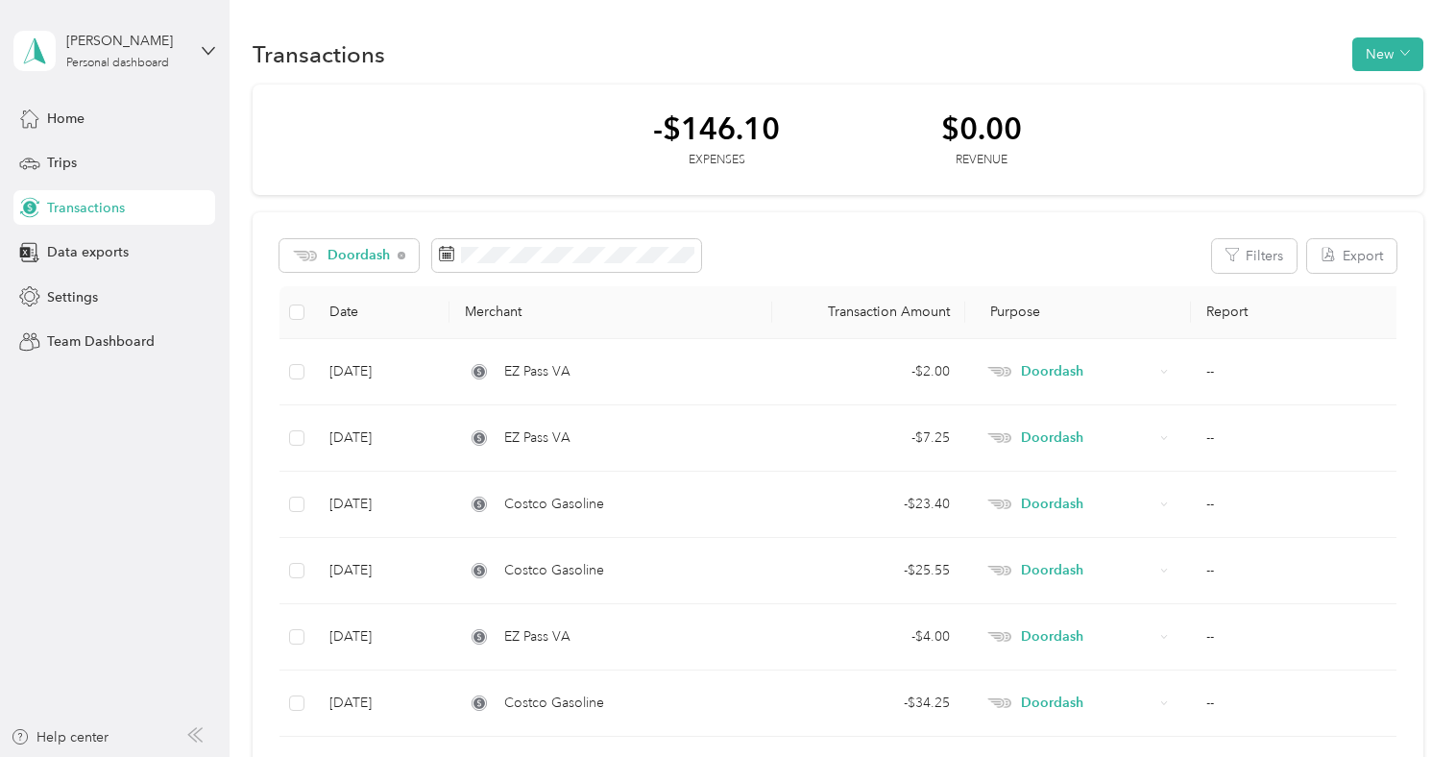
scroll to position [2, 0]
click at [1362, 254] on button "Export" at bounding box center [1351, 254] width 89 height 34
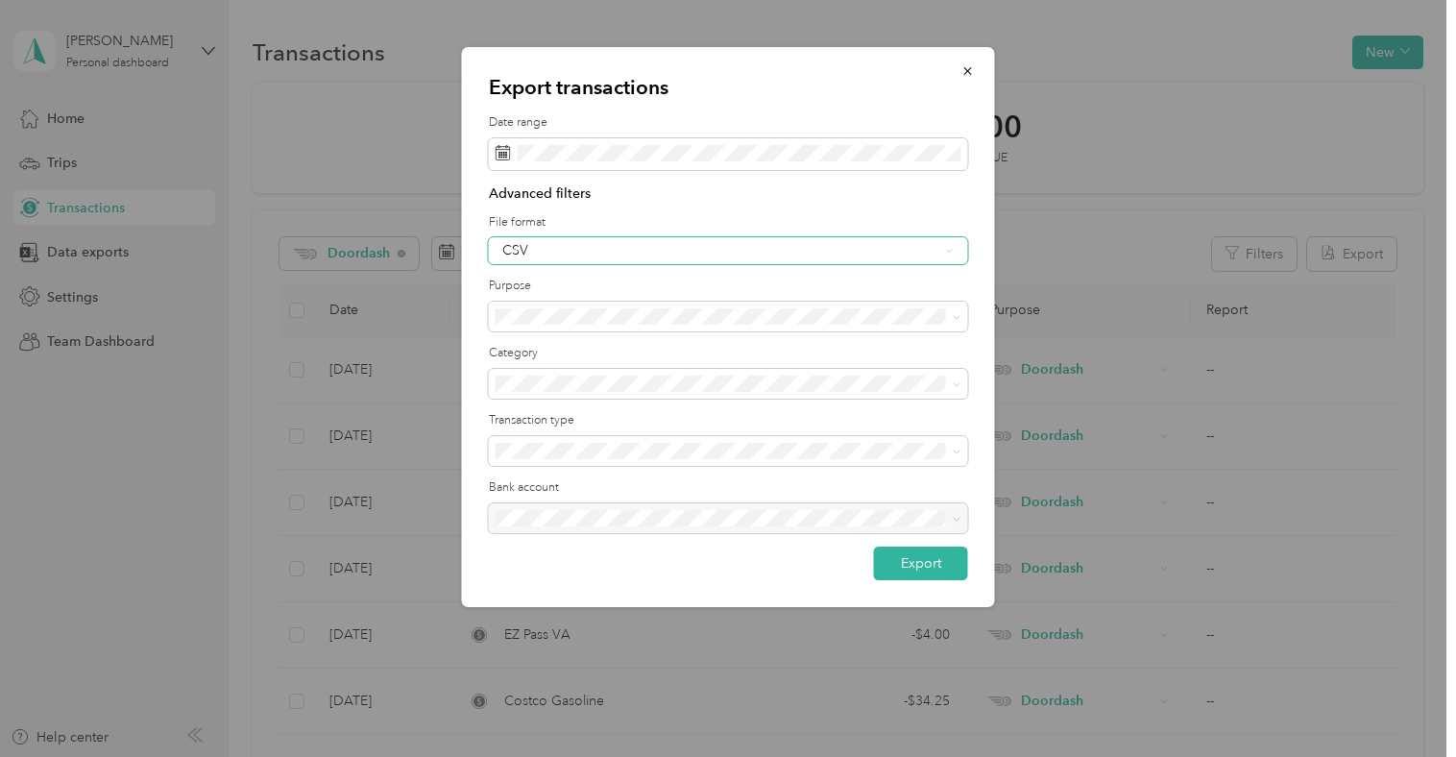
click at [555, 247] on div "CSV" at bounding box center [720, 250] width 437 height 13
click at [556, 345] on div "PDF" at bounding box center [728, 350] width 452 height 20
drag, startPoint x: 939, startPoint y: 558, endPoint x: 901, endPoint y: 554, distance: 38.6
click at [939, 558] on button "Export" at bounding box center [921, 563] width 94 height 34
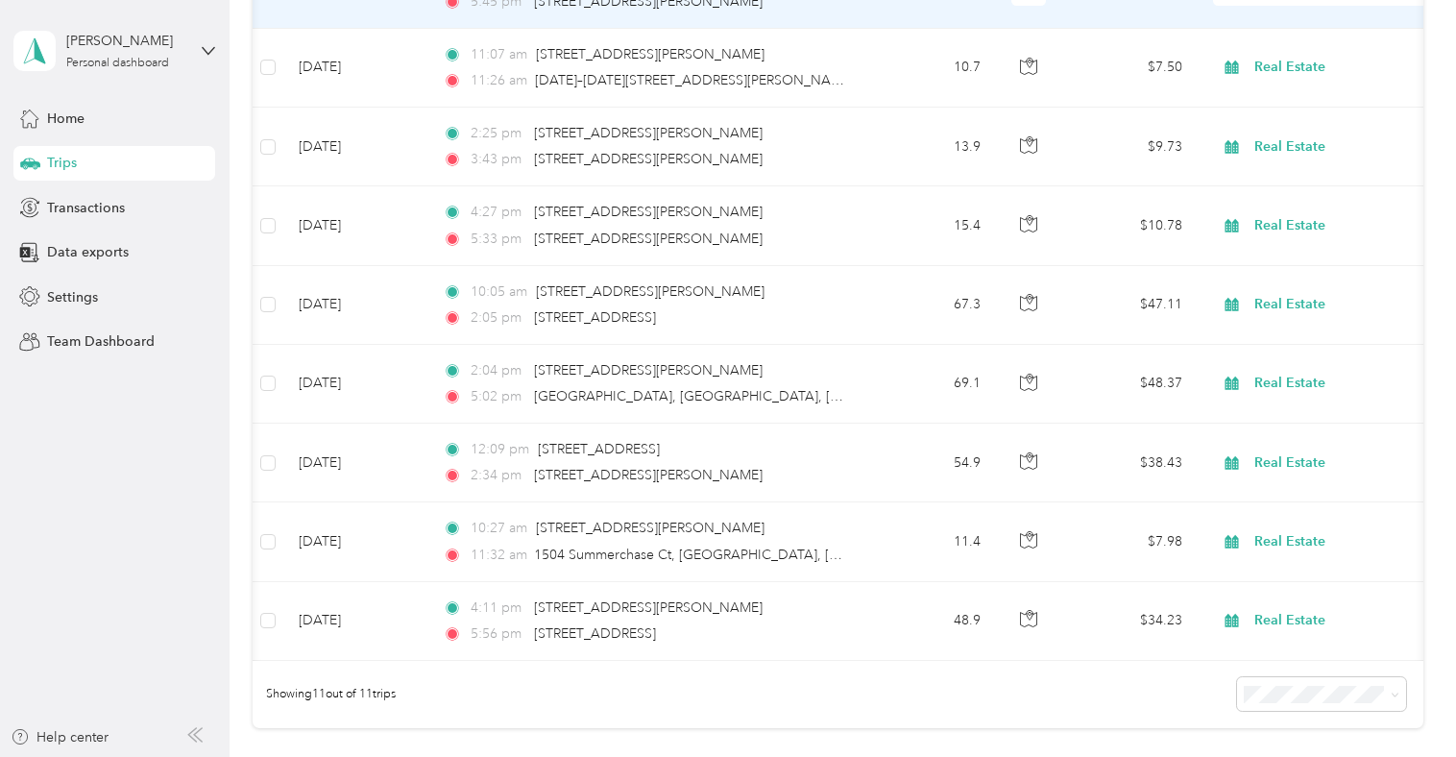
scroll to position [768, 0]
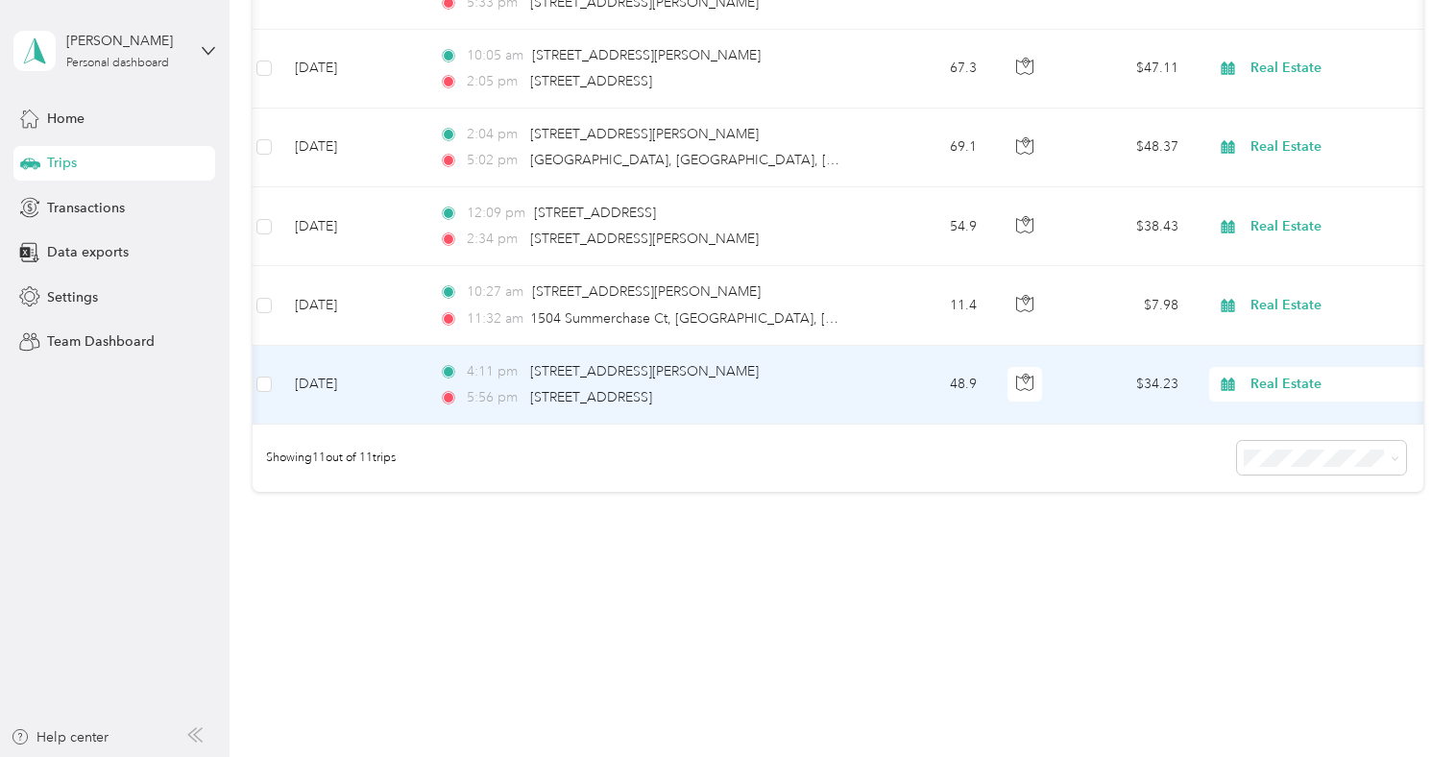
click at [365, 392] on td "[DATE]" at bounding box center [351, 385] width 144 height 79
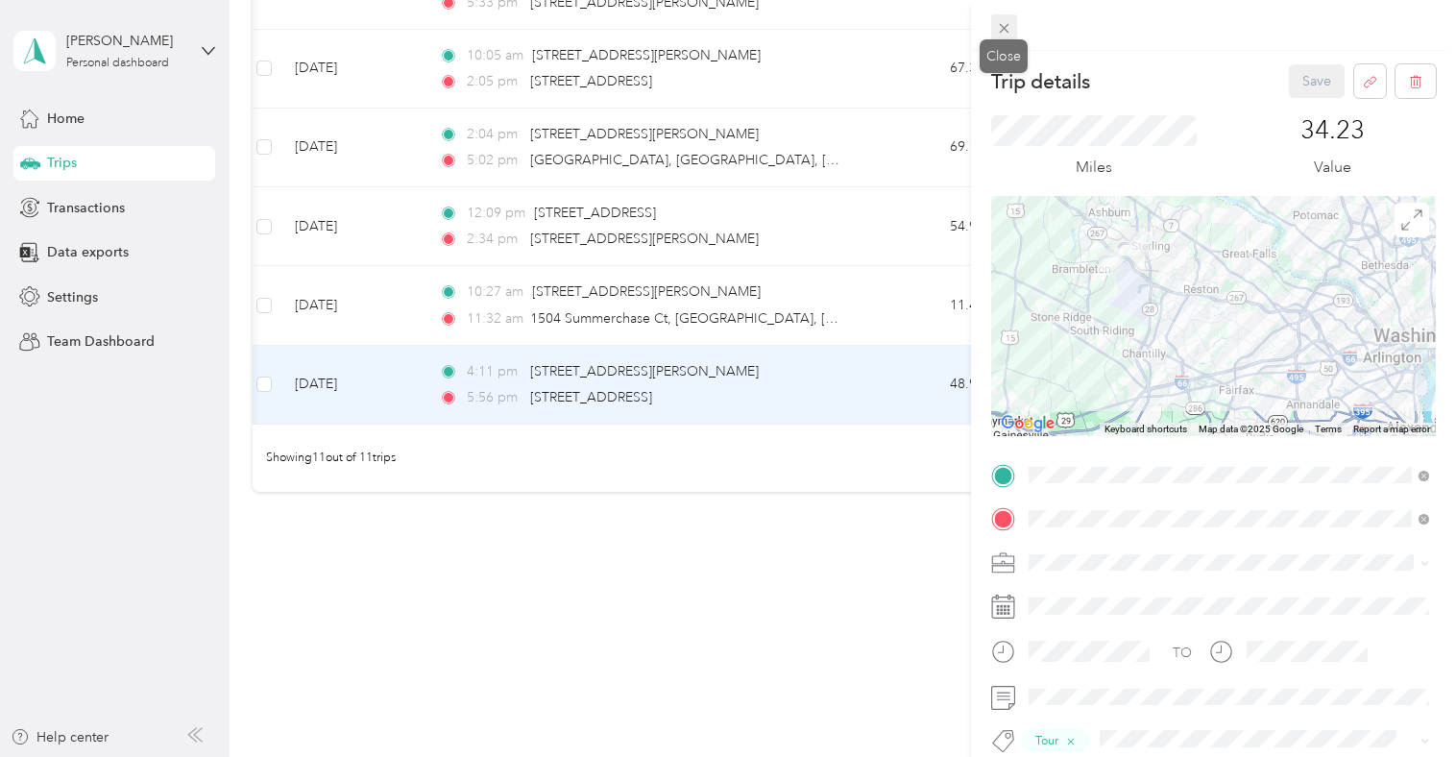
click at [1007, 33] on icon at bounding box center [1004, 28] width 16 height 16
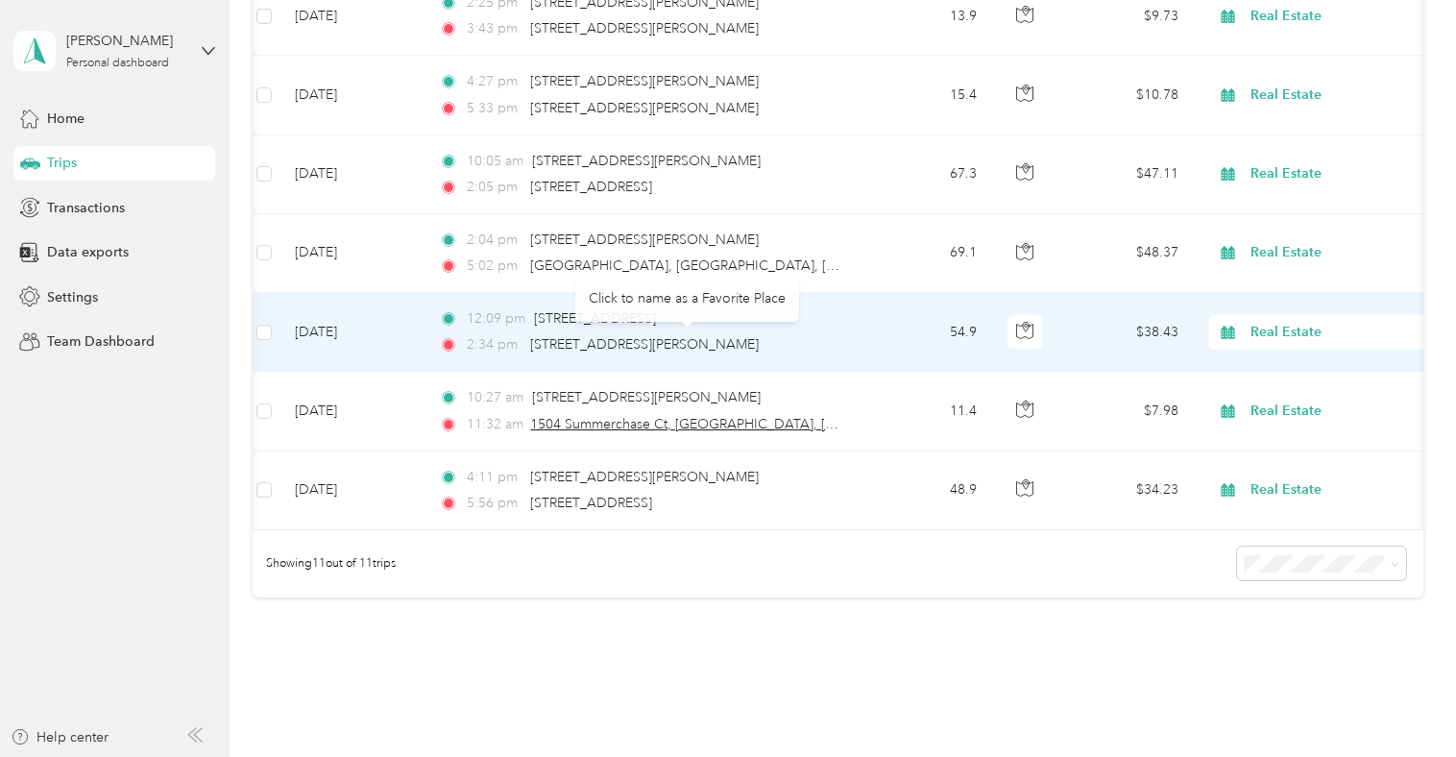
scroll to position [651, 0]
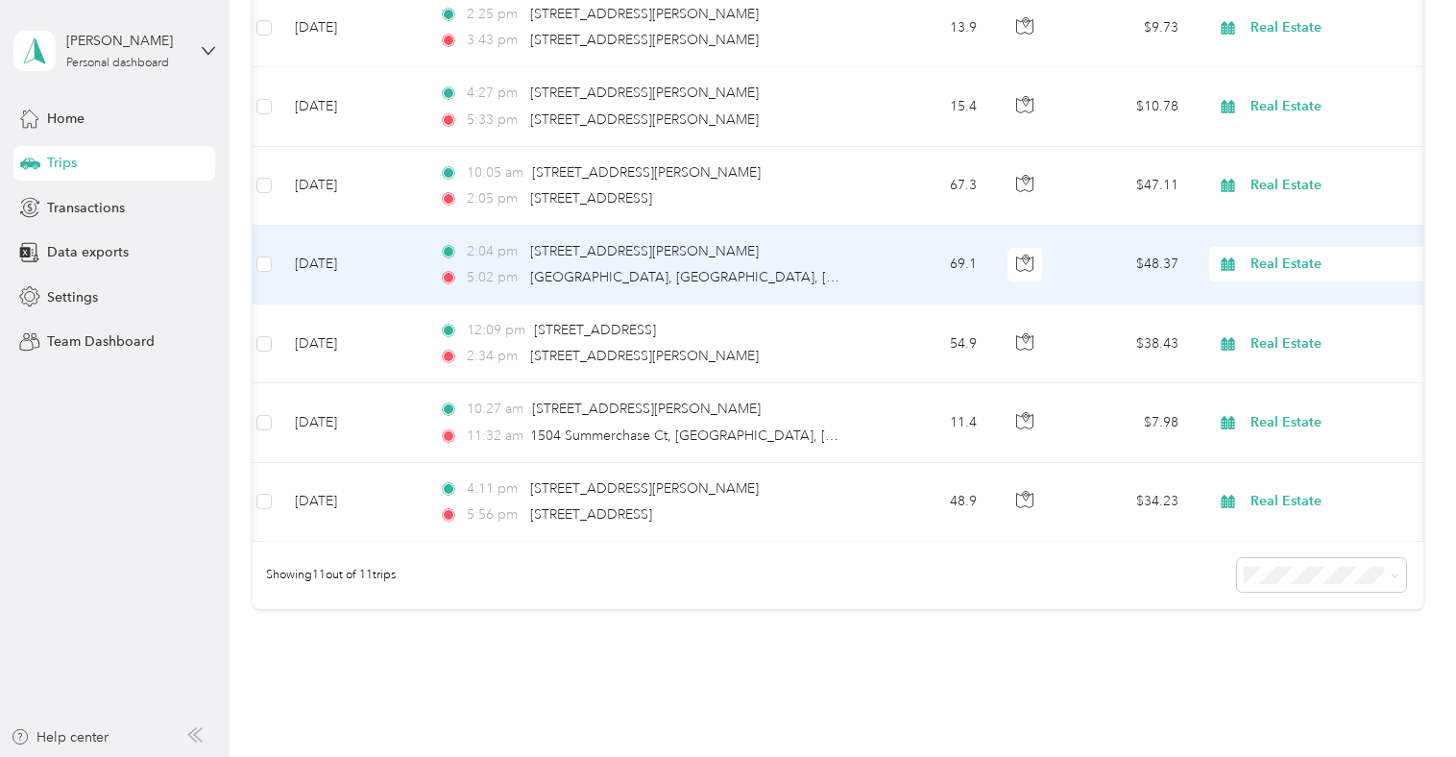
click at [331, 259] on td "[DATE]" at bounding box center [351, 265] width 144 height 79
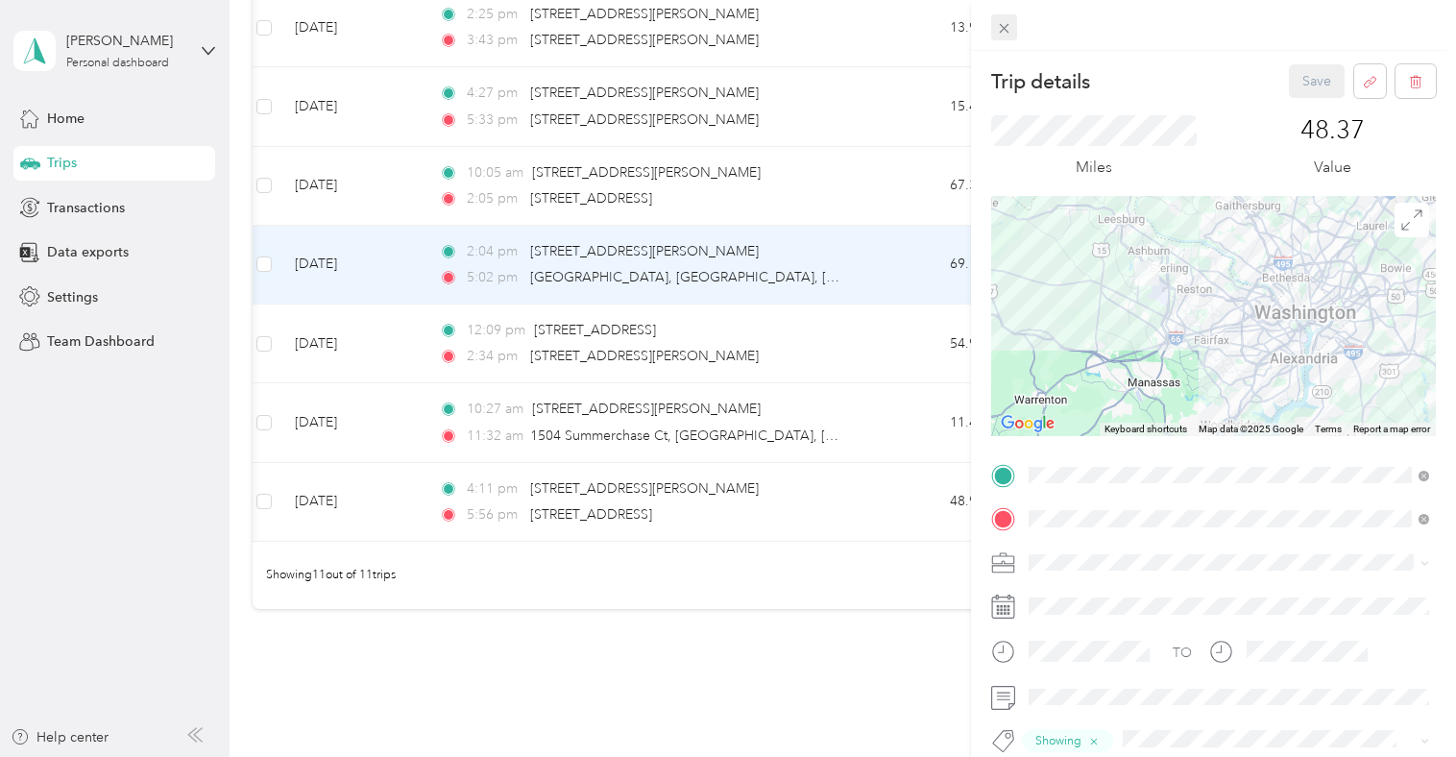
click at [1007, 22] on icon at bounding box center [1004, 28] width 16 height 16
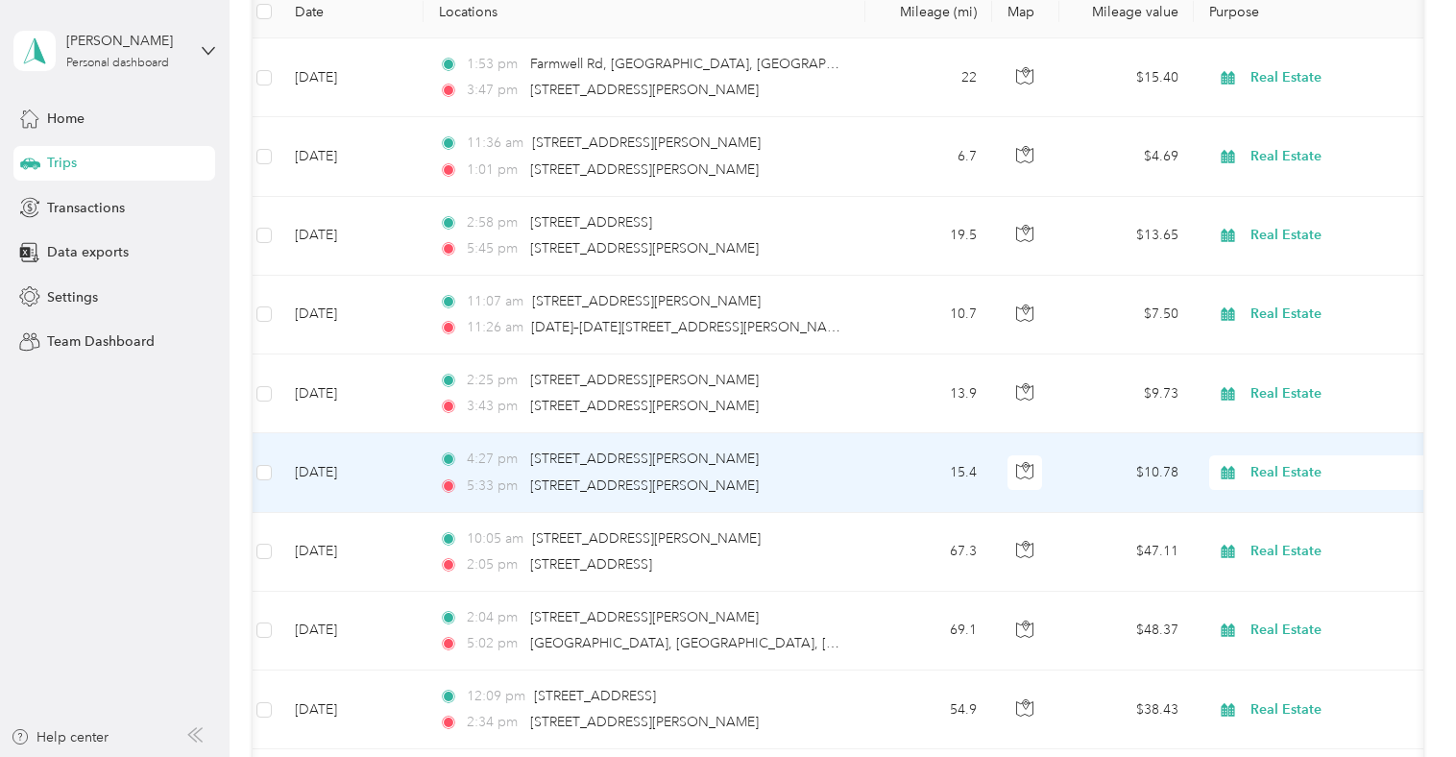
scroll to position [281, 0]
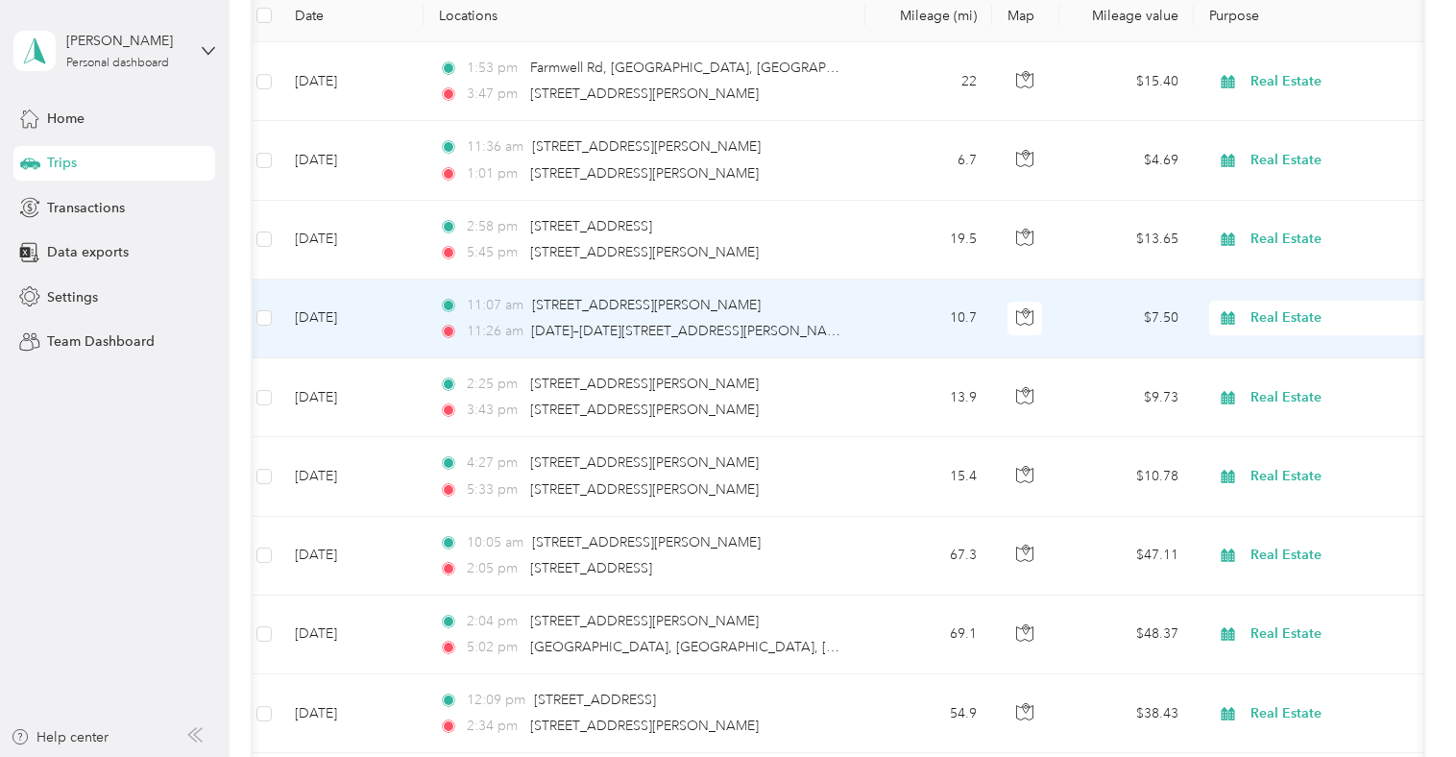
click at [362, 321] on td "[DATE]" at bounding box center [351, 318] width 144 height 79
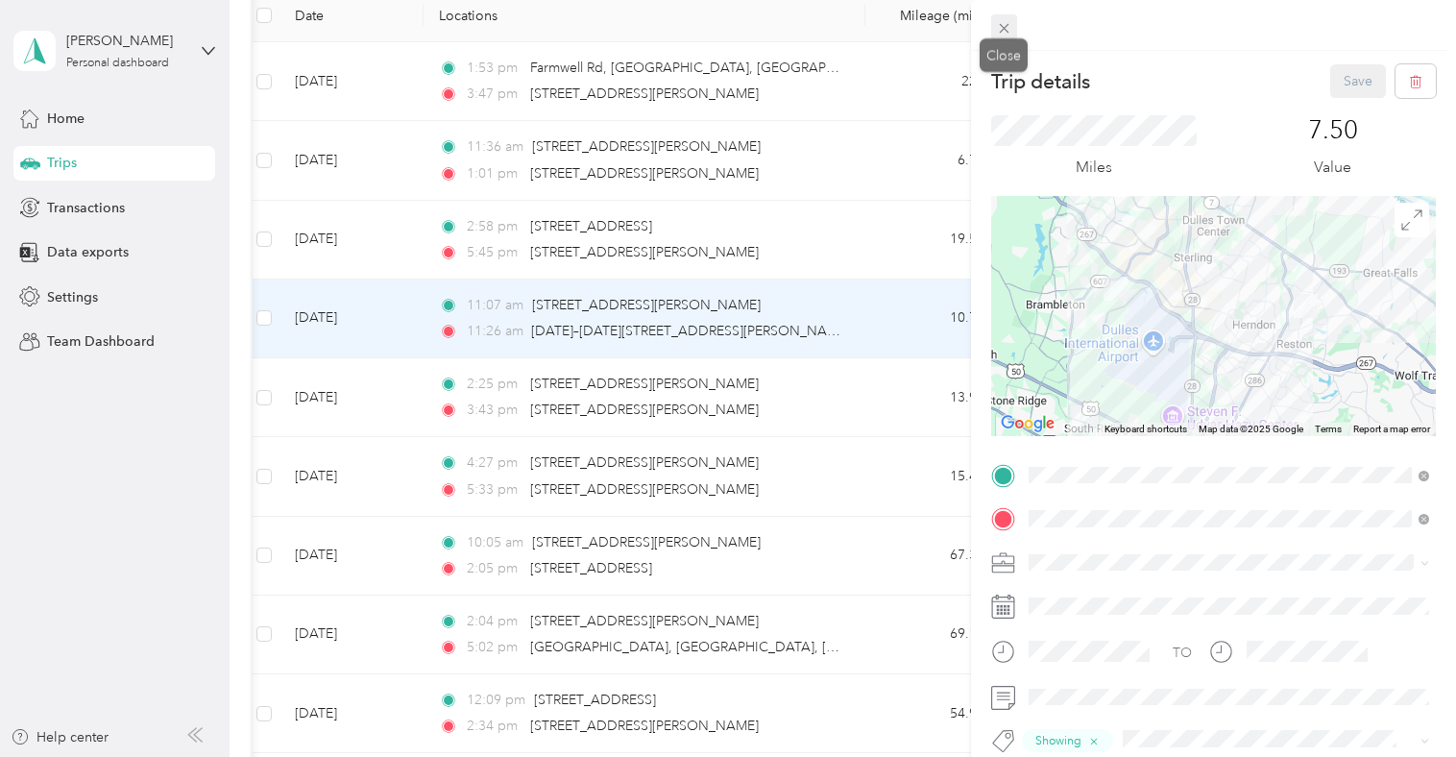
click at [1000, 28] on icon at bounding box center [1004, 28] width 16 height 16
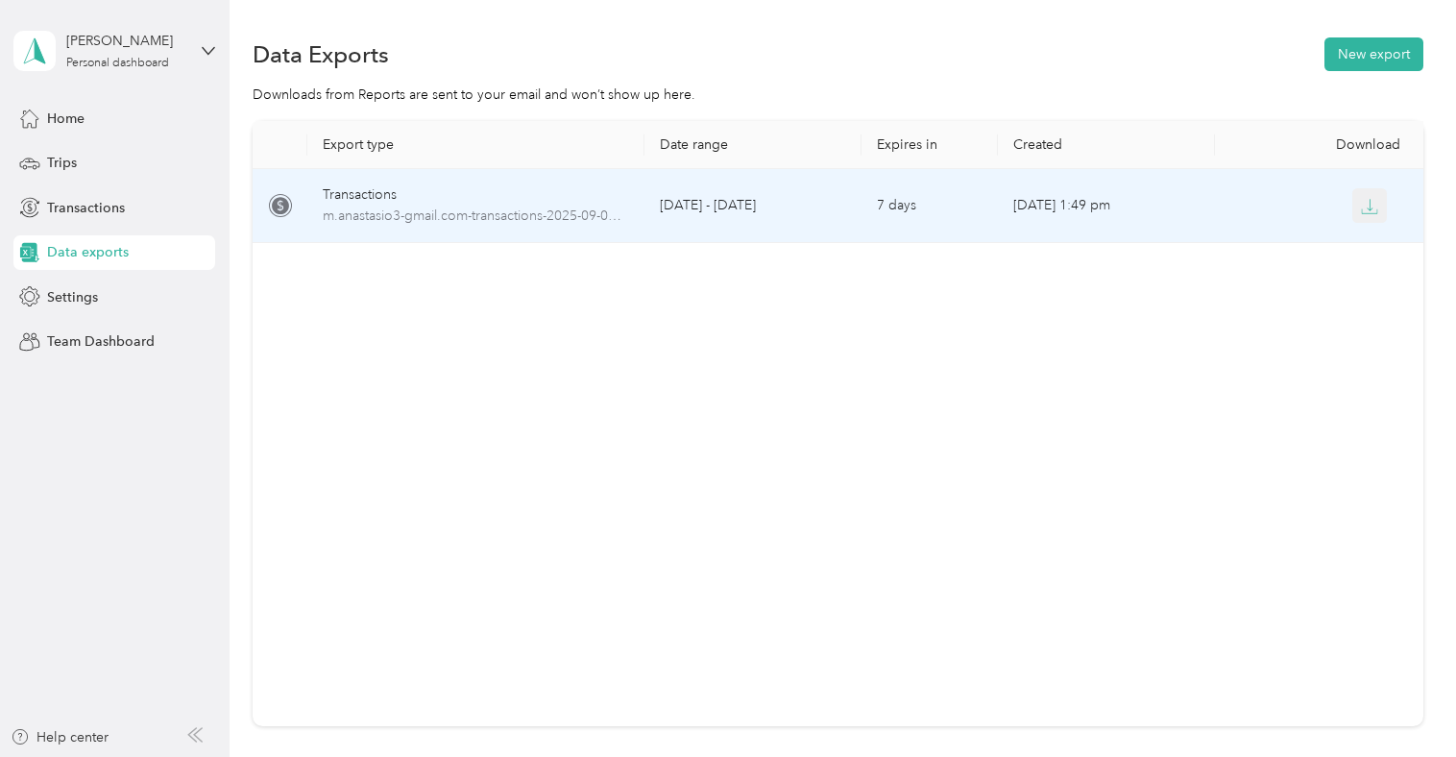
click at [1370, 198] on icon "button" at bounding box center [1369, 206] width 17 height 17
click at [404, 203] on div "Transactions" at bounding box center [476, 194] width 306 height 21
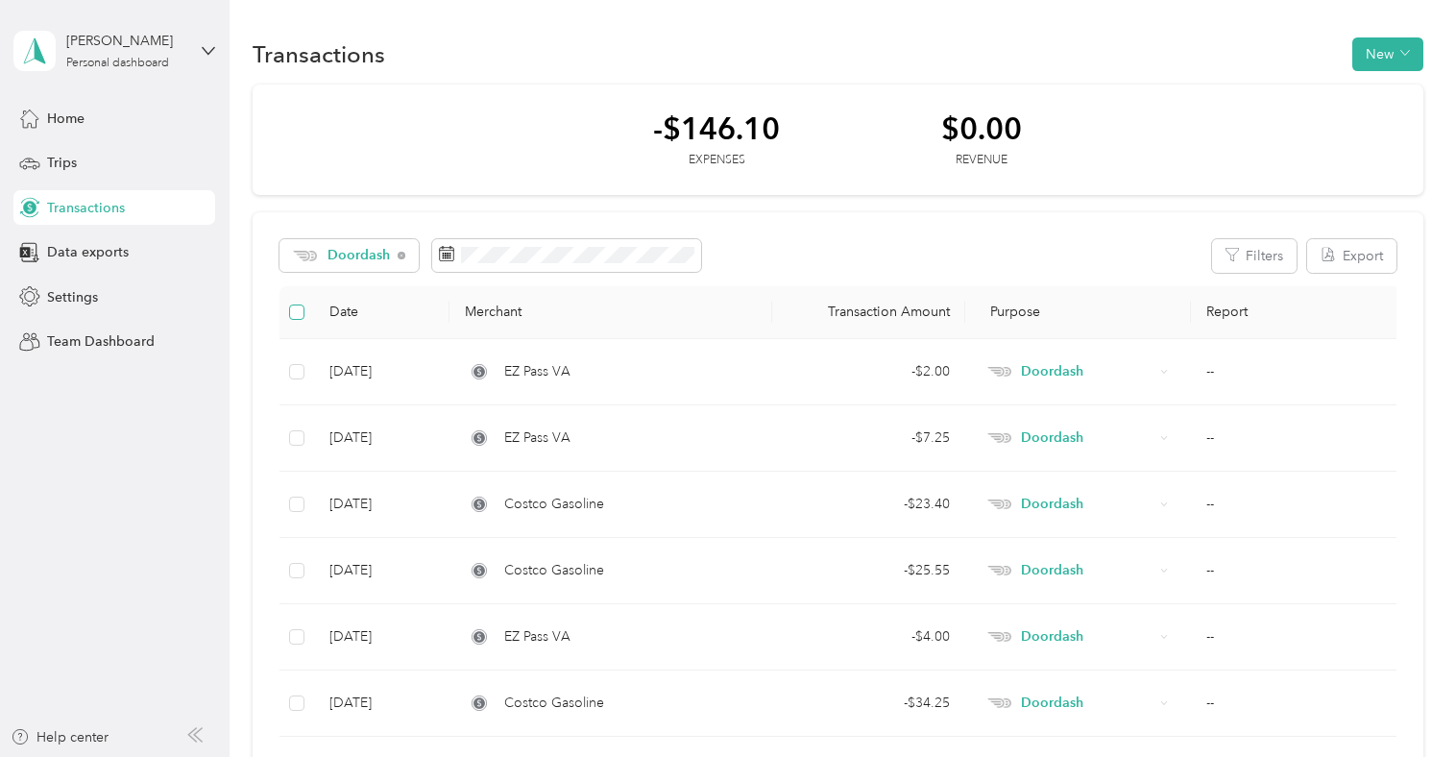
click at [292, 322] on label at bounding box center [296, 312] width 15 height 21
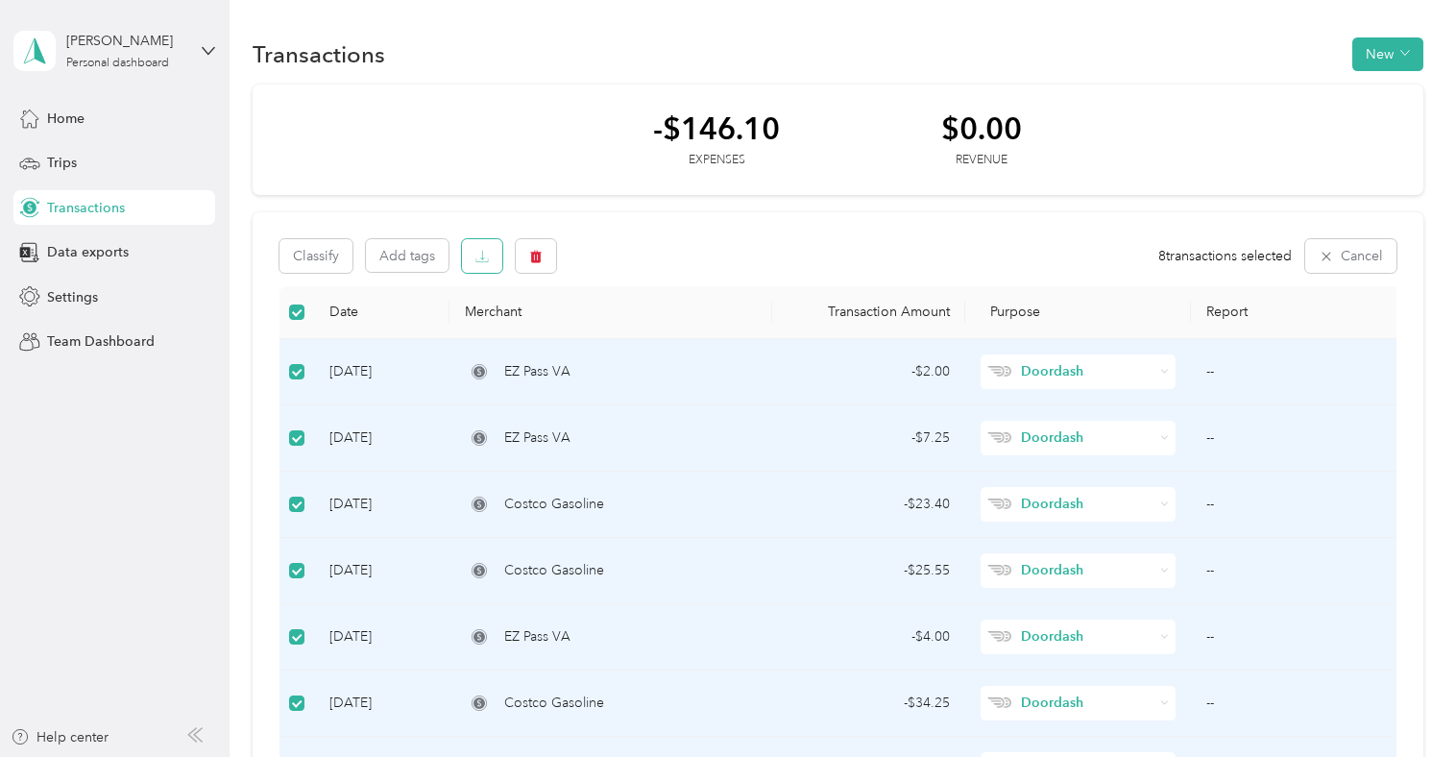
click at [476, 259] on icon "button" at bounding box center [481, 256] width 13 height 13
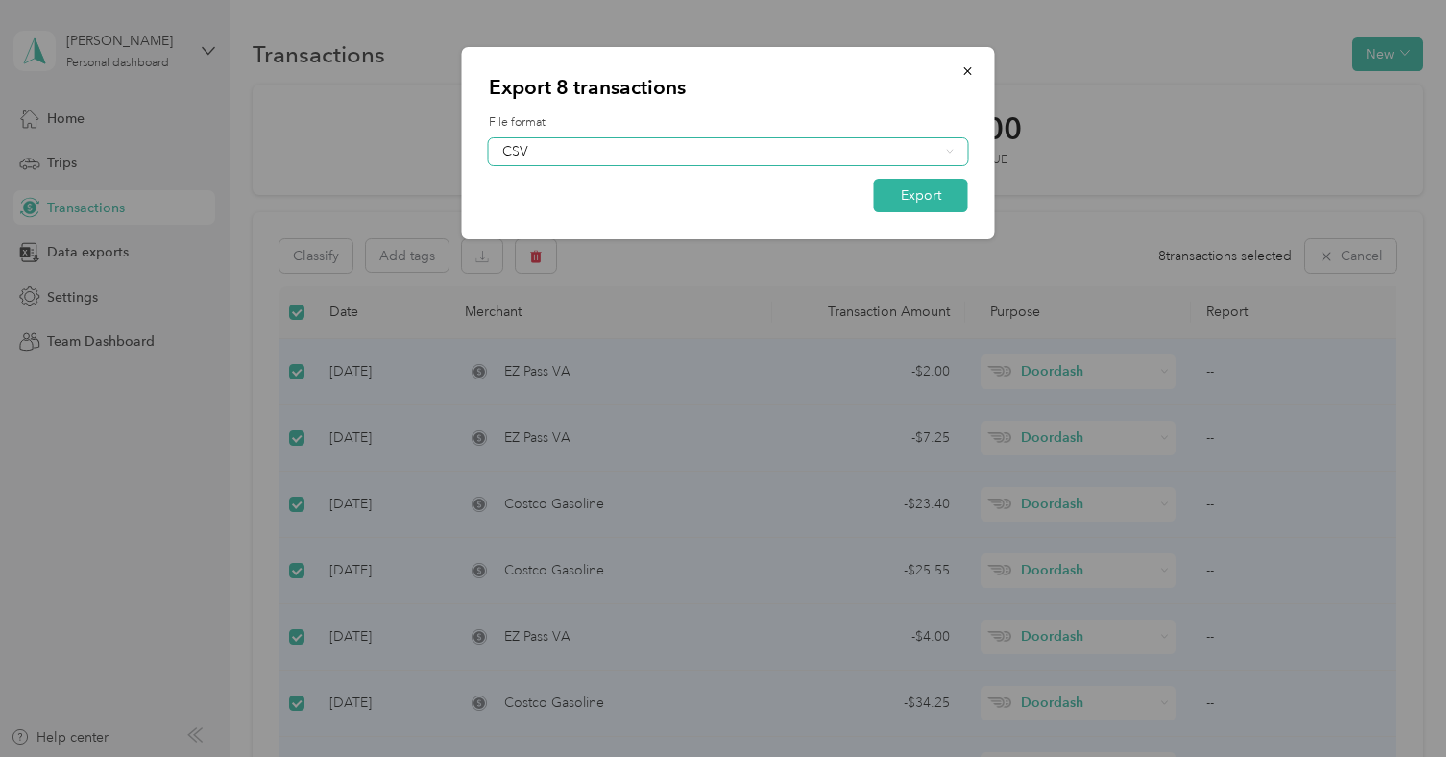
click at [595, 153] on div "CSV" at bounding box center [720, 151] width 437 height 13
click at [602, 241] on div "PDF" at bounding box center [728, 251] width 452 height 20
click at [922, 193] on button "Export" at bounding box center [921, 196] width 94 height 34
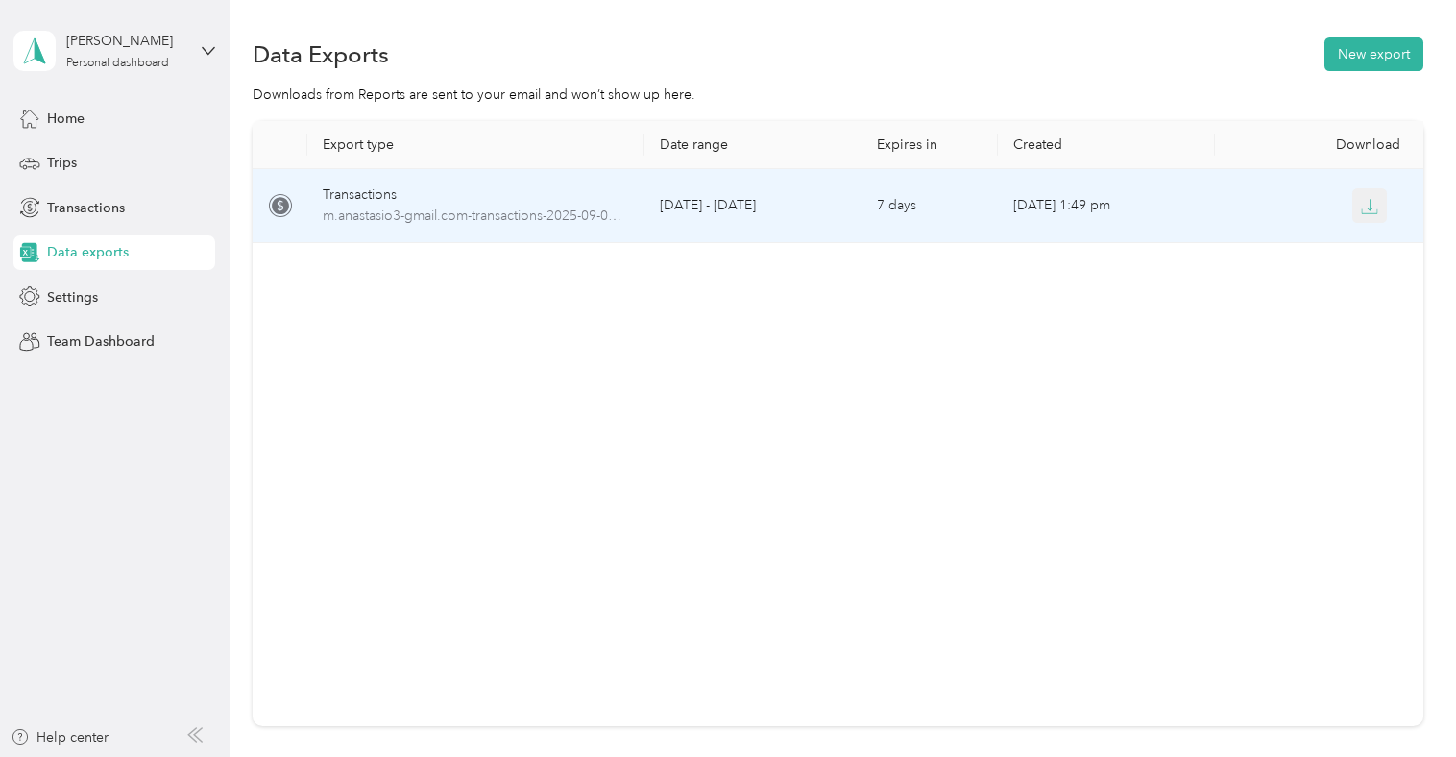
click at [1365, 207] on icon "button" at bounding box center [1369, 206] width 17 height 17
click at [474, 216] on span "m.anastasio3-gmail.com-transactions-2025-09-01-2025-09-30.pdf" at bounding box center [476, 215] width 306 height 21
click at [478, 213] on span "m.anastasio3-gmail.com-transactions-2025-09-01-2025-09-30.pdf" at bounding box center [476, 215] width 306 height 21
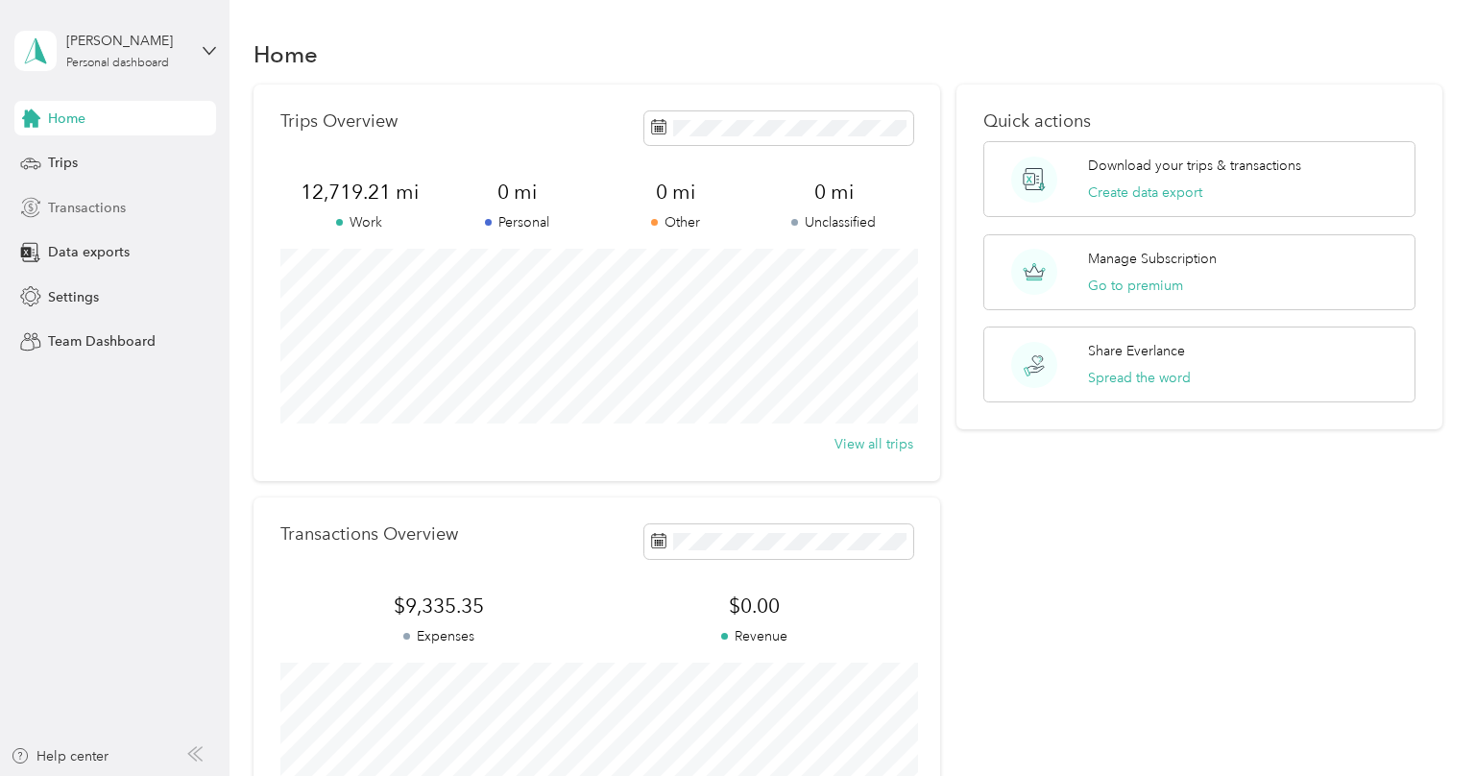
click at [96, 205] on span "Transactions" at bounding box center [87, 208] width 78 height 20
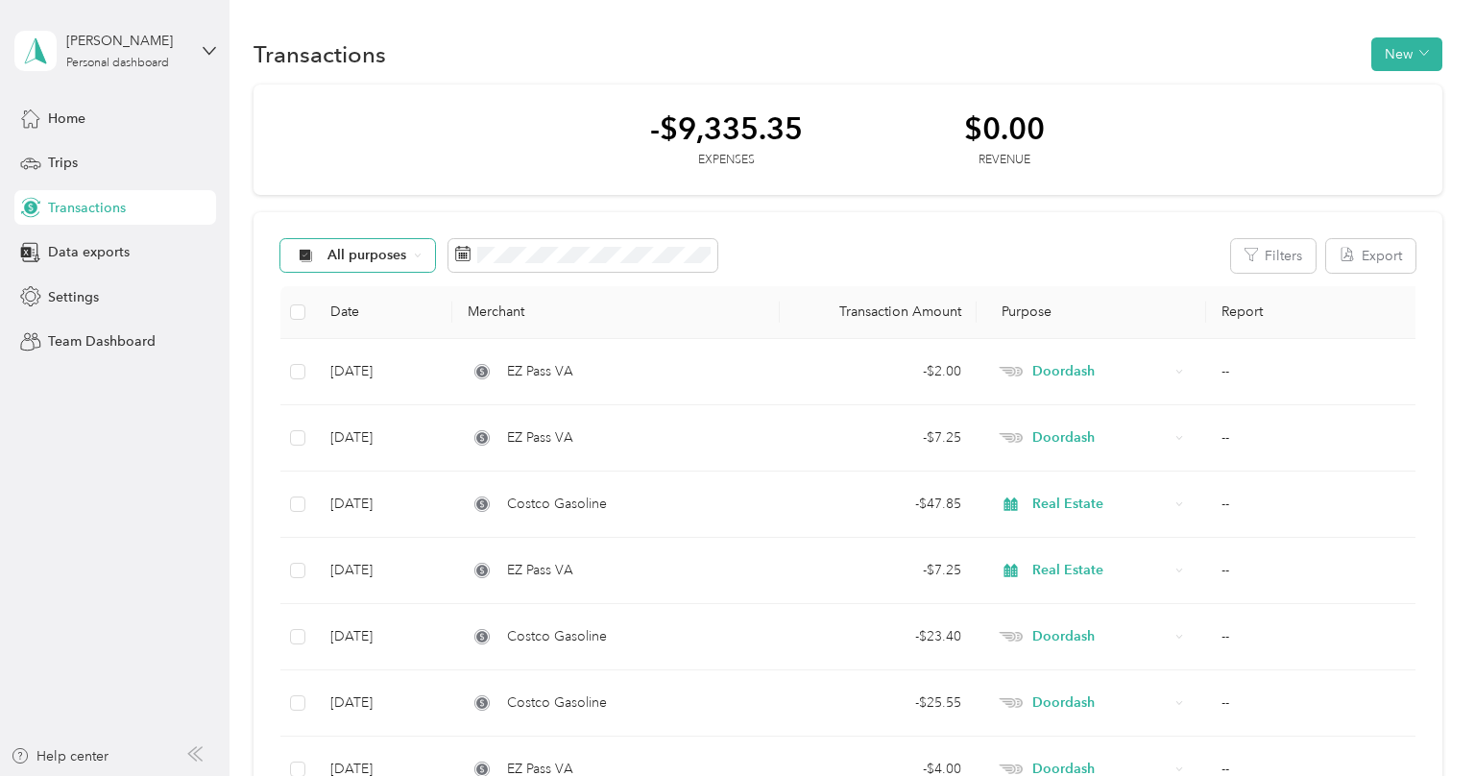
click at [343, 254] on span "All purposes" at bounding box center [367, 255] width 80 height 13
click at [391, 451] on span "Doordash" at bounding box center [374, 458] width 93 height 20
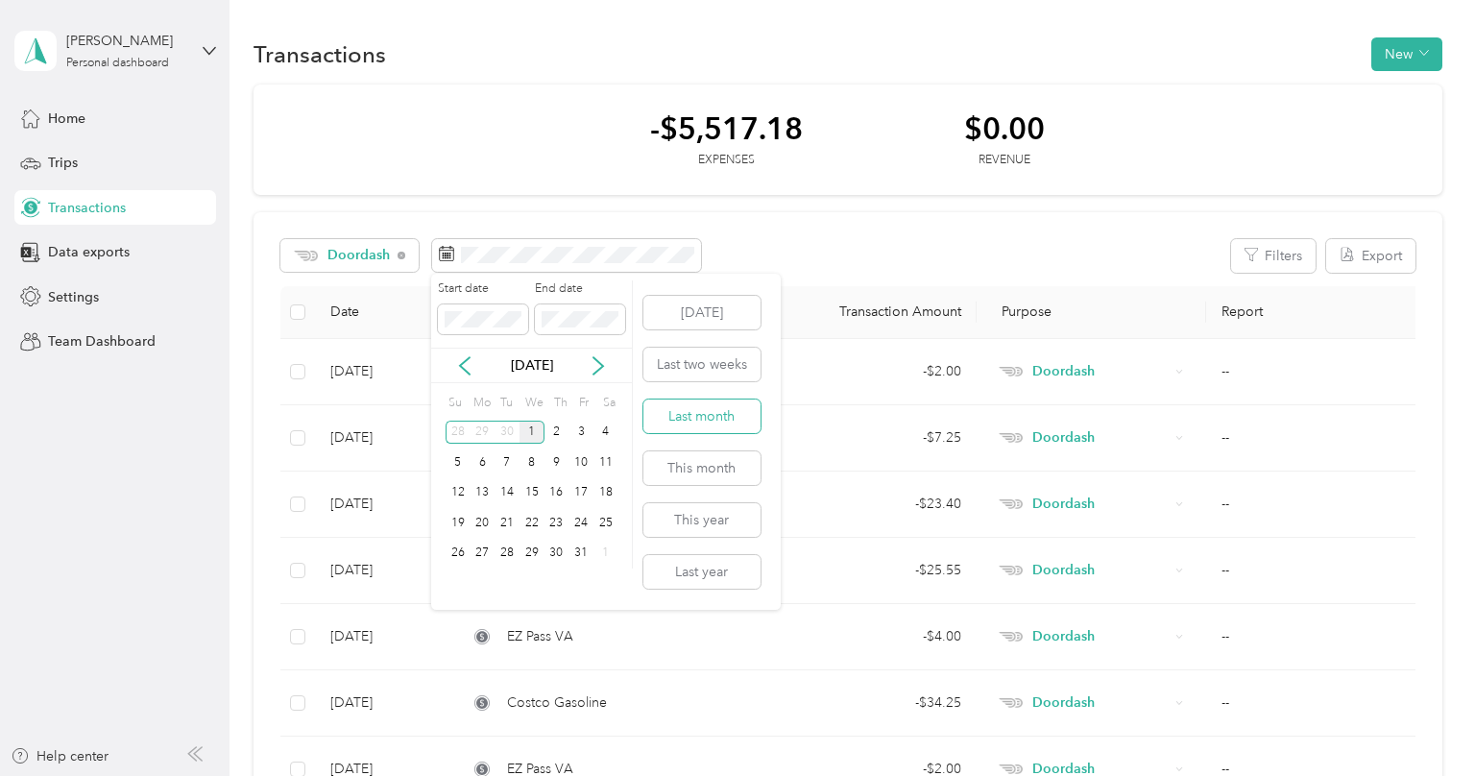
click at [689, 413] on button "Last month" at bounding box center [701, 416] width 117 height 34
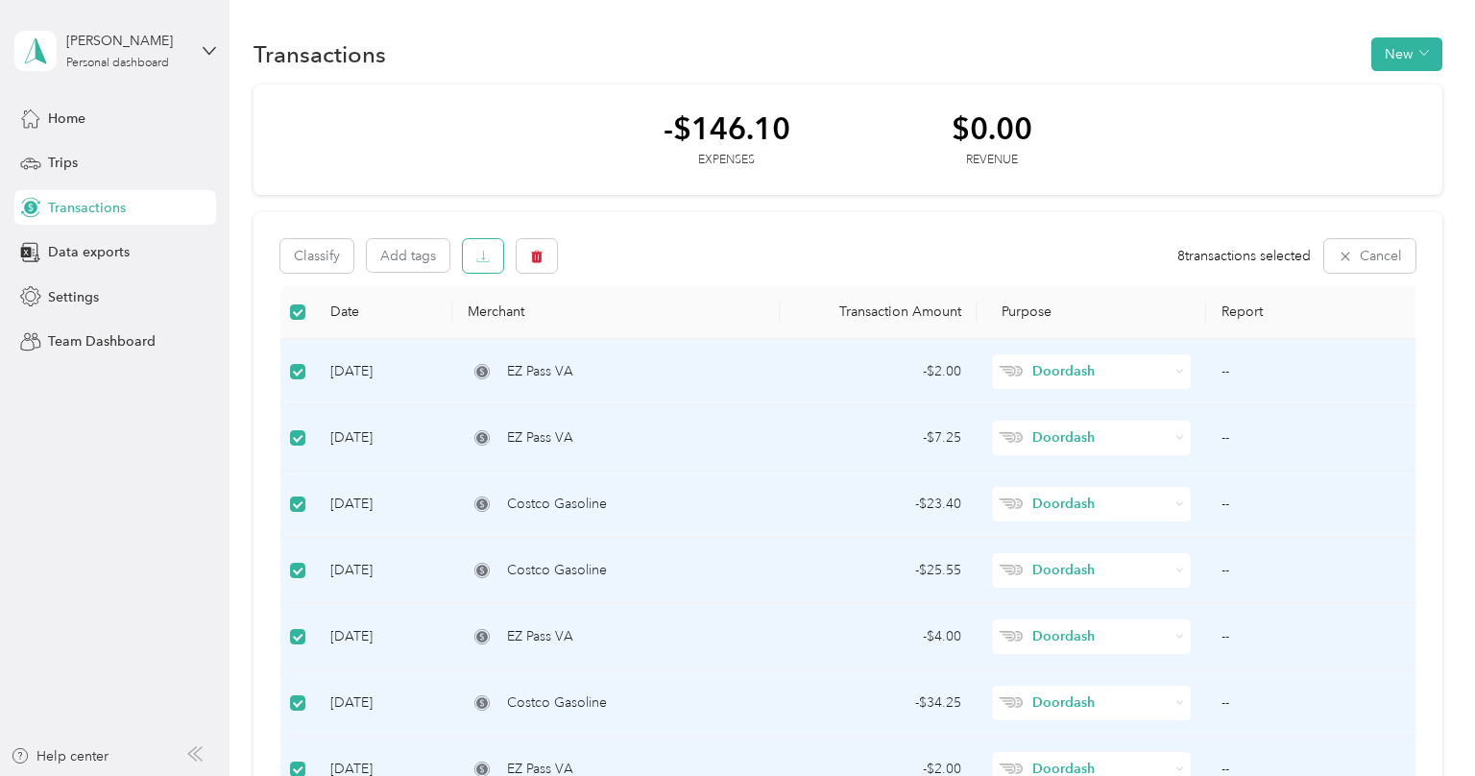
click at [492, 263] on button "button" at bounding box center [483, 256] width 40 height 34
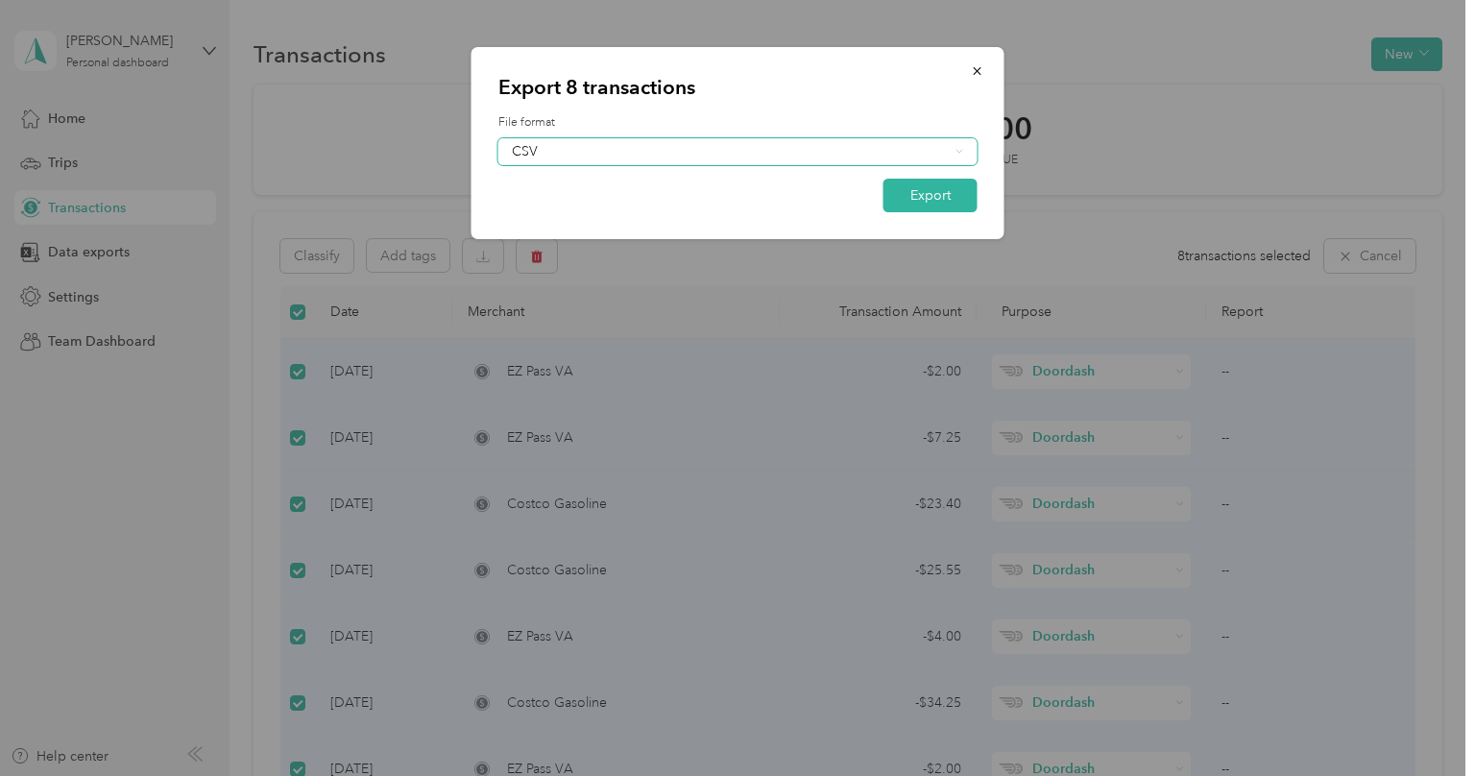
click at [582, 153] on div "CSV" at bounding box center [730, 151] width 437 height 13
click at [587, 241] on div "PDF" at bounding box center [738, 251] width 452 height 20
click at [918, 191] on button "Export" at bounding box center [930, 196] width 94 height 34
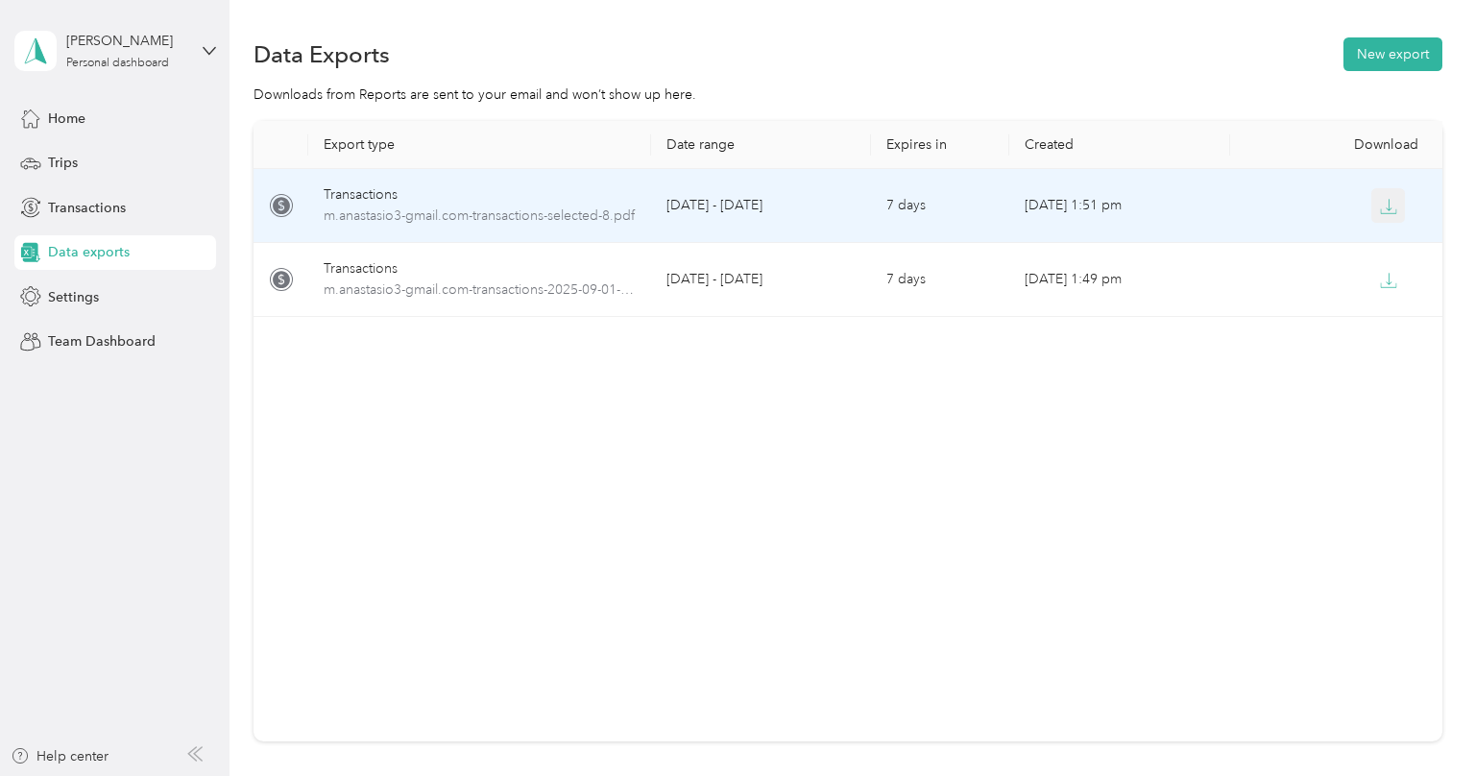
click at [1389, 206] on icon "button" at bounding box center [1388, 206] width 17 height 17
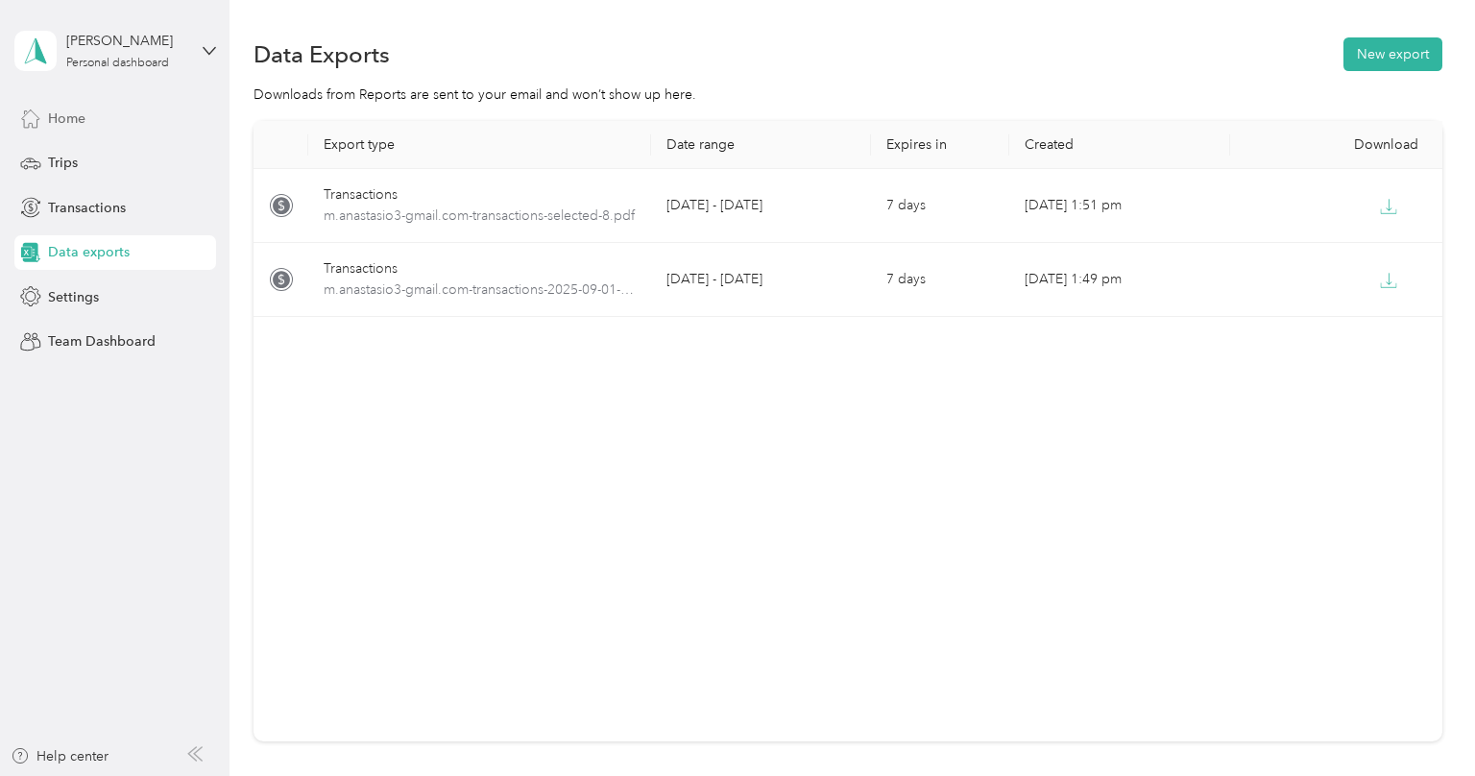
click at [84, 116] on span "Home" at bounding box center [66, 119] width 37 height 20
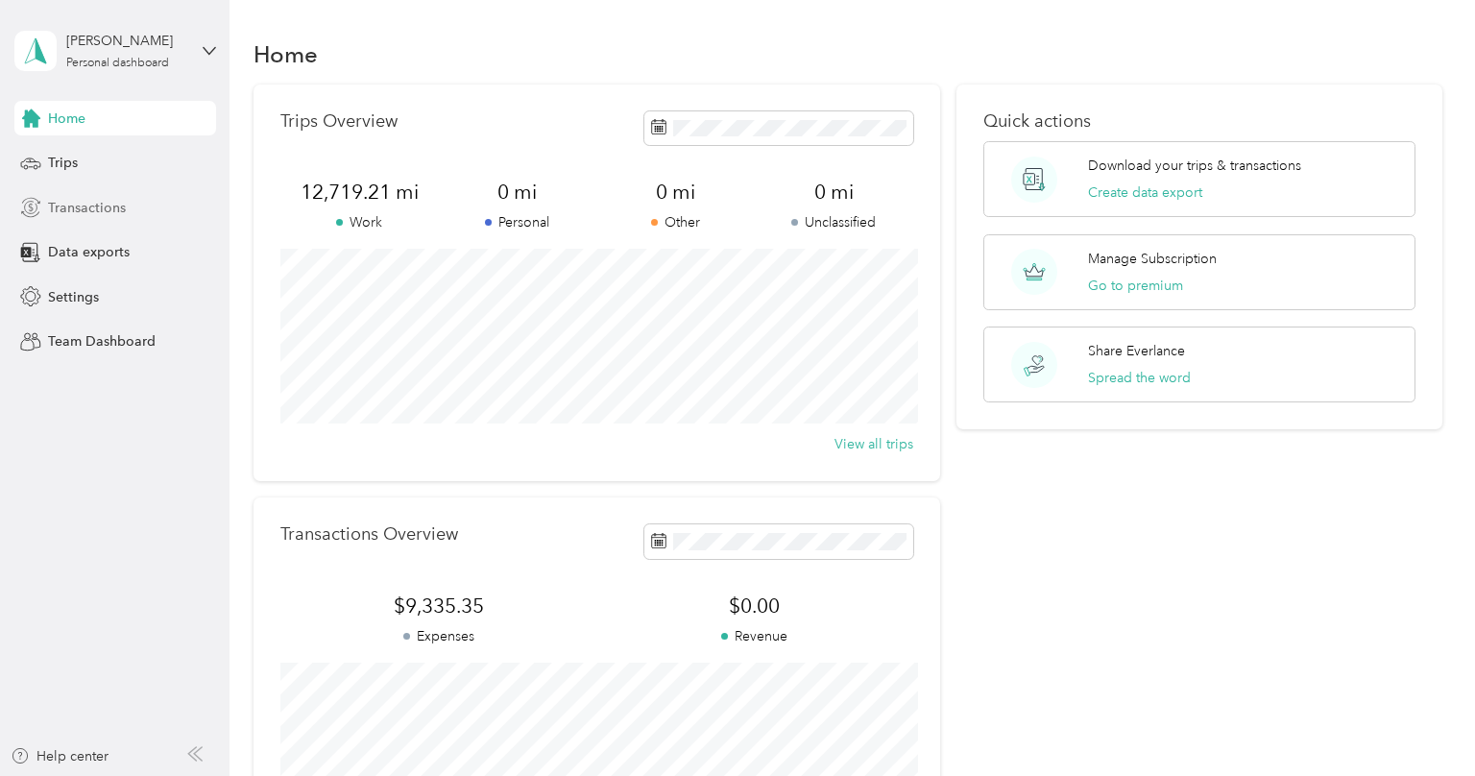
click at [124, 206] on div "Transactions" at bounding box center [115, 207] width 202 height 35
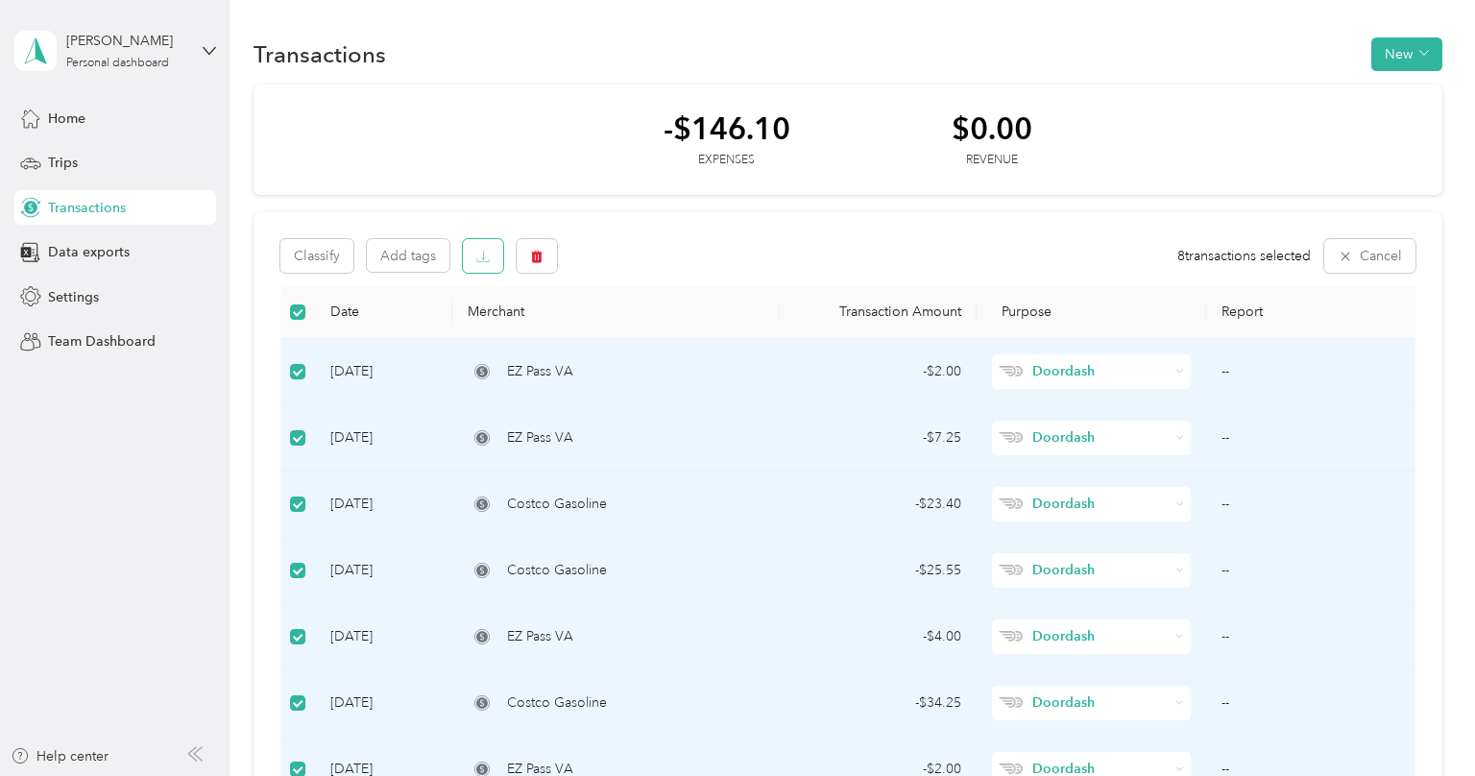
click at [484, 260] on icon "button" at bounding box center [482, 256] width 13 height 13
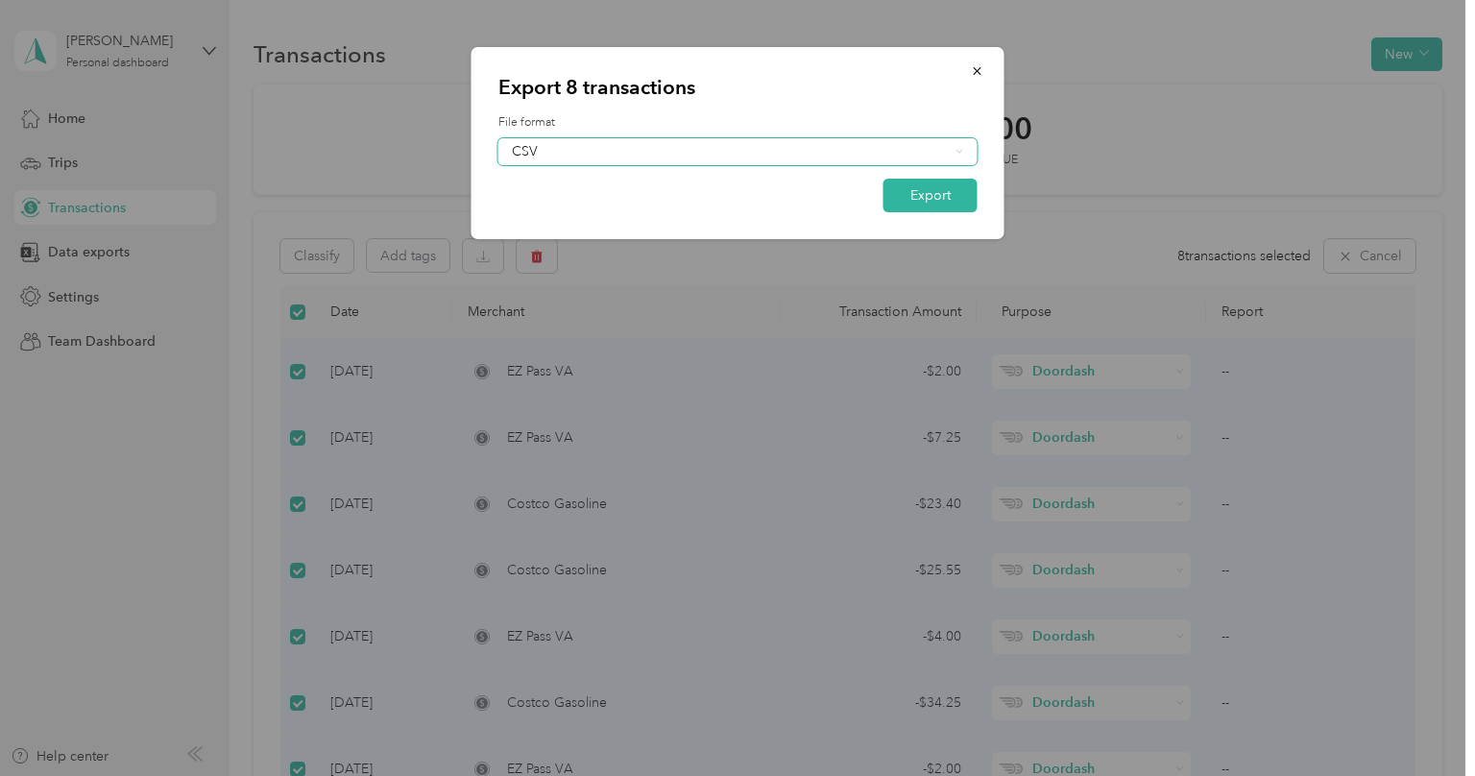
click at [568, 154] on div "CSV" at bounding box center [730, 151] width 437 height 13
click at [582, 223] on li "Excel" at bounding box center [737, 210] width 479 height 34
click at [929, 193] on button "Export" at bounding box center [930, 196] width 94 height 34
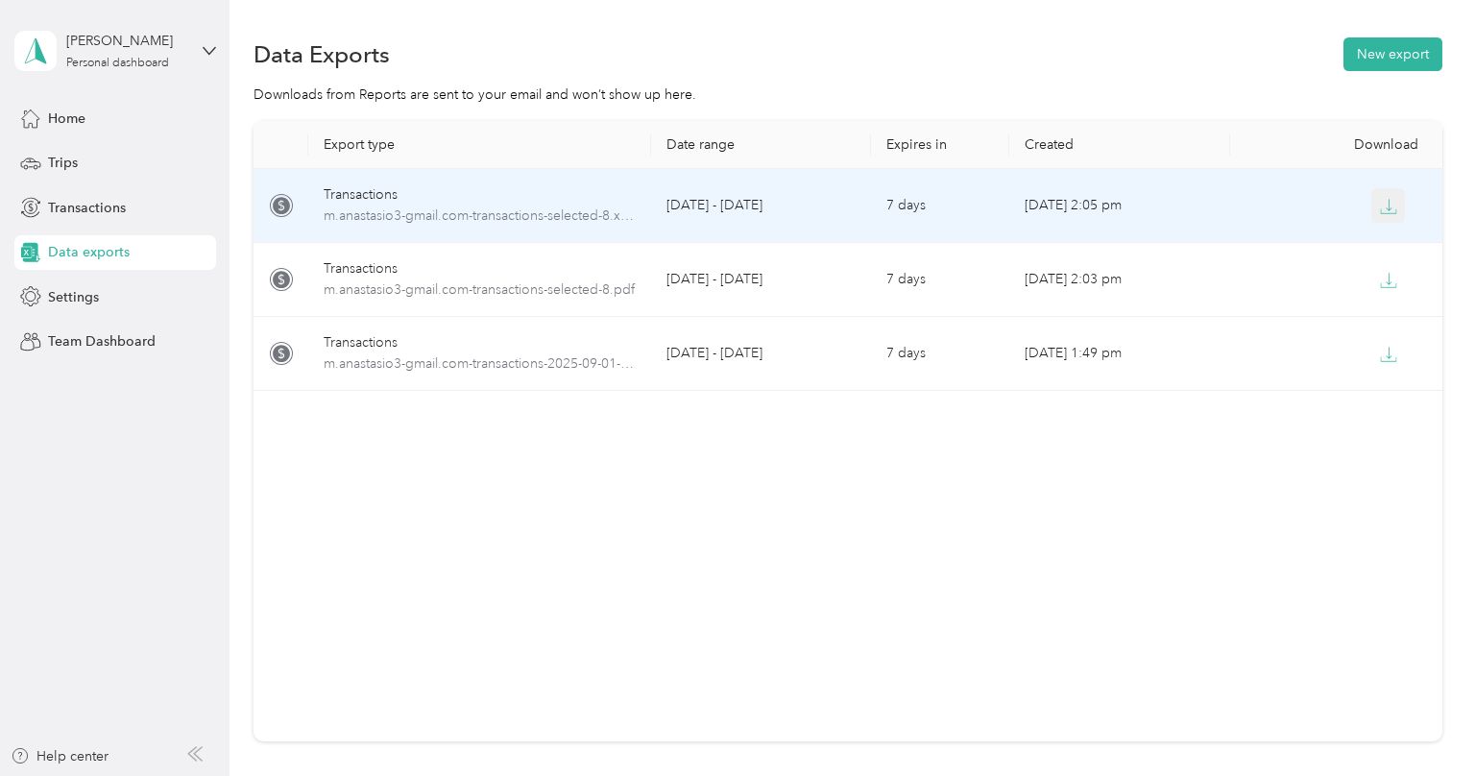
click at [1391, 198] on icon "button" at bounding box center [1388, 206] width 17 height 17
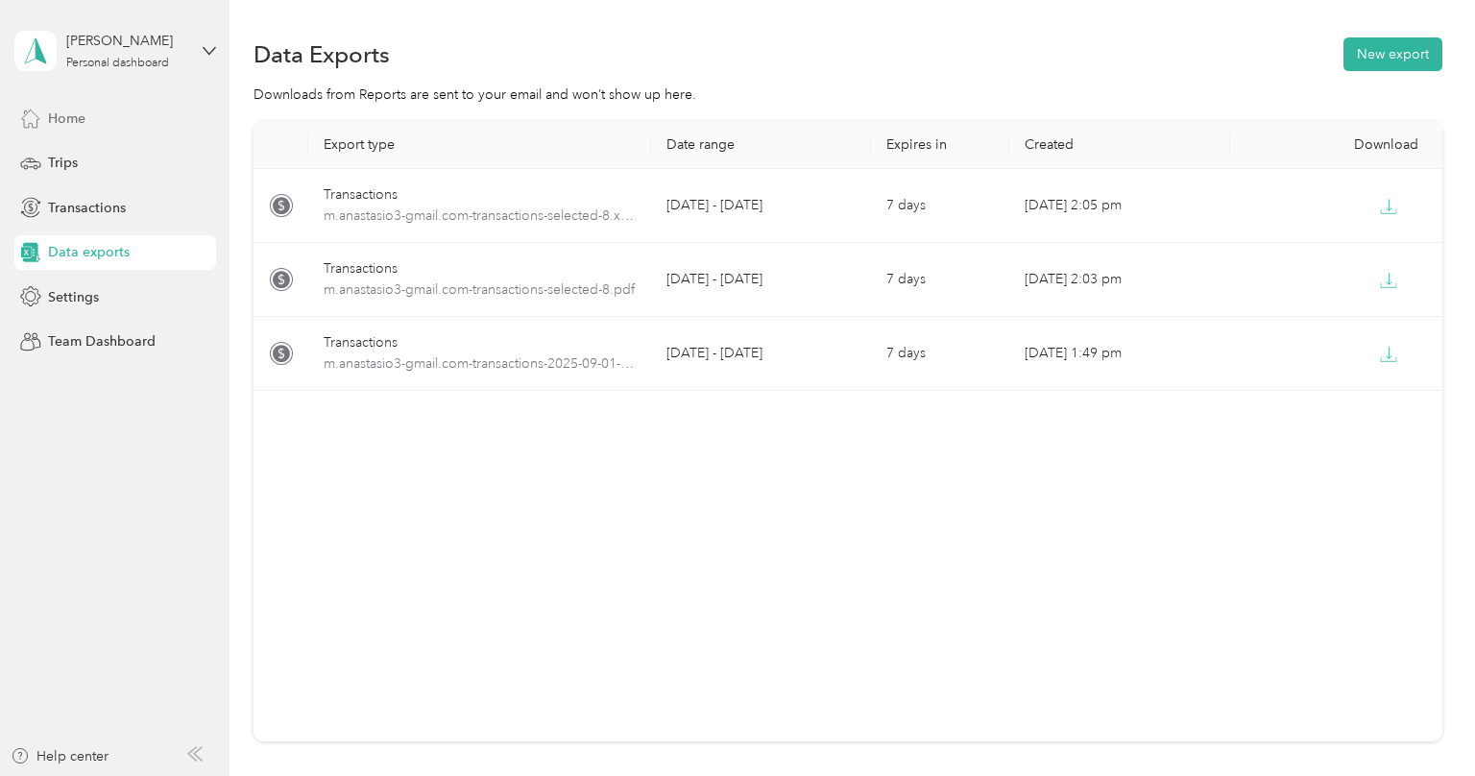
click at [87, 120] on div "Home" at bounding box center [115, 118] width 202 height 35
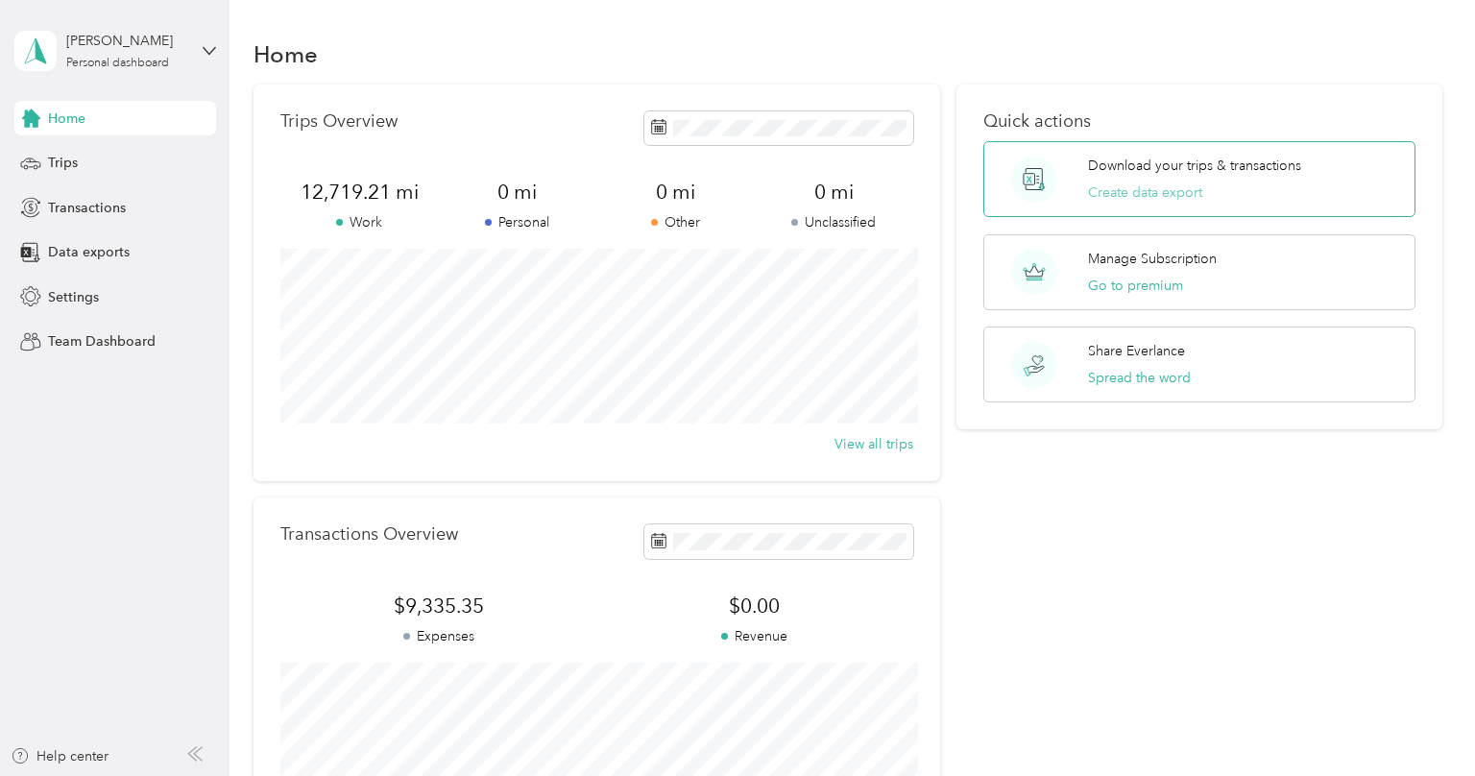
click at [1127, 191] on button "Create data export" at bounding box center [1145, 192] width 114 height 20
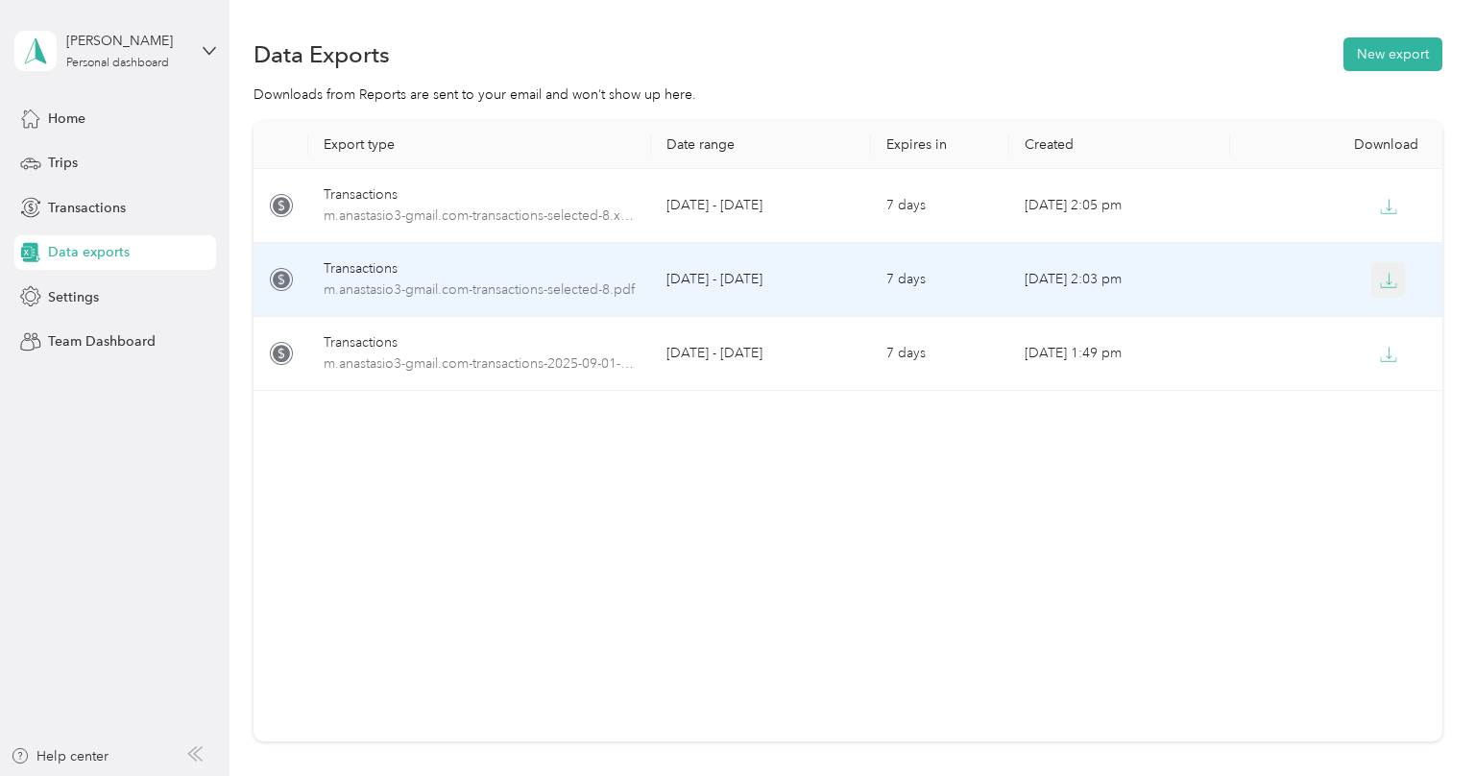
click at [1397, 281] on button "button" at bounding box center [1388, 279] width 35 height 35
